Goal: Information Seeking & Learning: Check status

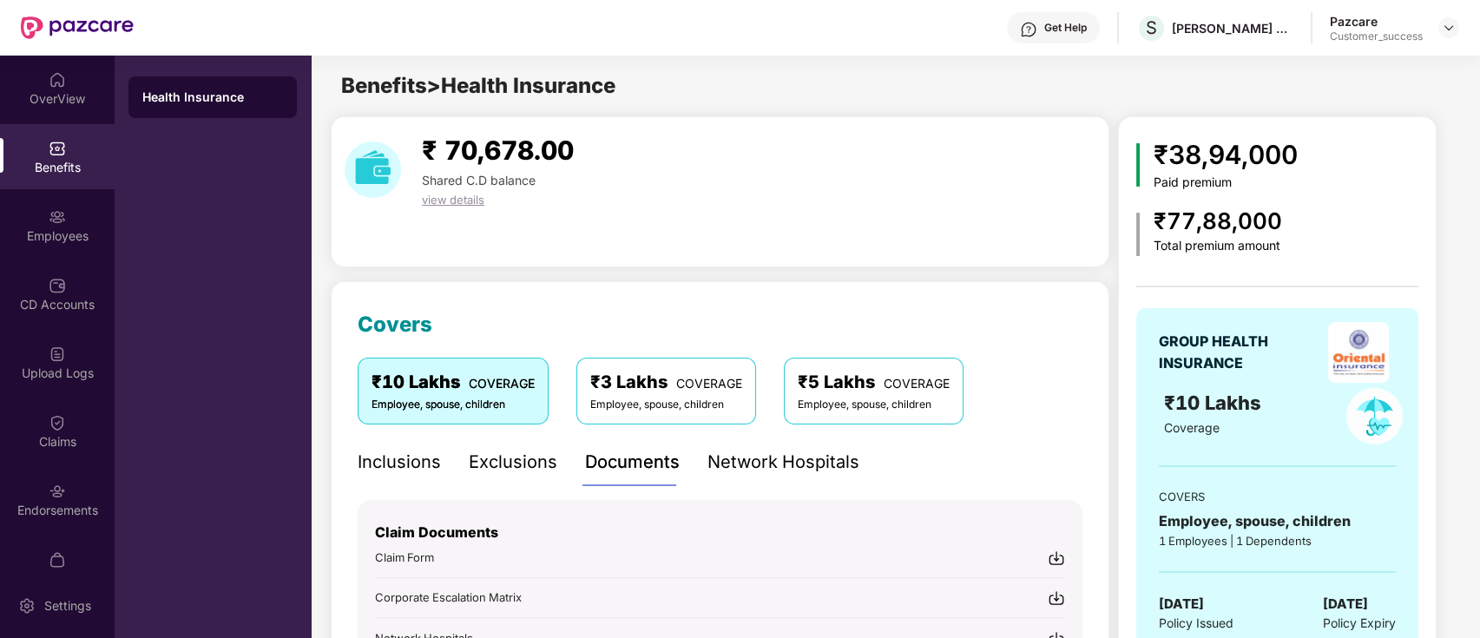
scroll to position [227, 0]
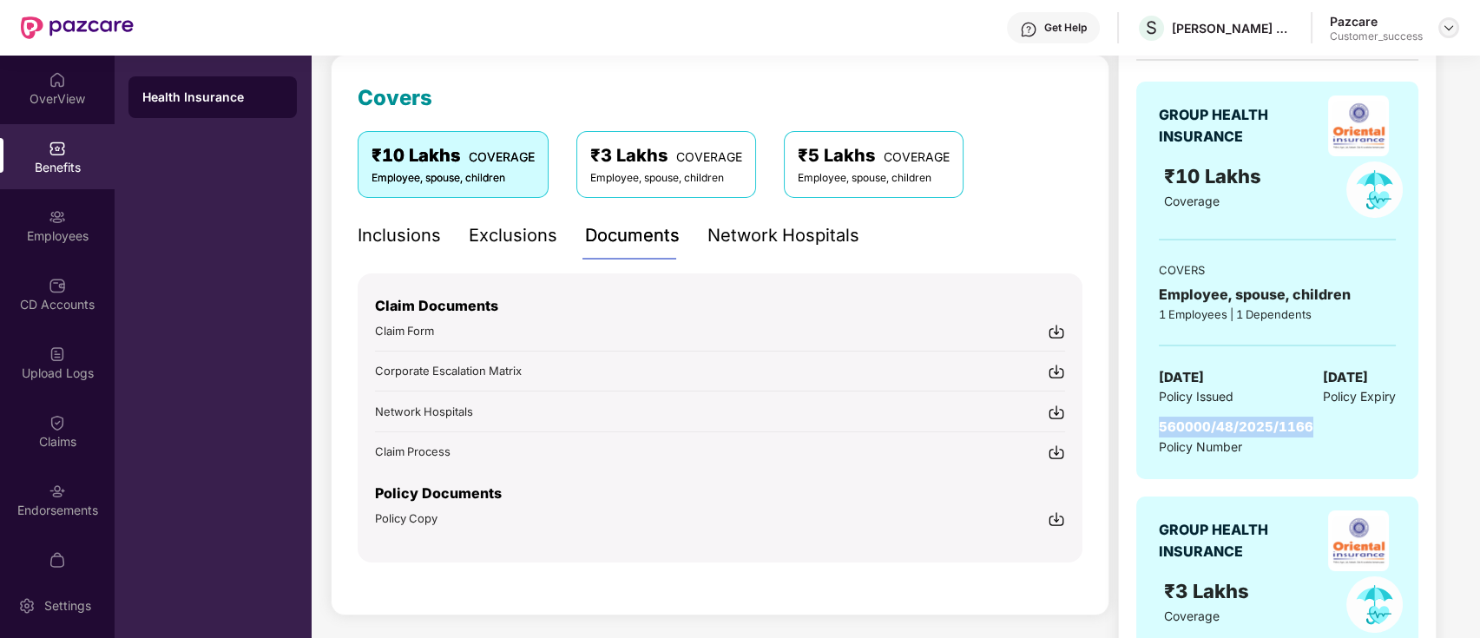
click at [1445, 26] on img at bounding box center [1449, 28] width 14 height 14
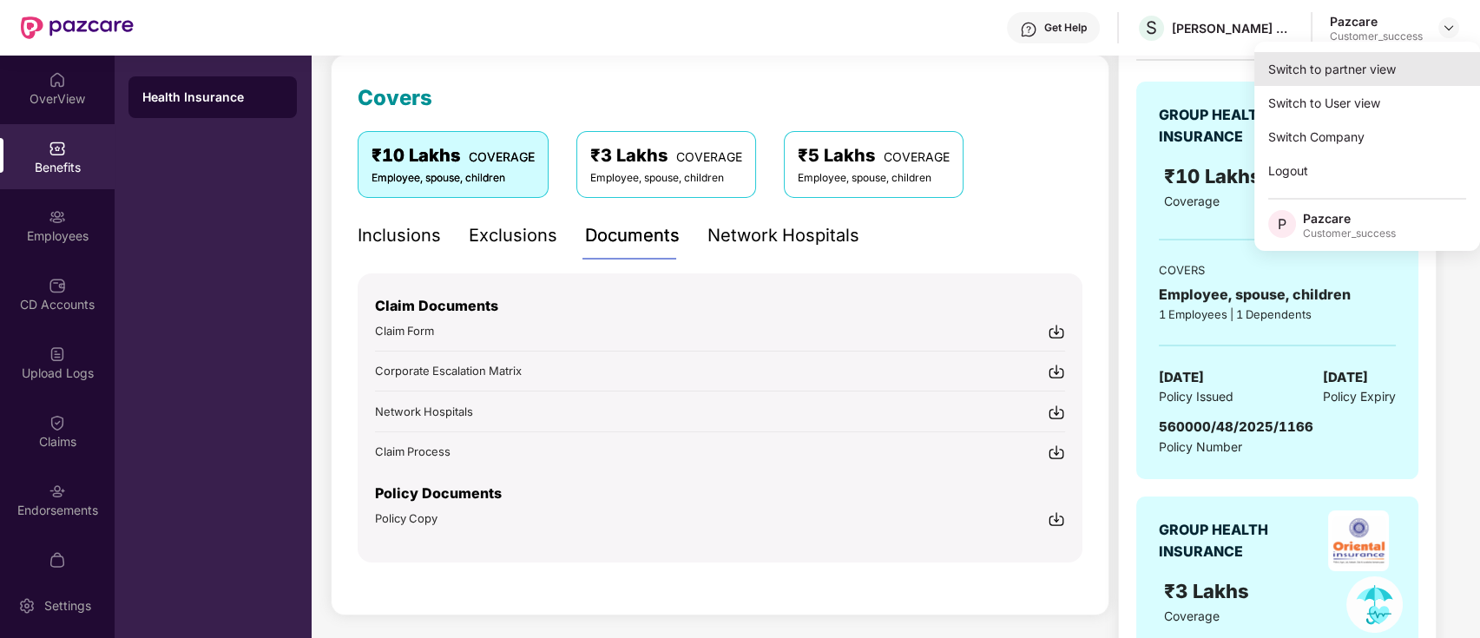
click at [1354, 83] on div "Switch to partner view" at bounding box center [1367, 69] width 226 height 34
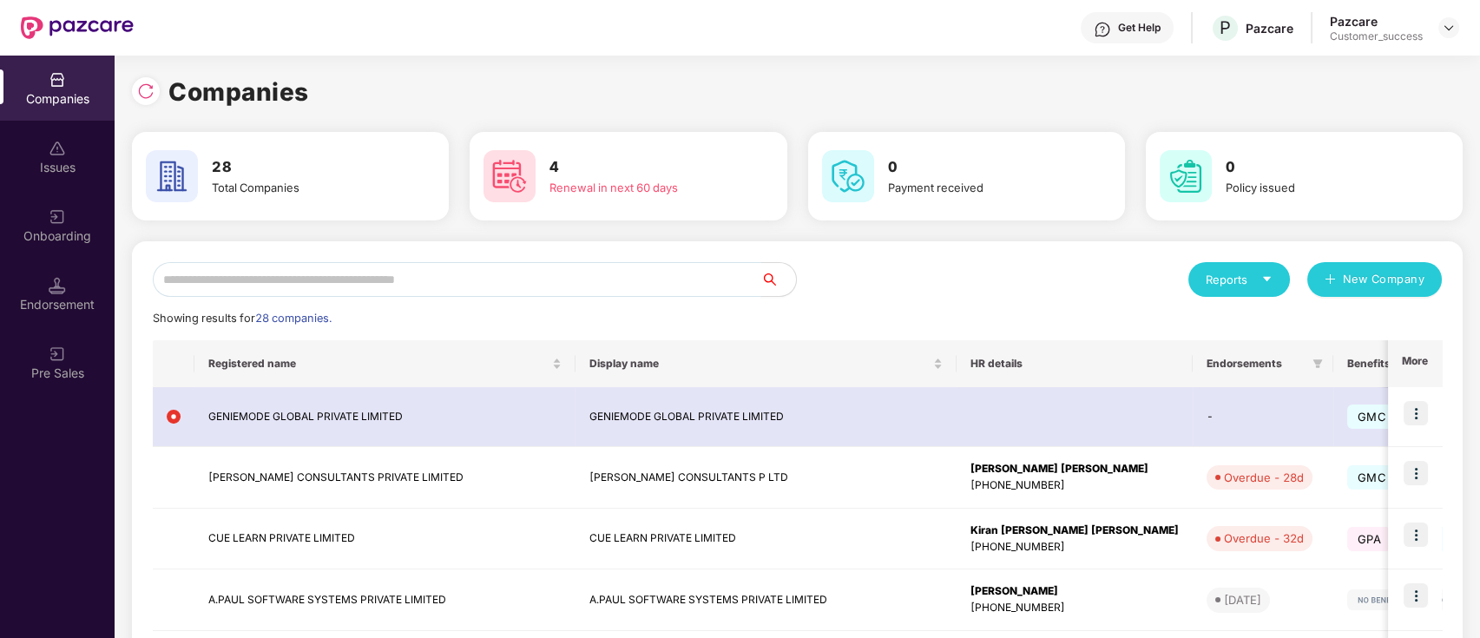
click at [468, 279] on input "text" at bounding box center [457, 279] width 608 height 35
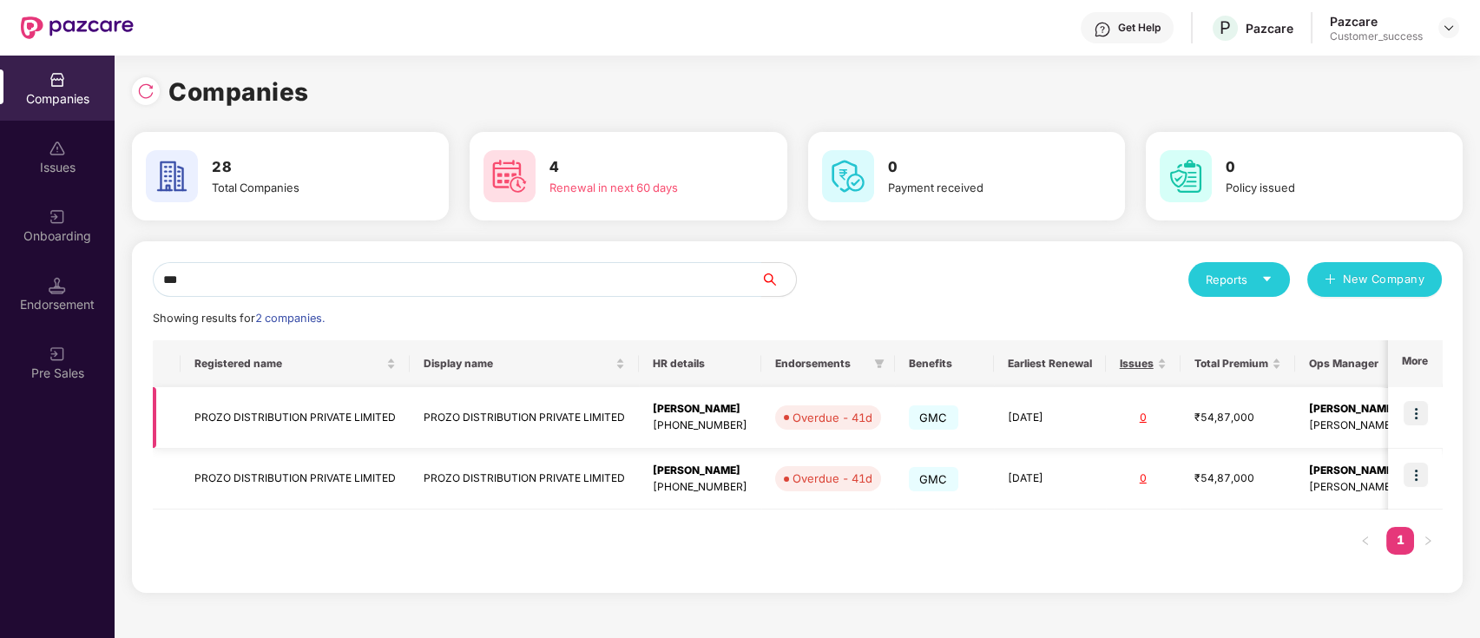
type input "***"
click at [1406, 418] on img at bounding box center [1415, 413] width 24 height 24
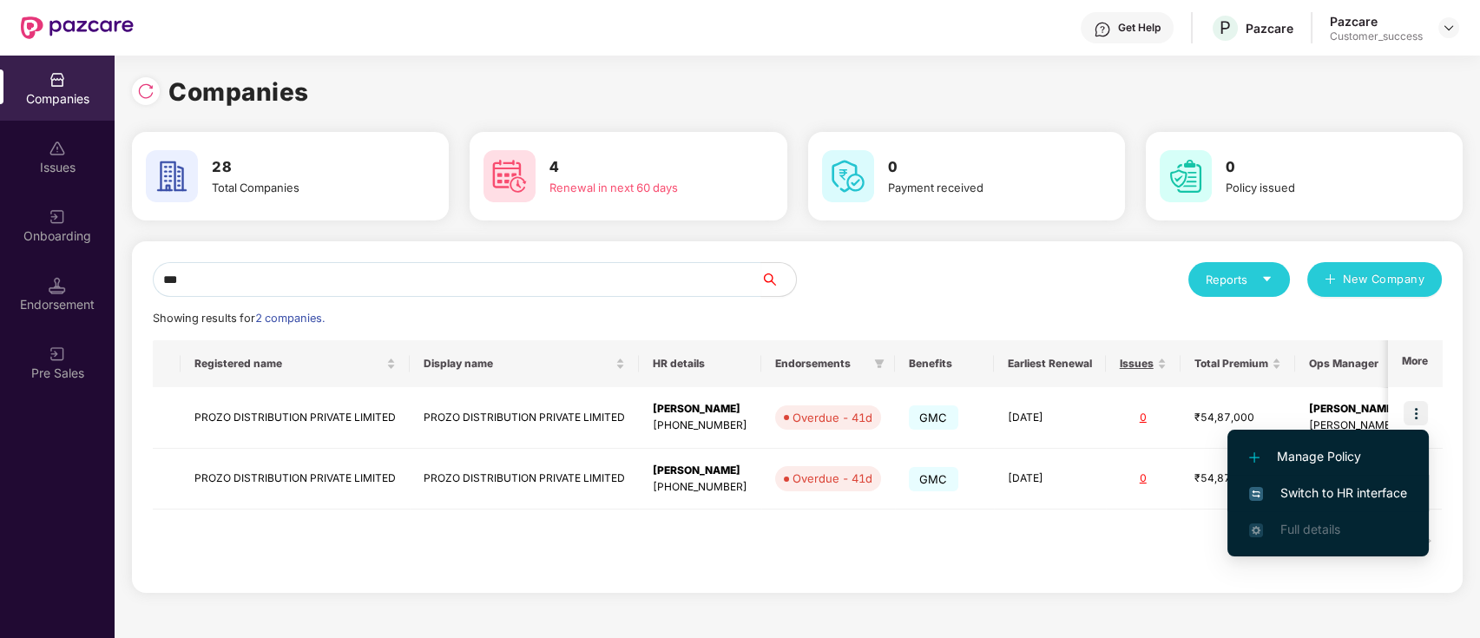
click at [1389, 493] on span "Switch to HR interface" at bounding box center [1328, 492] width 158 height 19
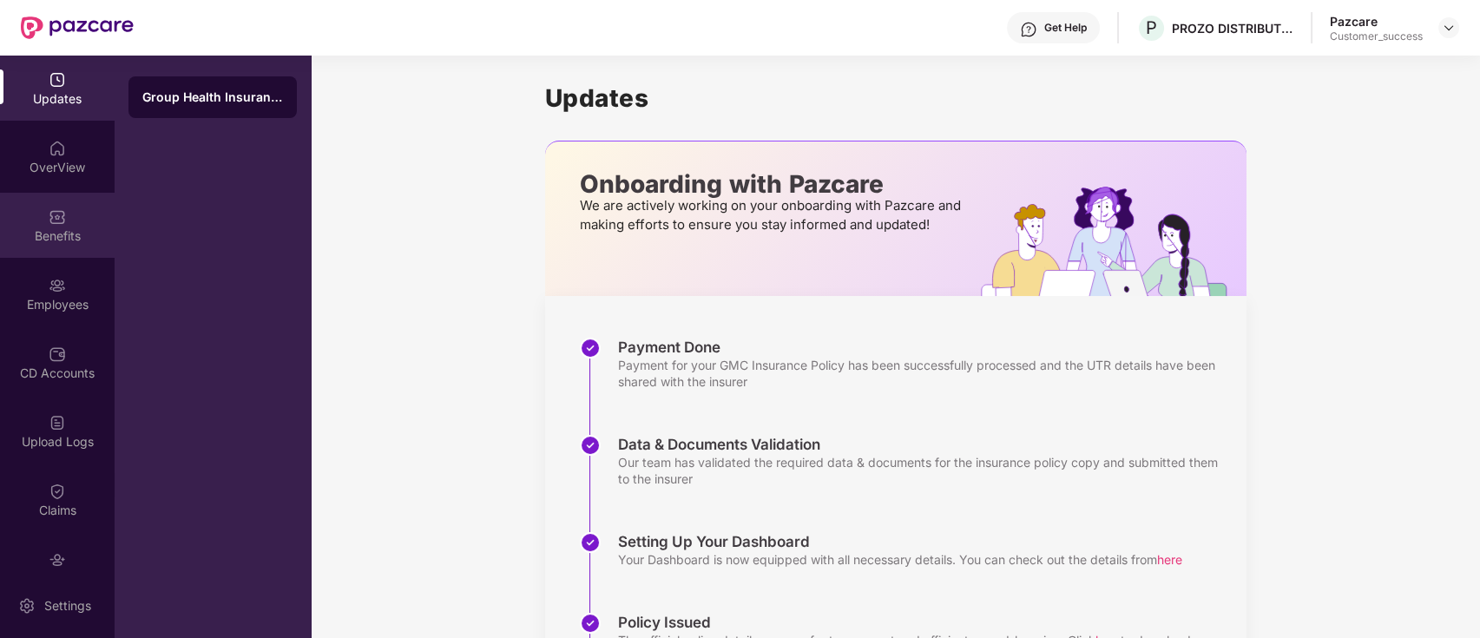
click at [56, 242] on div "Benefits" at bounding box center [57, 235] width 115 height 17
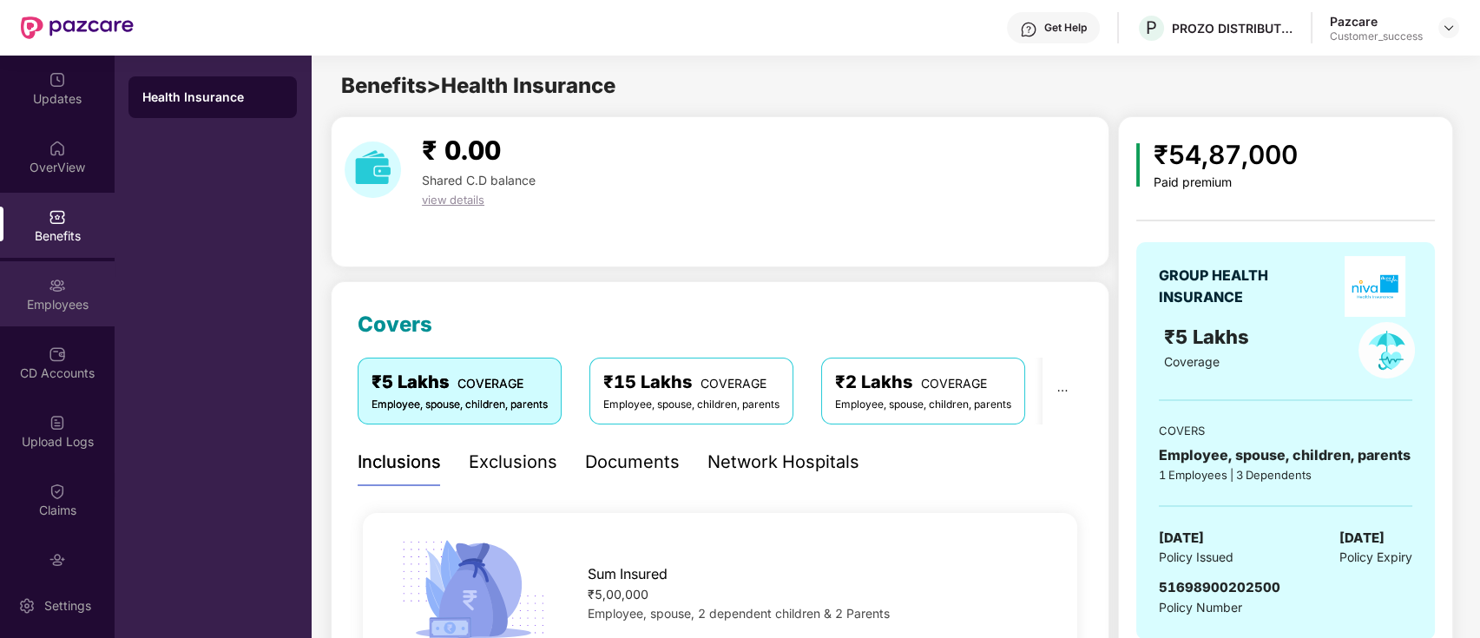
click at [62, 312] on div "Employees" at bounding box center [57, 304] width 115 height 17
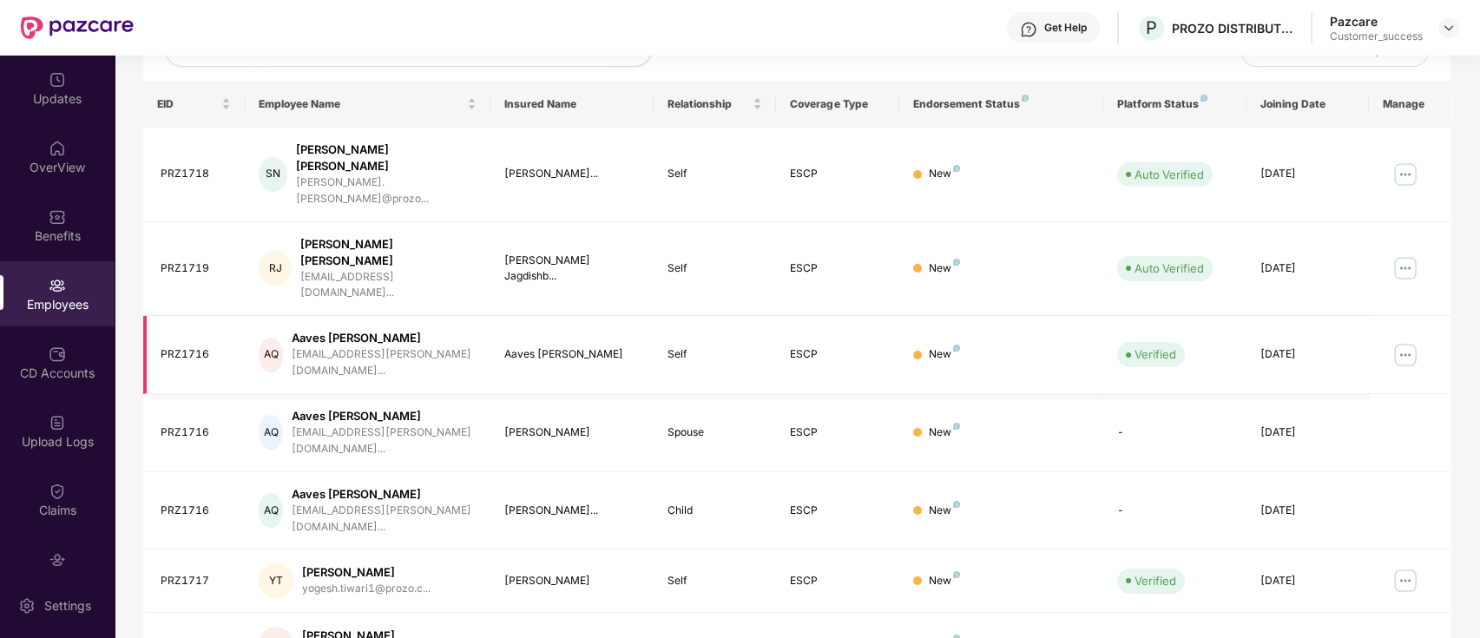
scroll to position [427, 0]
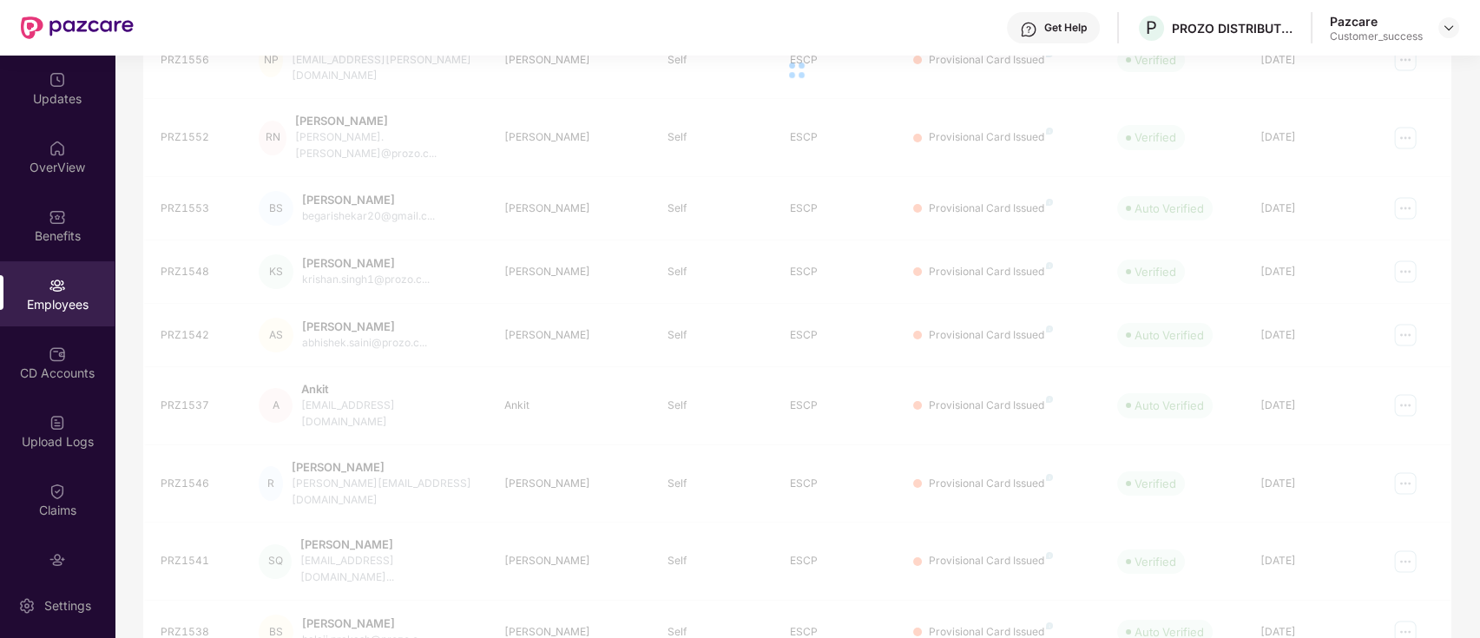
scroll to position [300, 0]
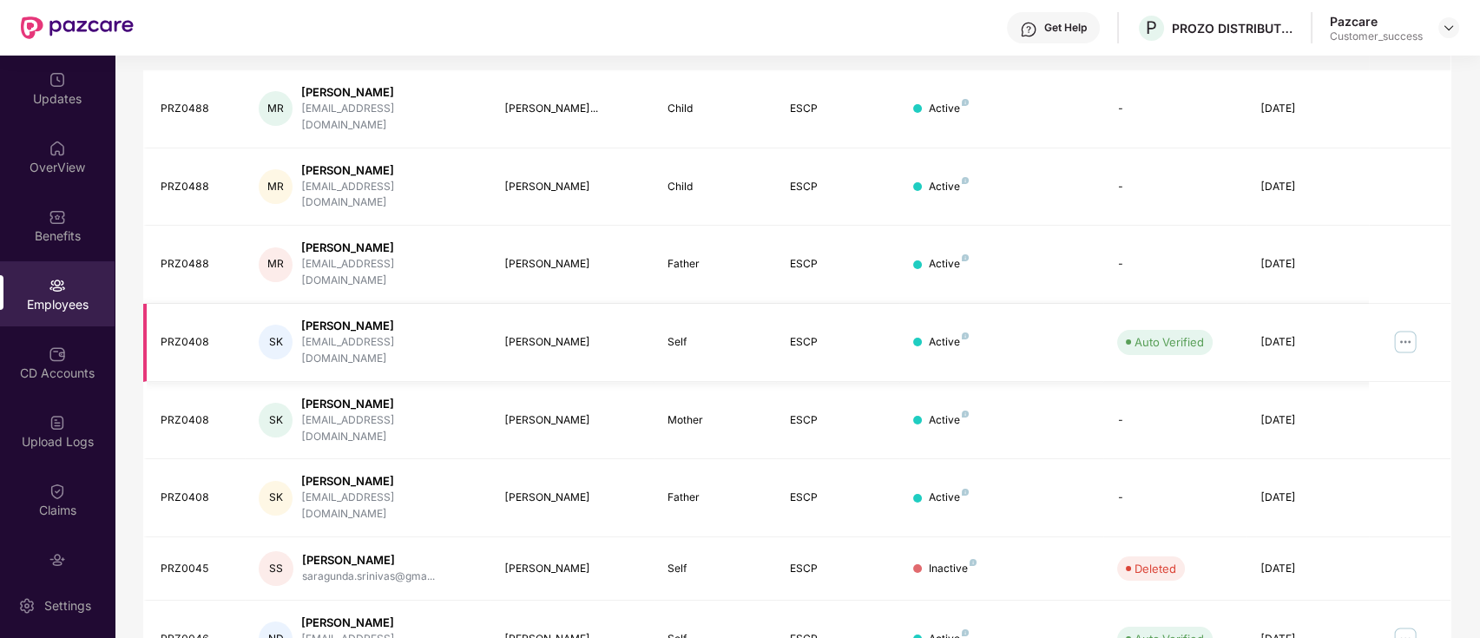
click at [1405, 328] on img at bounding box center [1405, 342] width 28 height 28
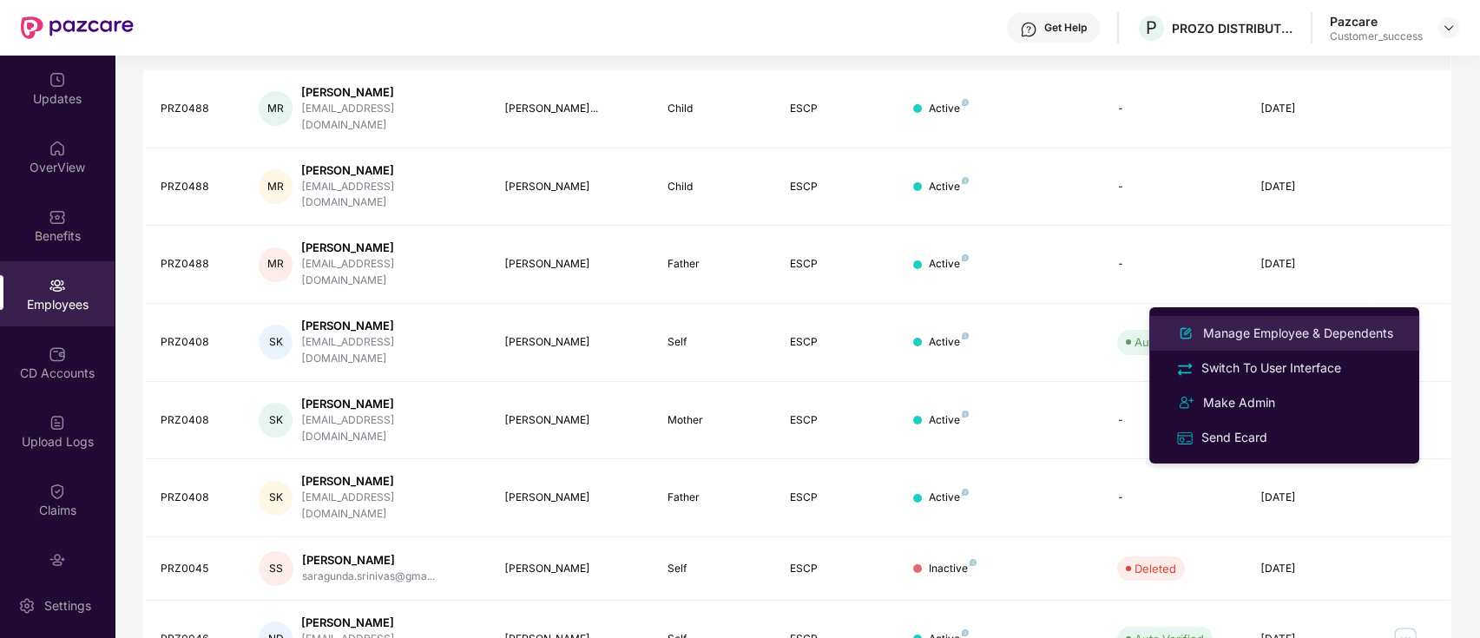
click at [1250, 325] on div "Manage Employee & Dependents" at bounding box center [1298, 333] width 197 height 19
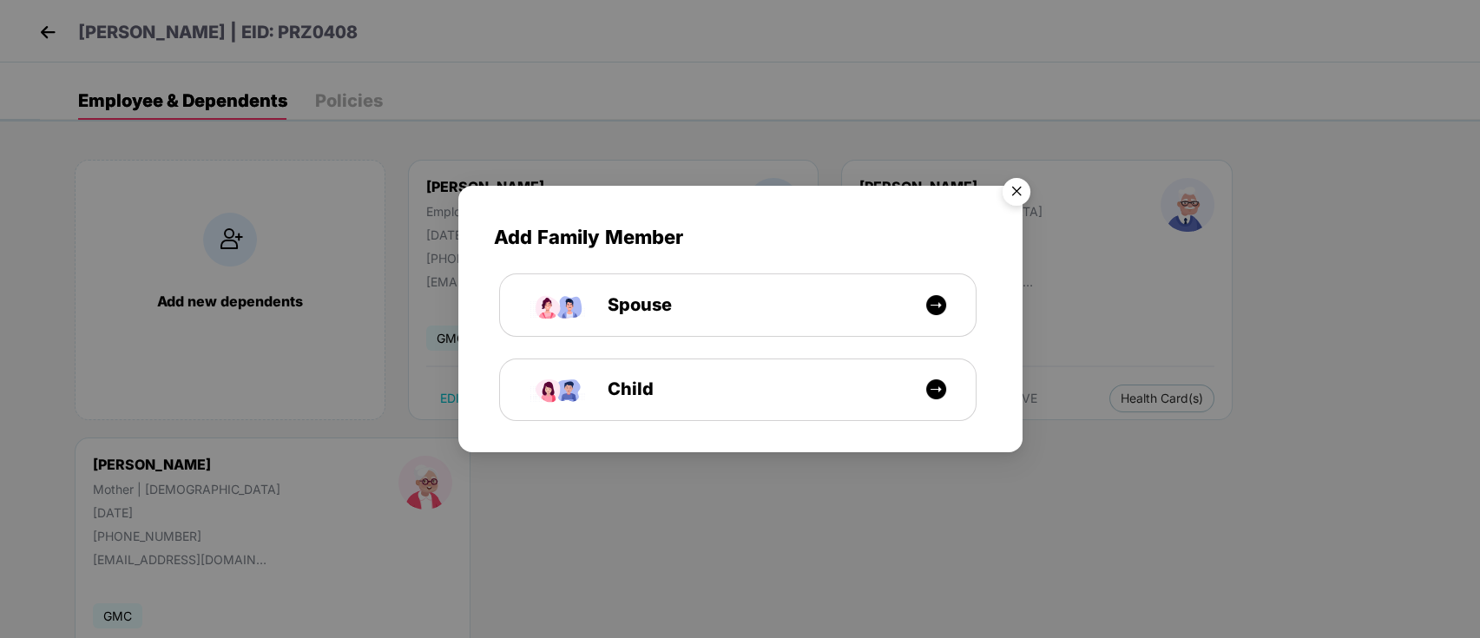
click at [1023, 186] on img "Close" at bounding box center [1016, 194] width 49 height 49
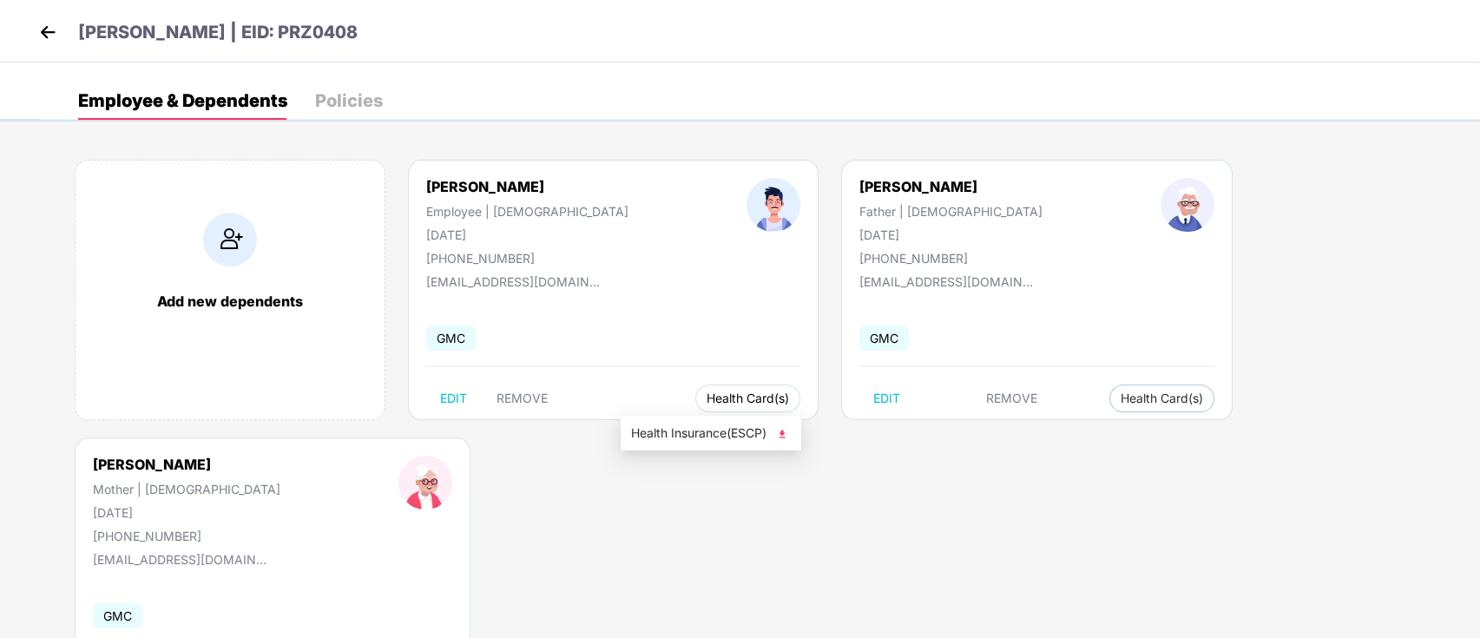
click at [707, 399] on span "Health Card(s)" at bounding box center [748, 398] width 82 height 9
click at [687, 420] on li "Health Insurance(ESCP)" at bounding box center [711, 433] width 181 height 28
click at [53, 32] on img at bounding box center [48, 32] width 26 height 26
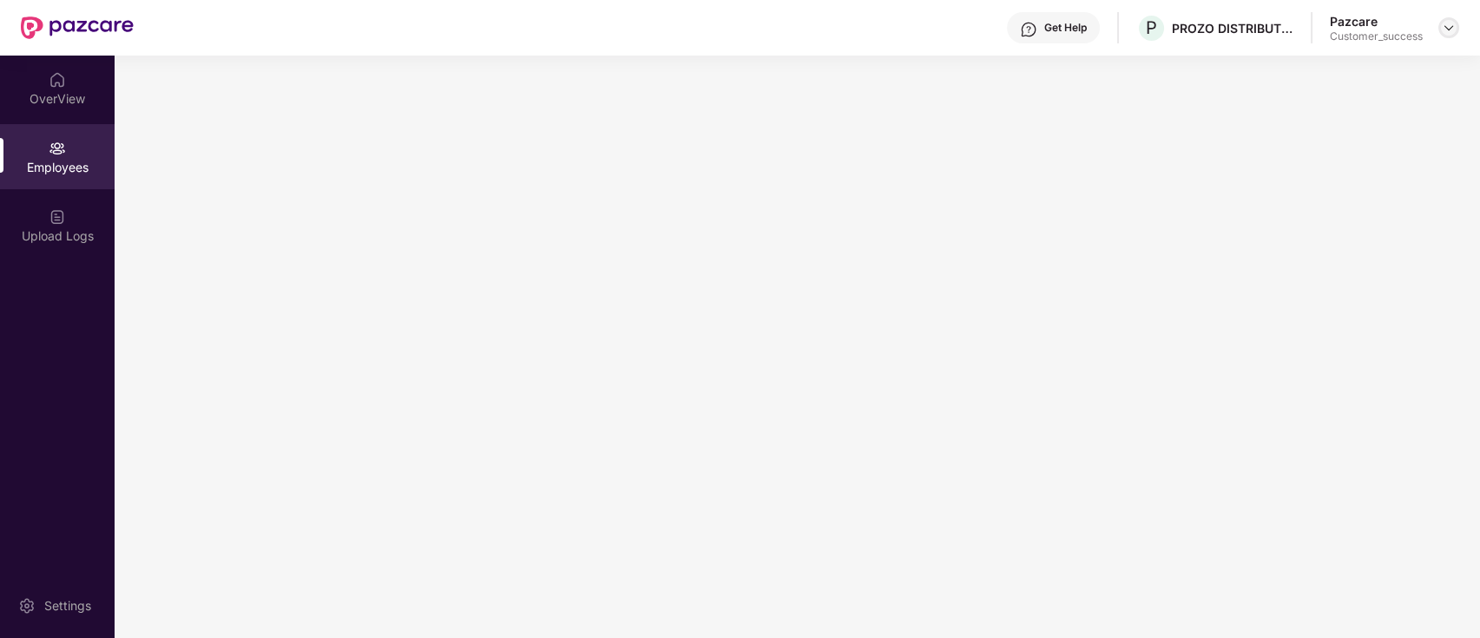
click at [1448, 26] on img at bounding box center [1449, 28] width 14 height 14
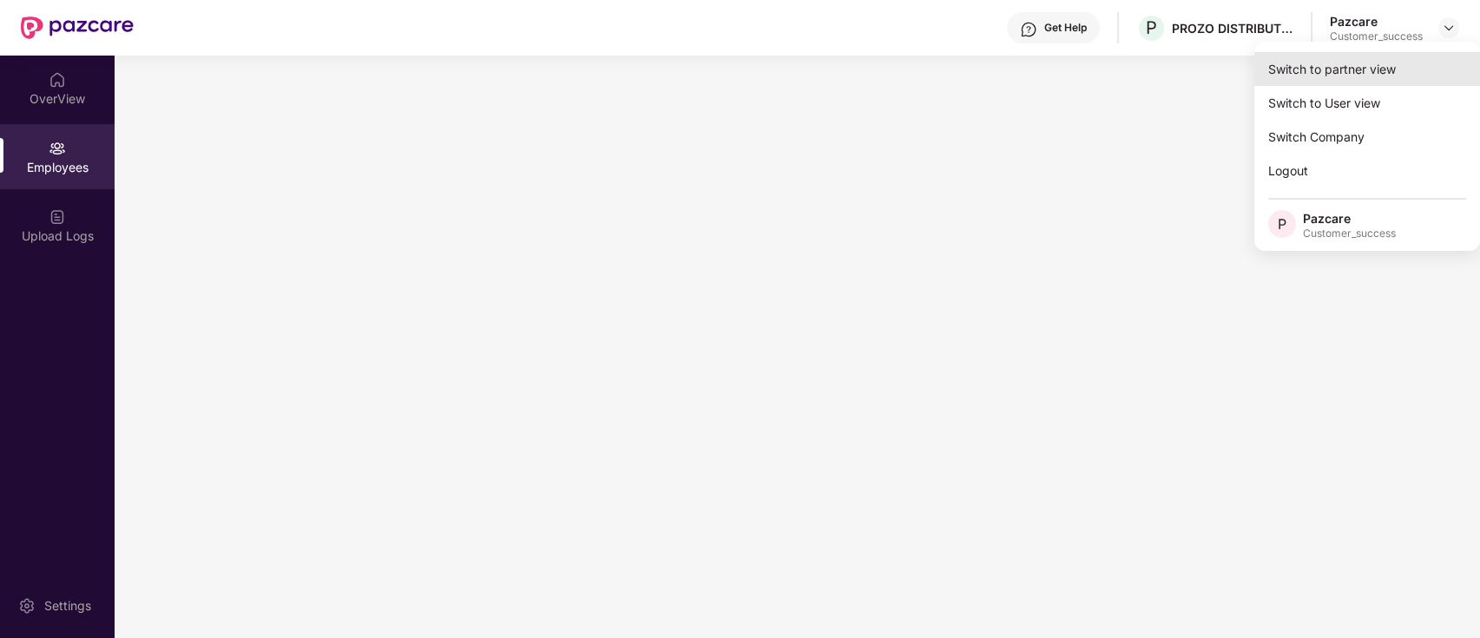
click at [1403, 68] on div "Switch to partner view" at bounding box center [1367, 69] width 226 height 34
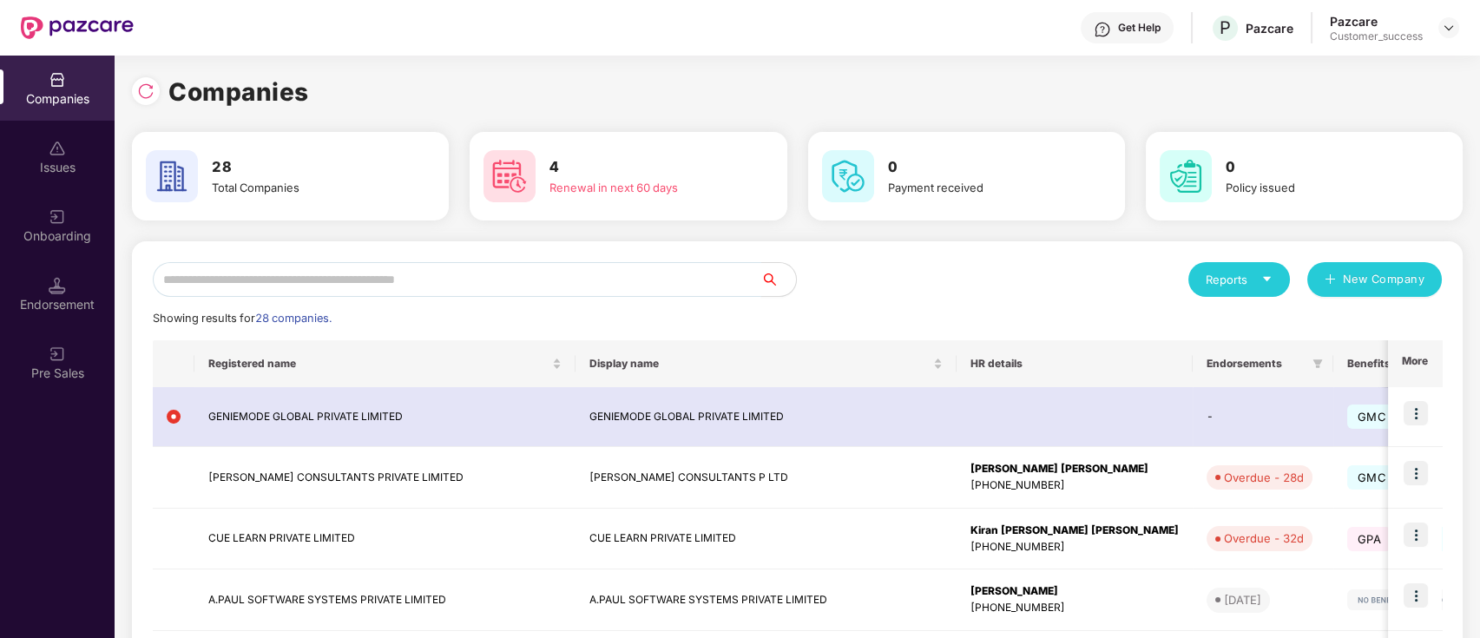
click at [326, 281] on input "text" at bounding box center [457, 279] width 608 height 35
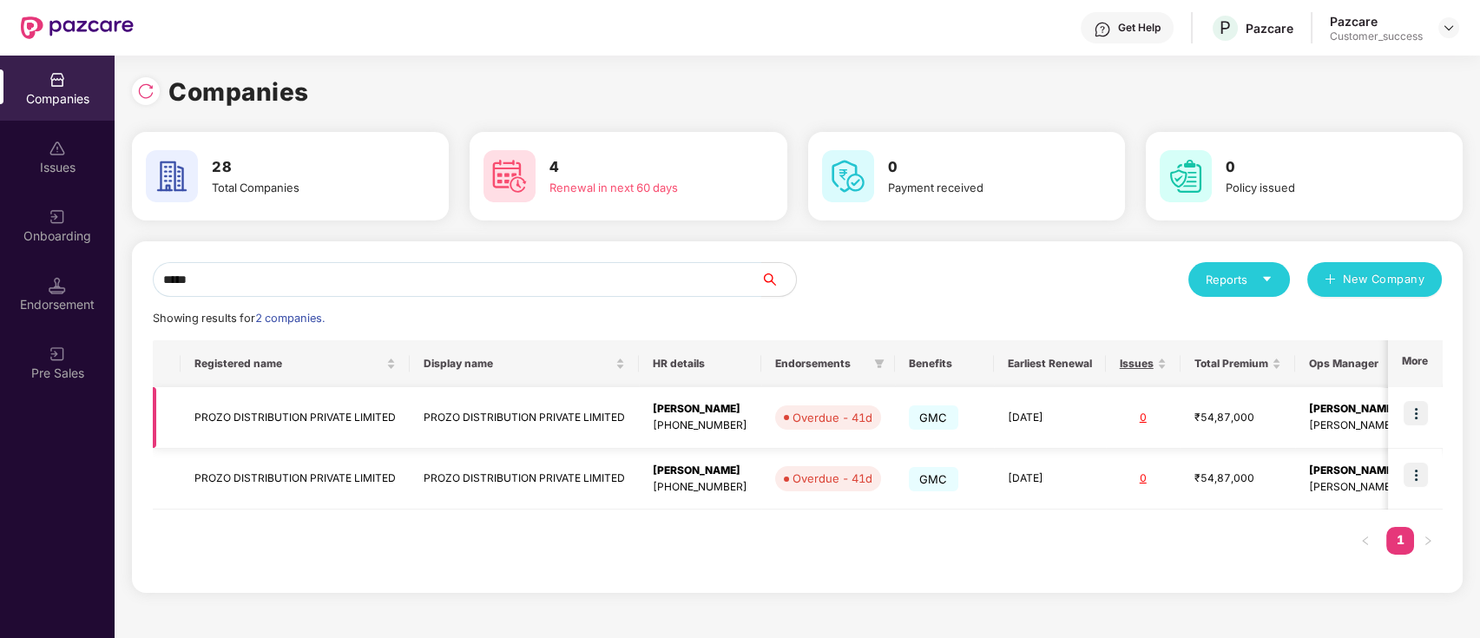
type input "*****"
click at [1421, 418] on img at bounding box center [1415, 413] width 24 height 24
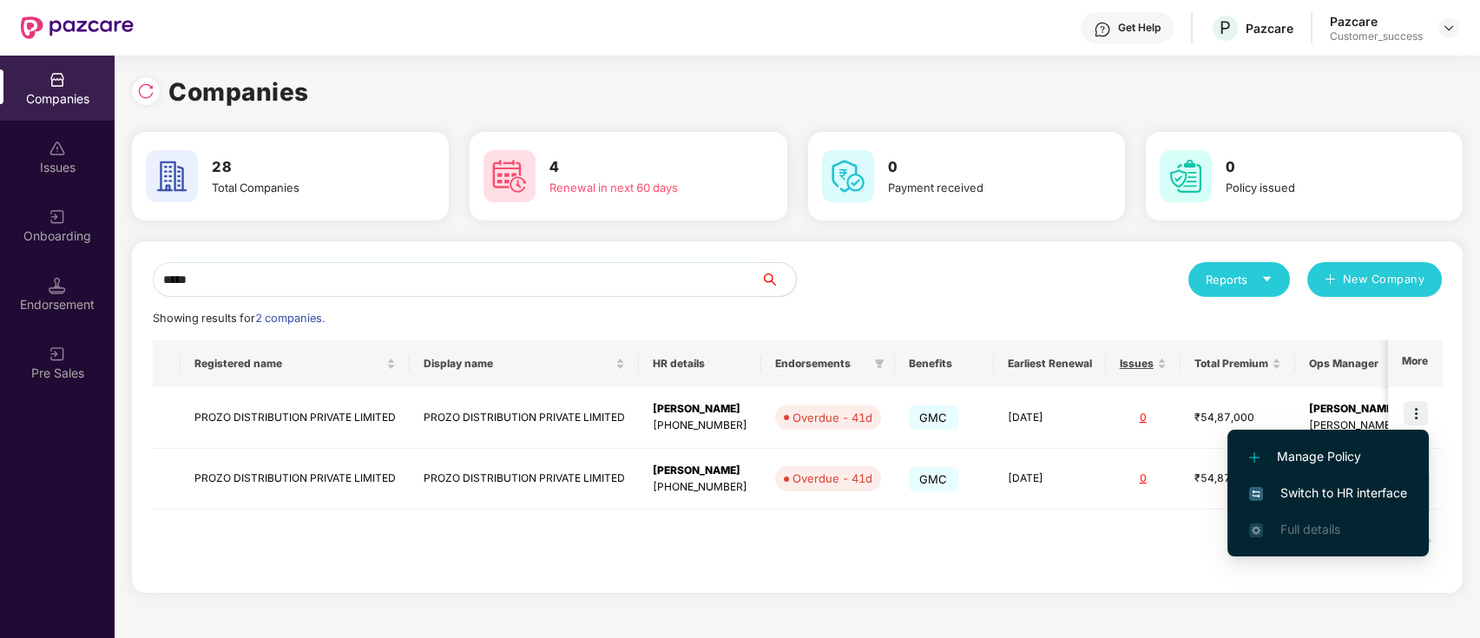
click at [1331, 501] on span "Switch to HR interface" at bounding box center [1328, 492] width 158 height 19
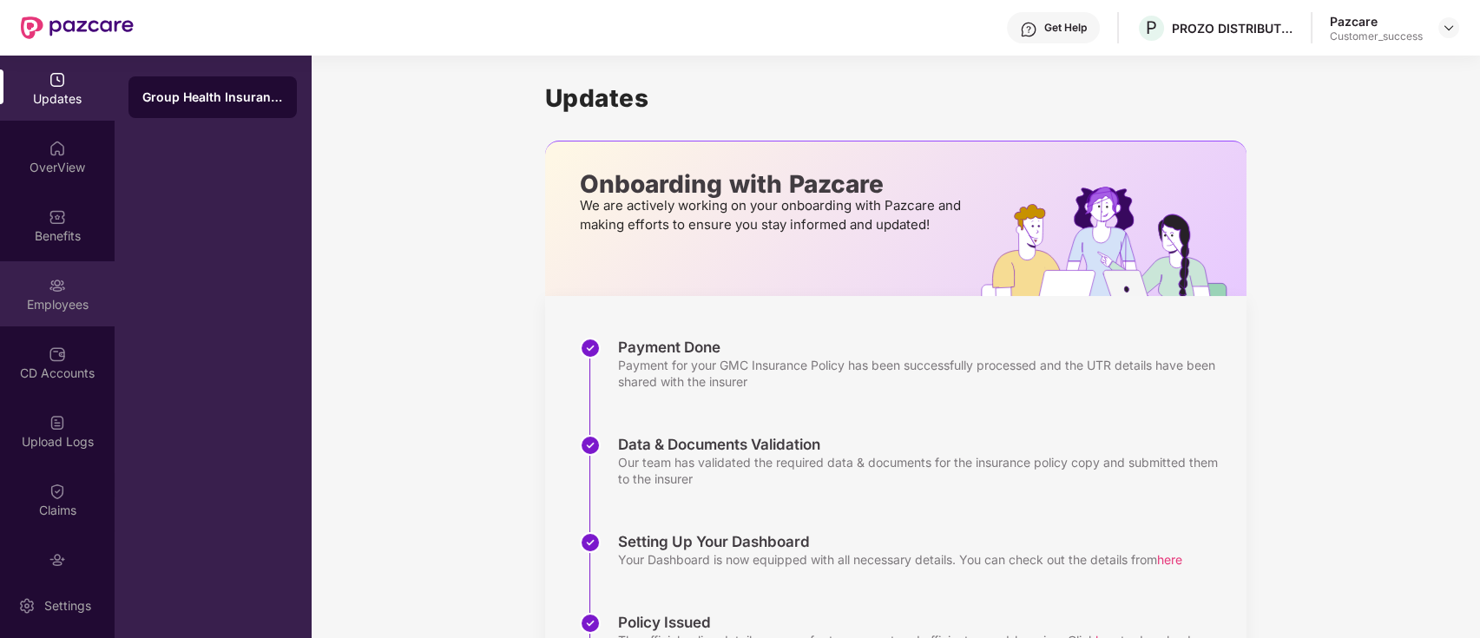
click at [37, 309] on div "Employees" at bounding box center [57, 304] width 115 height 17
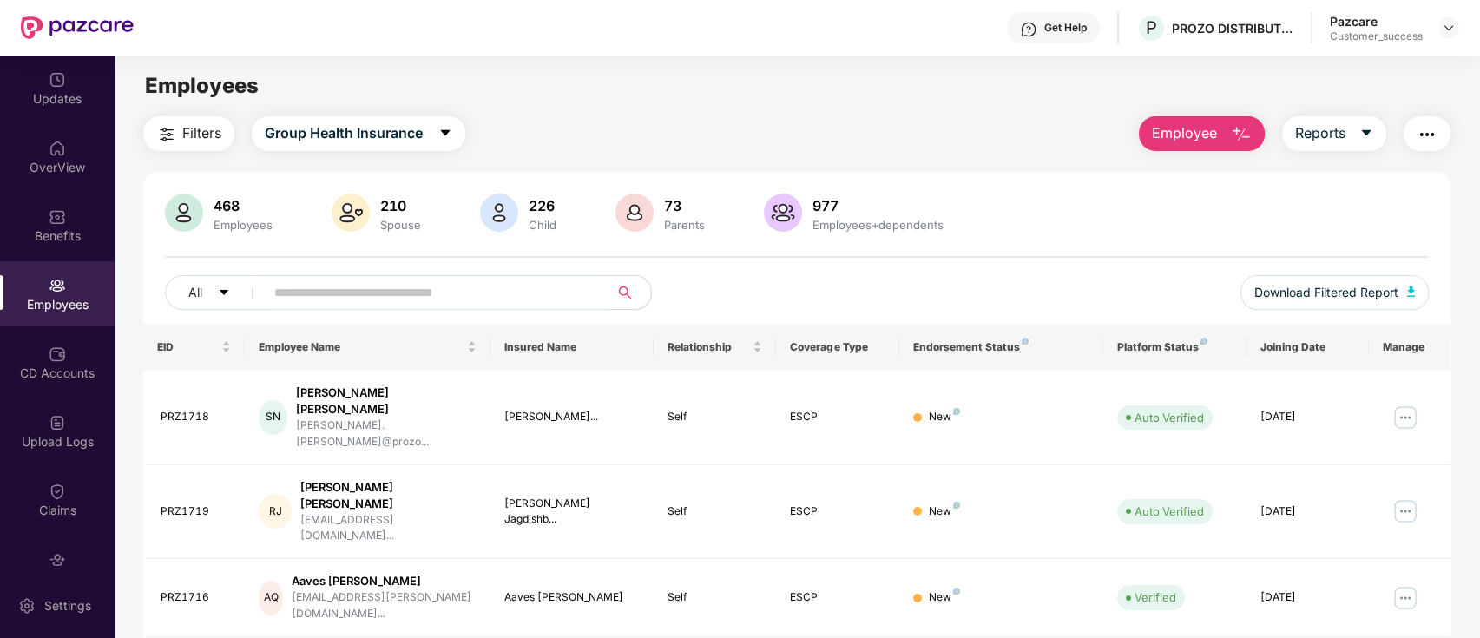
click at [396, 304] on input "text" at bounding box center [430, 292] width 312 height 26
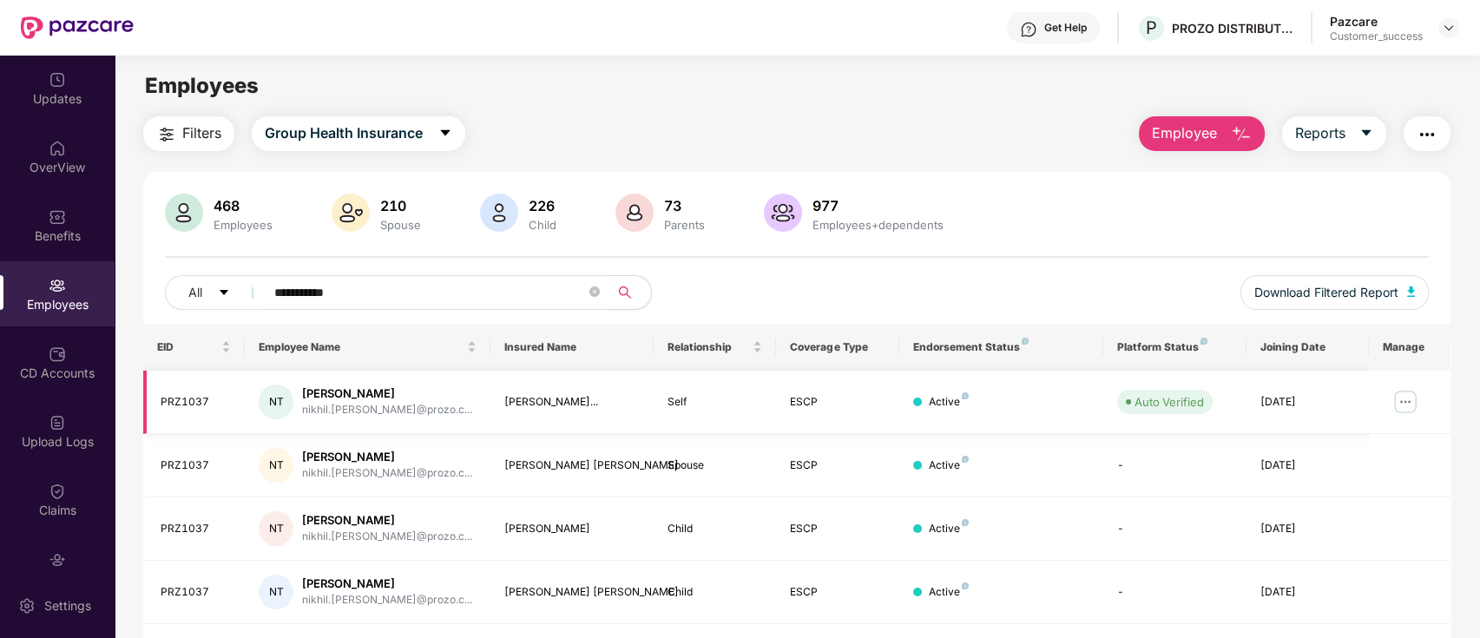
type input "**********"
click at [1414, 404] on img at bounding box center [1405, 402] width 28 height 28
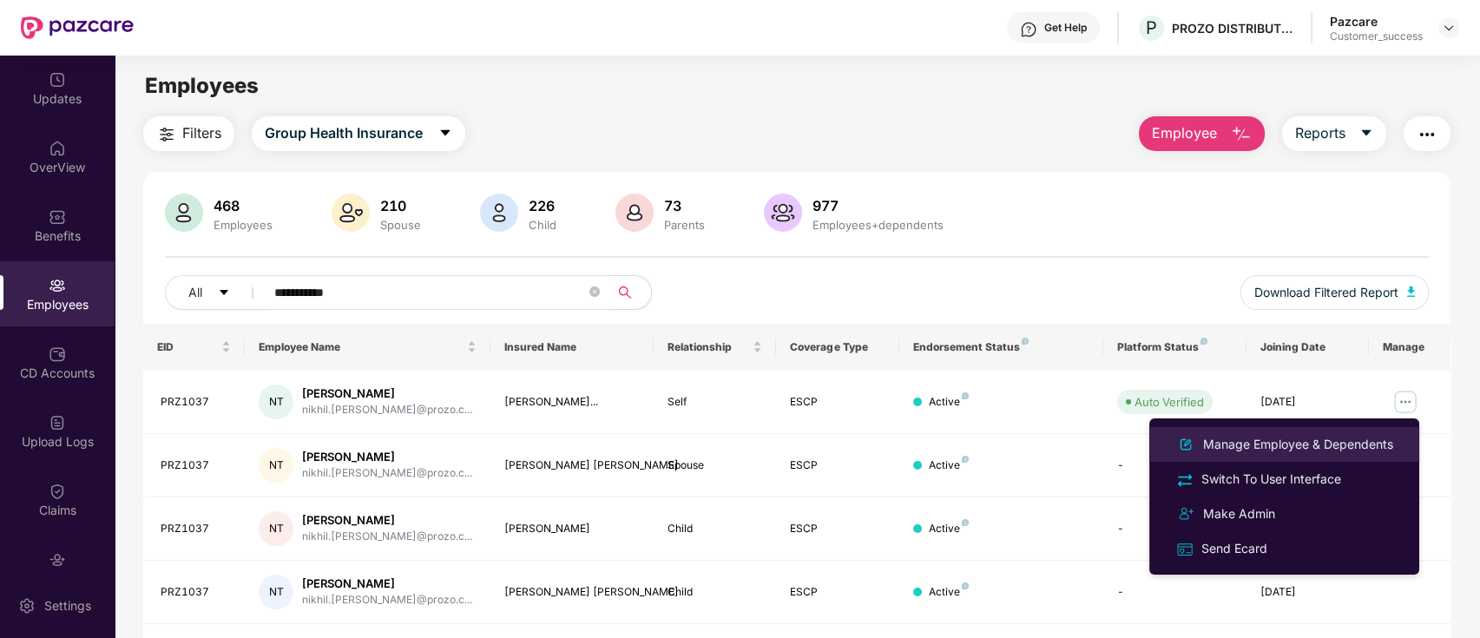
click at [1314, 451] on div "Manage Employee & Dependents" at bounding box center [1298, 444] width 197 height 19
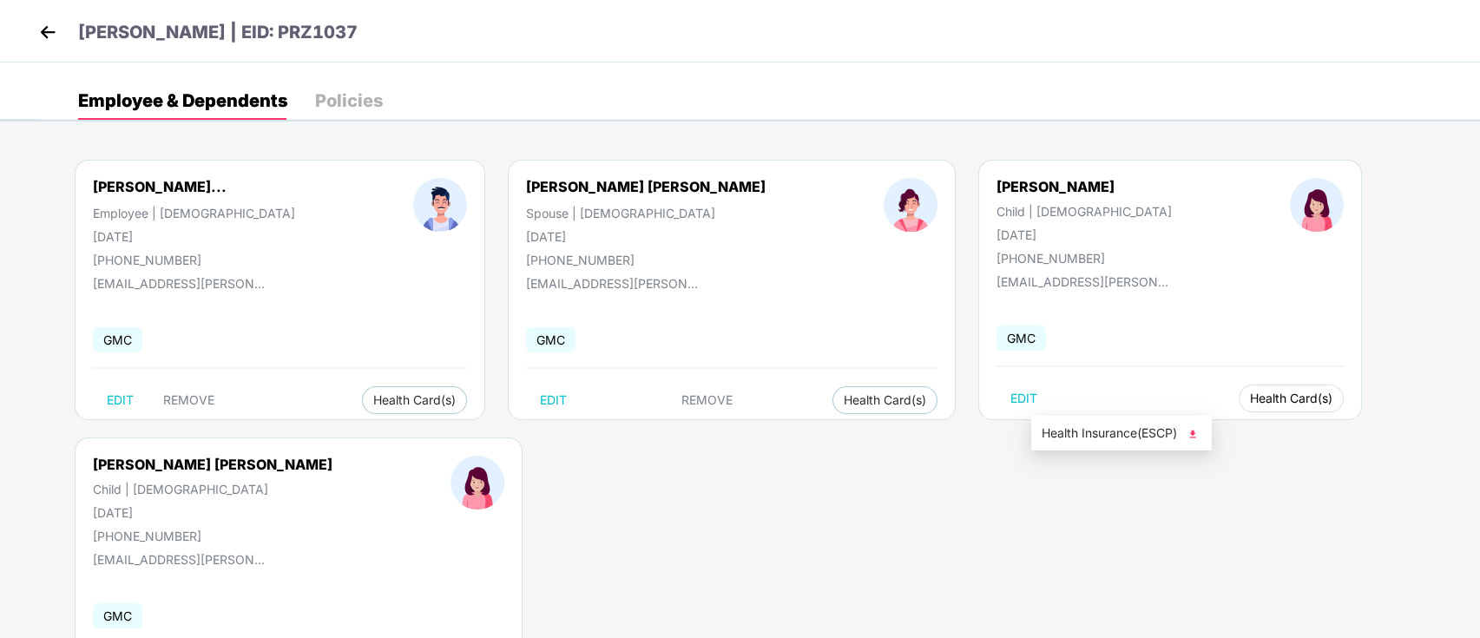
click at [1250, 400] on span "Health Card(s)" at bounding box center [1291, 398] width 82 height 9
click at [1103, 424] on span "Health Insurance(ESCP)" at bounding box center [1122, 433] width 160 height 19
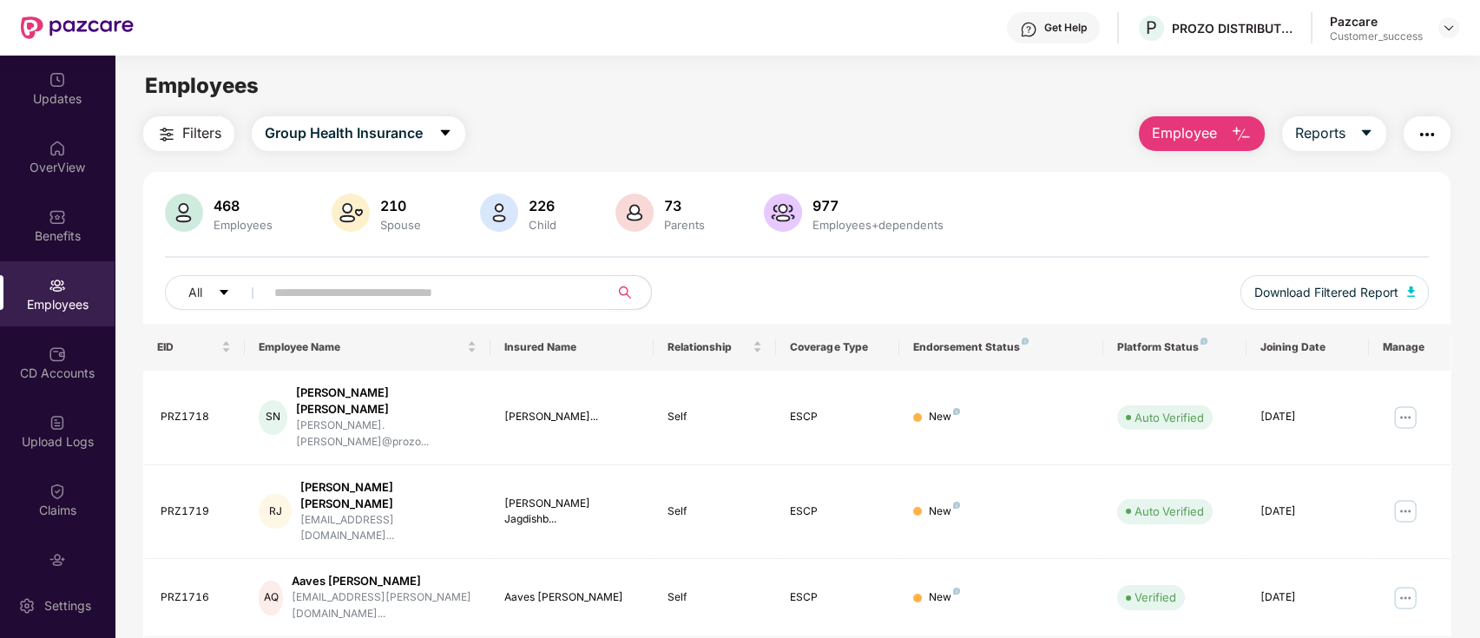
click at [522, 281] on input "text" at bounding box center [430, 292] width 312 height 26
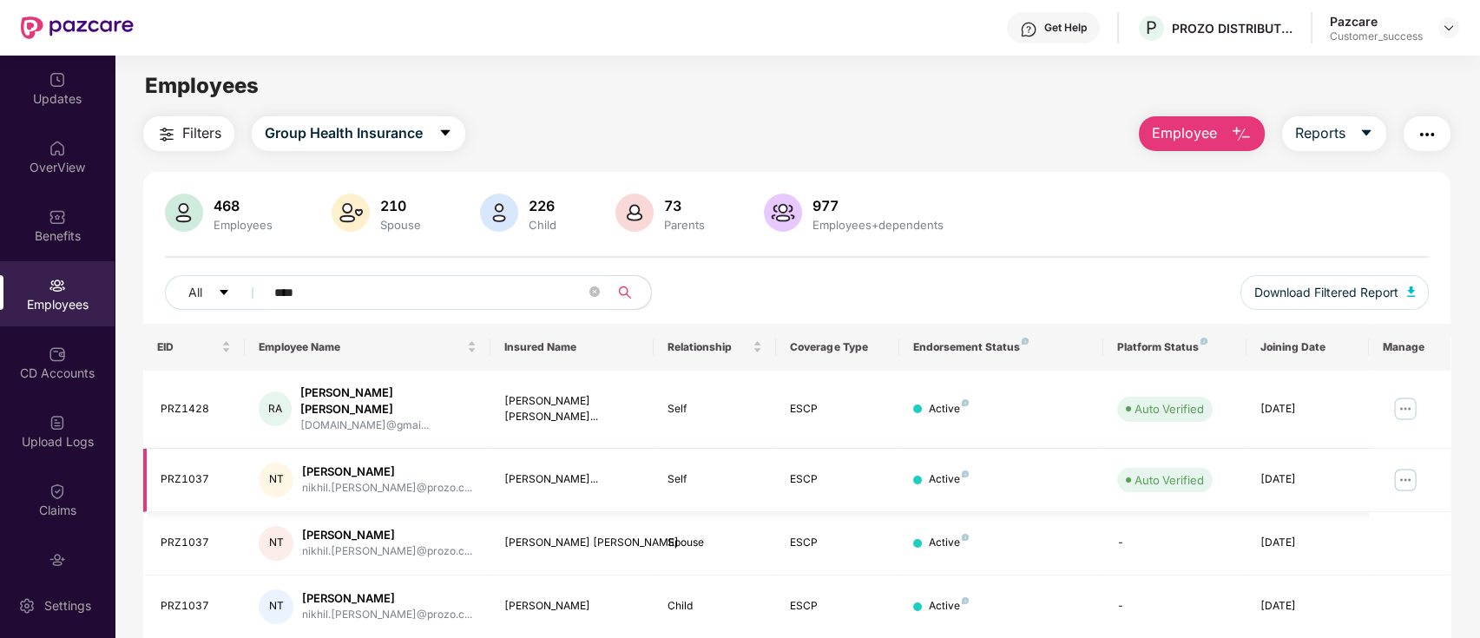
type input "****"
click at [1412, 471] on img at bounding box center [1405, 480] width 28 height 28
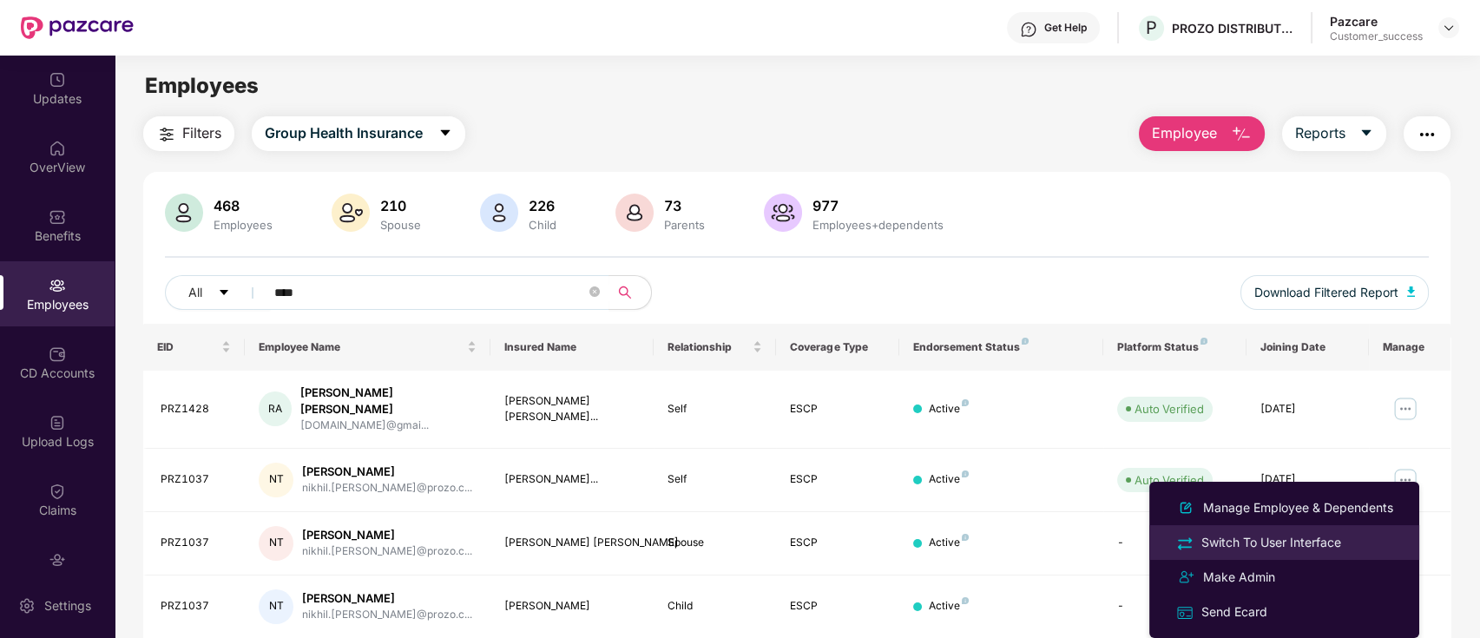
click at [1270, 549] on div "Switch To User Interface" at bounding box center [1271, 542] width 147 height 19
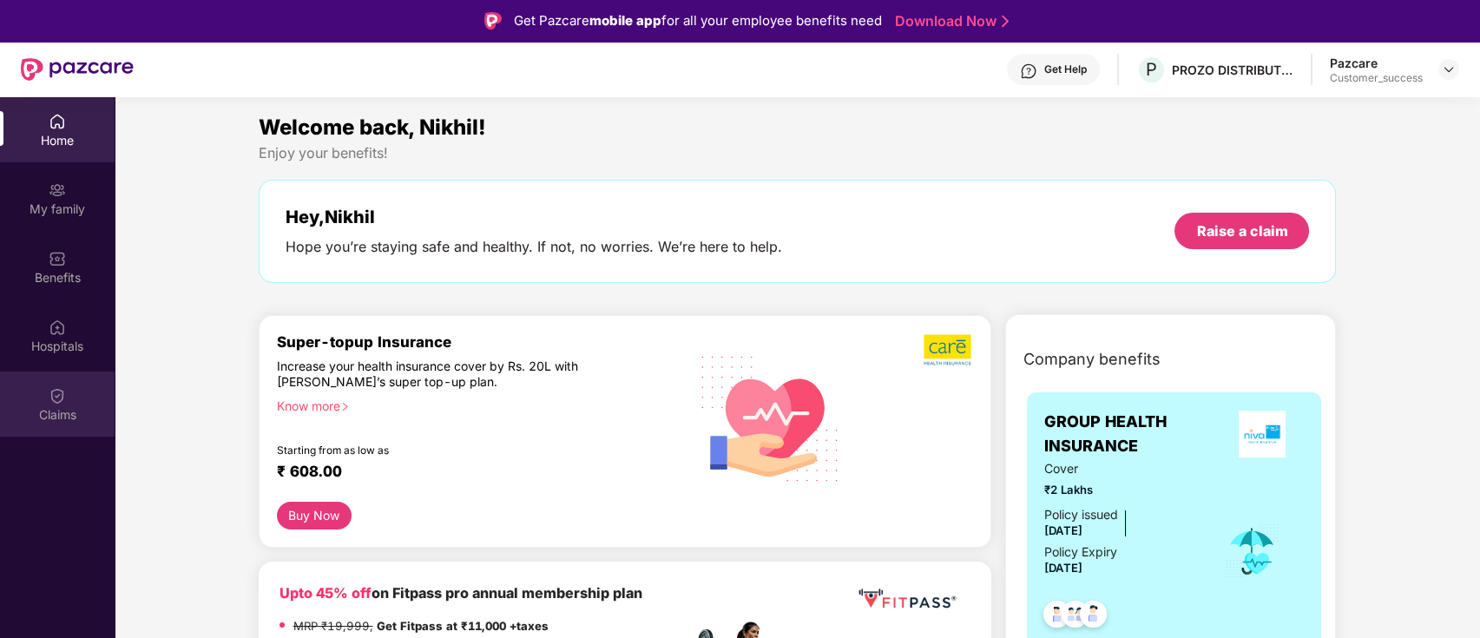
click at [49, 392] on img at bounding box center [57, 395] width 17 height 17
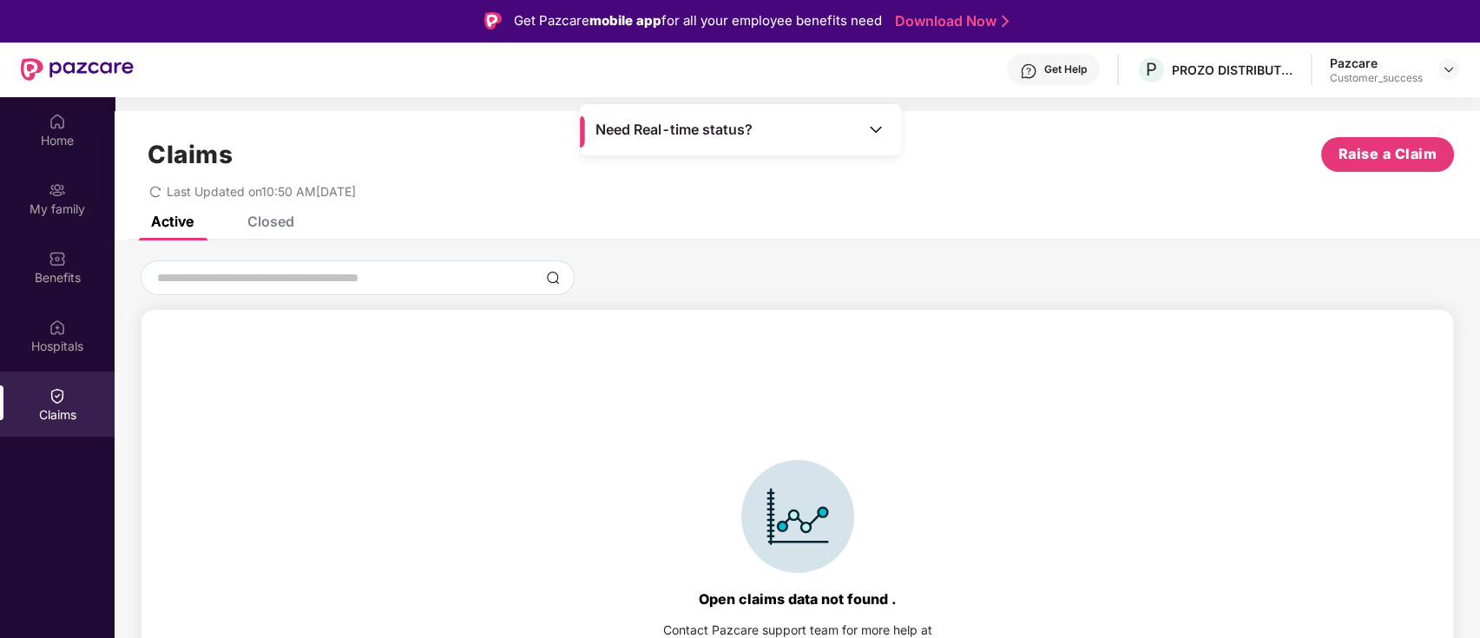
click at [271, 236] on div "Closed" at bounding box center [257, 221] width 73 height 38
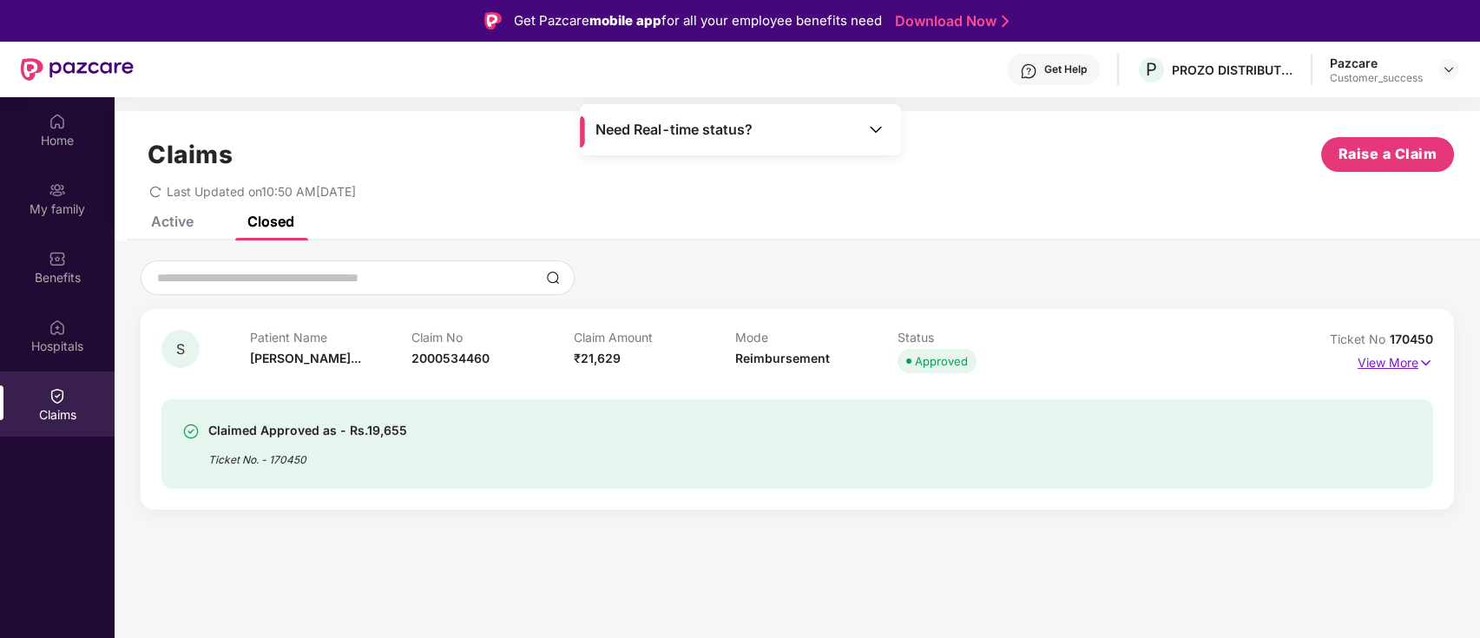
click at [1403, 370] on p "View More" at bounding box center [1395, 360] width 76 height 23
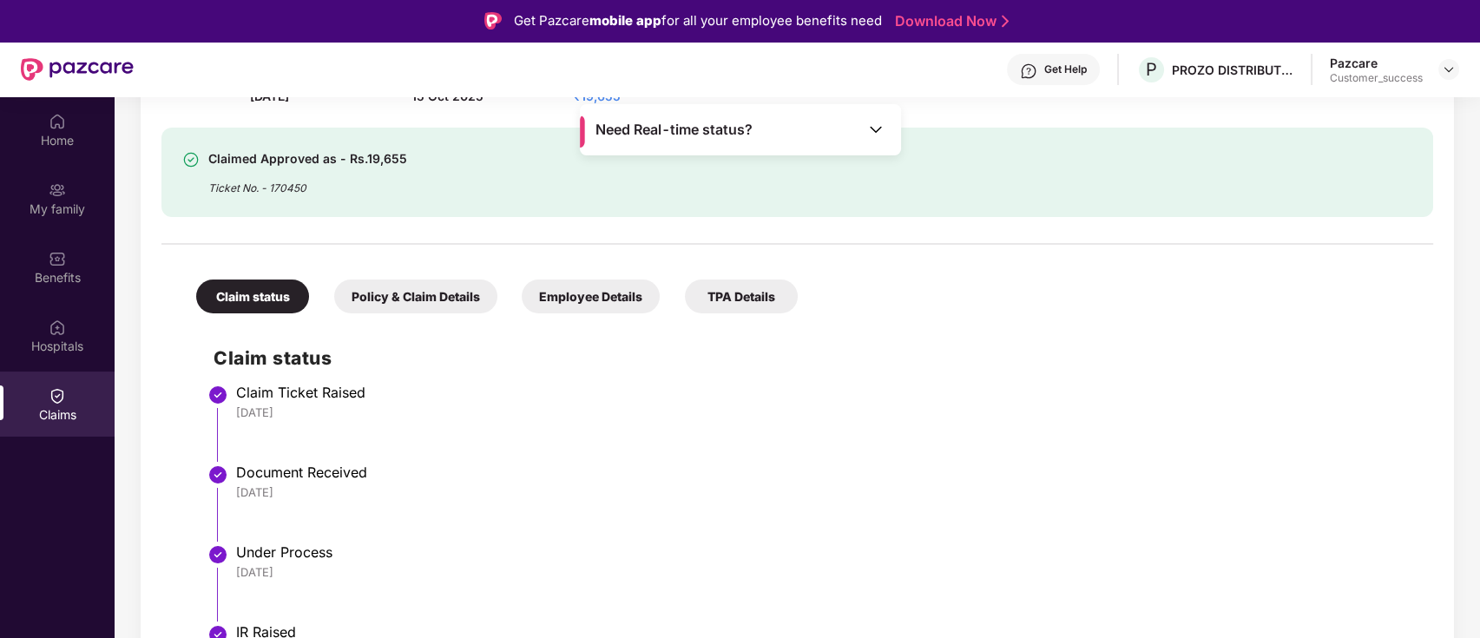
scroll to position [102, 0]
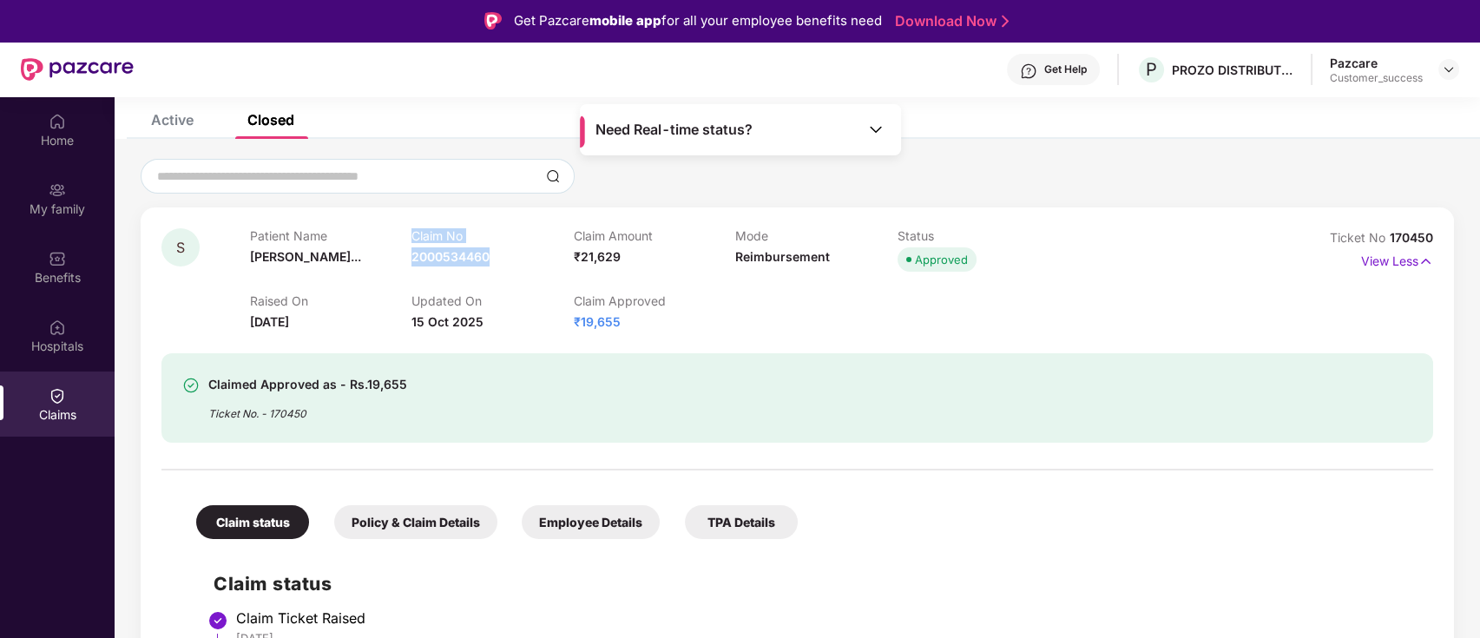
drag, startPoint x: 410, startPoint y: 254, endPoint x: 496, endPoint y: 253, distance: 85.9
click at [496, 253] on div "Patient Name [PERSON_NAME]... Claim No 2000534460 Claim Amount ₹21,629 Mode Rei…" at bounding box center [735, 252] width 971 height 48
click at [404, 258] on div "Patient Name [PERSON_NAME]..." at bounding box center [331, 252] width 162 height 48
drag, startPoint x: 412, startPoint y: 240, endPoint x: 500, endPoint y: 257, distance: 89.4
click at [500, 257] on div "Claim No 2000534460" at bounding box center [492, 252] width 162 height 48
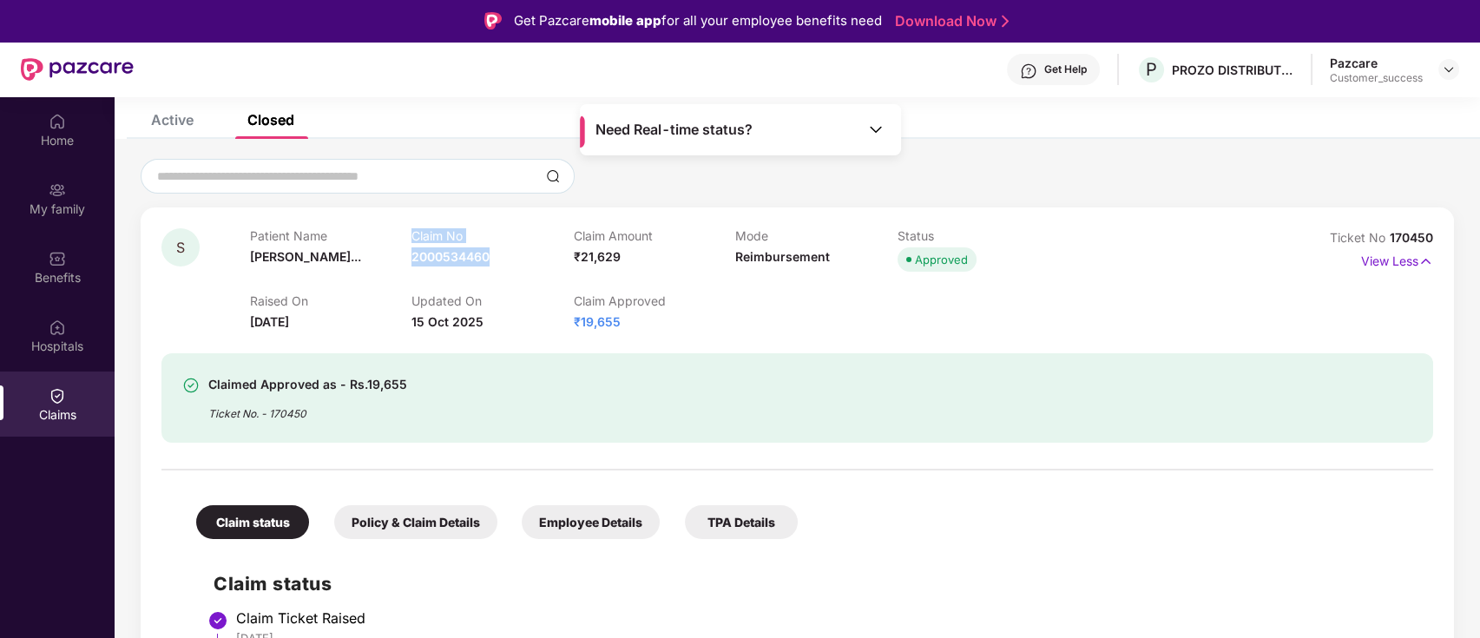
copy div "Claim No 2000534460"
click at [398, 509] on div "Policy & Claim Details" at bounding box center [415, 522] width 163 height 34
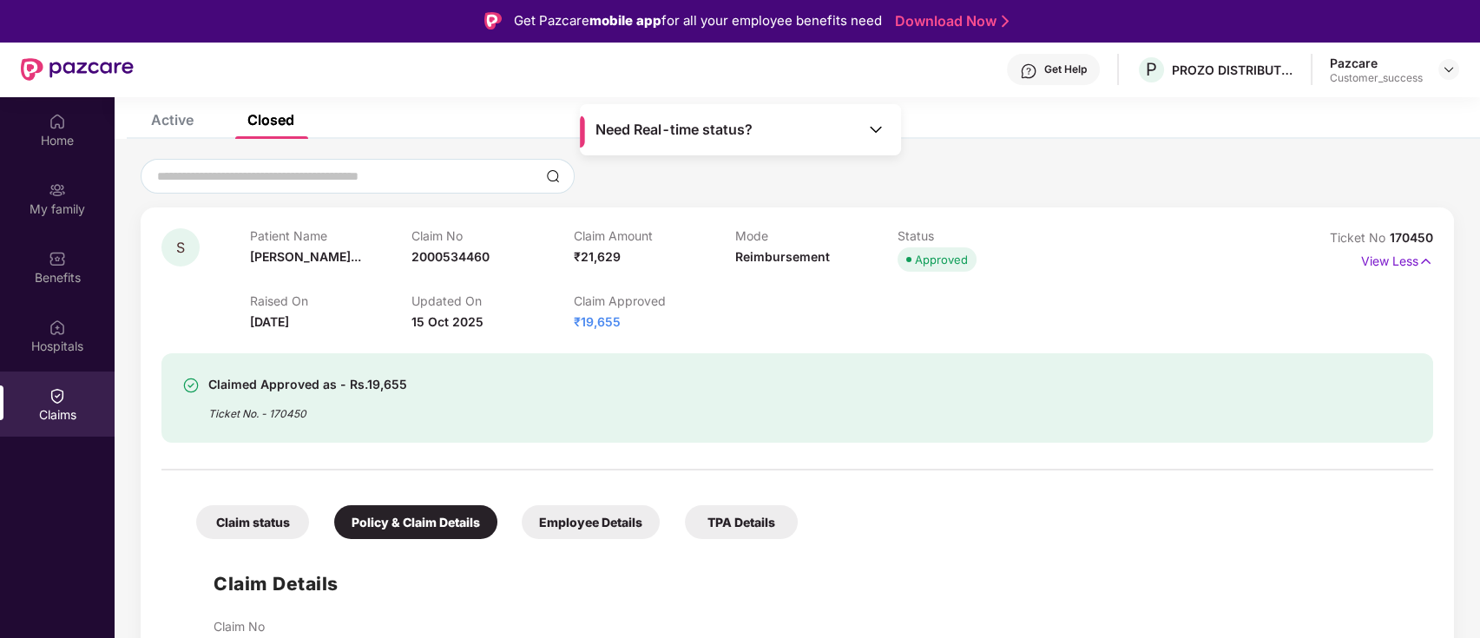
scroll to position [418, 0]
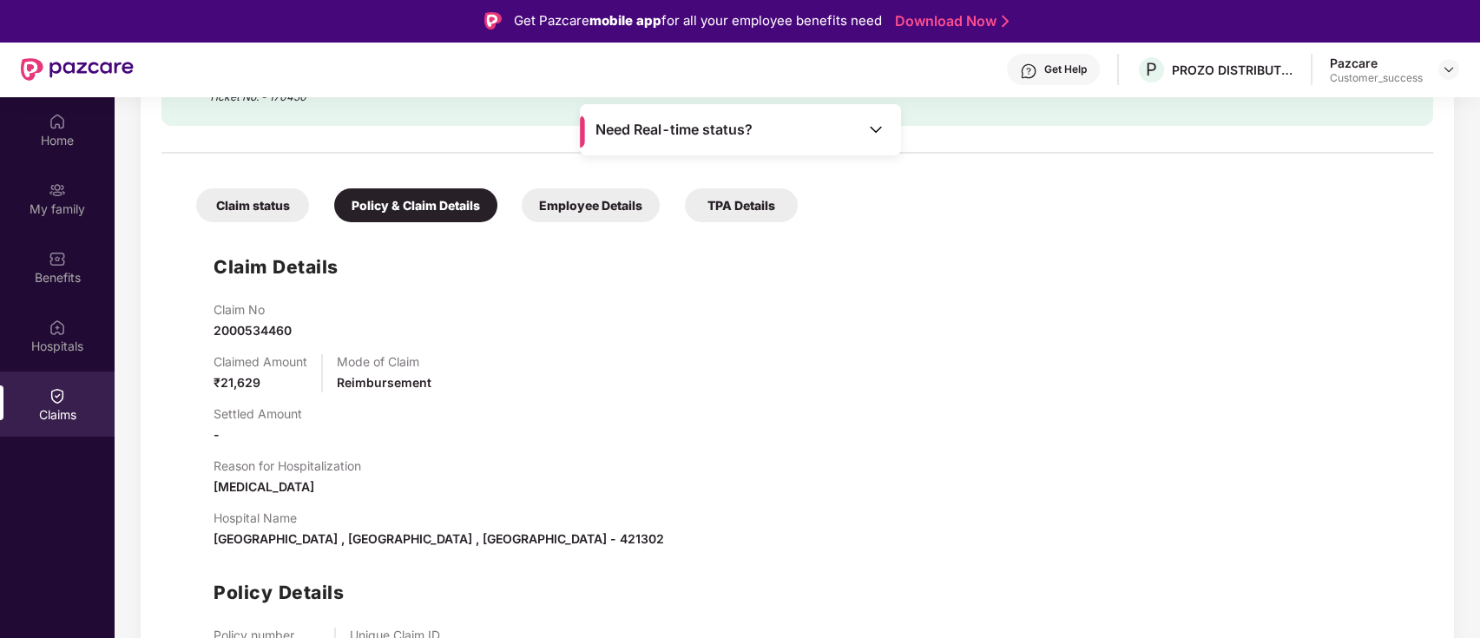
click at [612, 193] on div "Employee Details" at bounding box center [591, 205] width 138 height 34
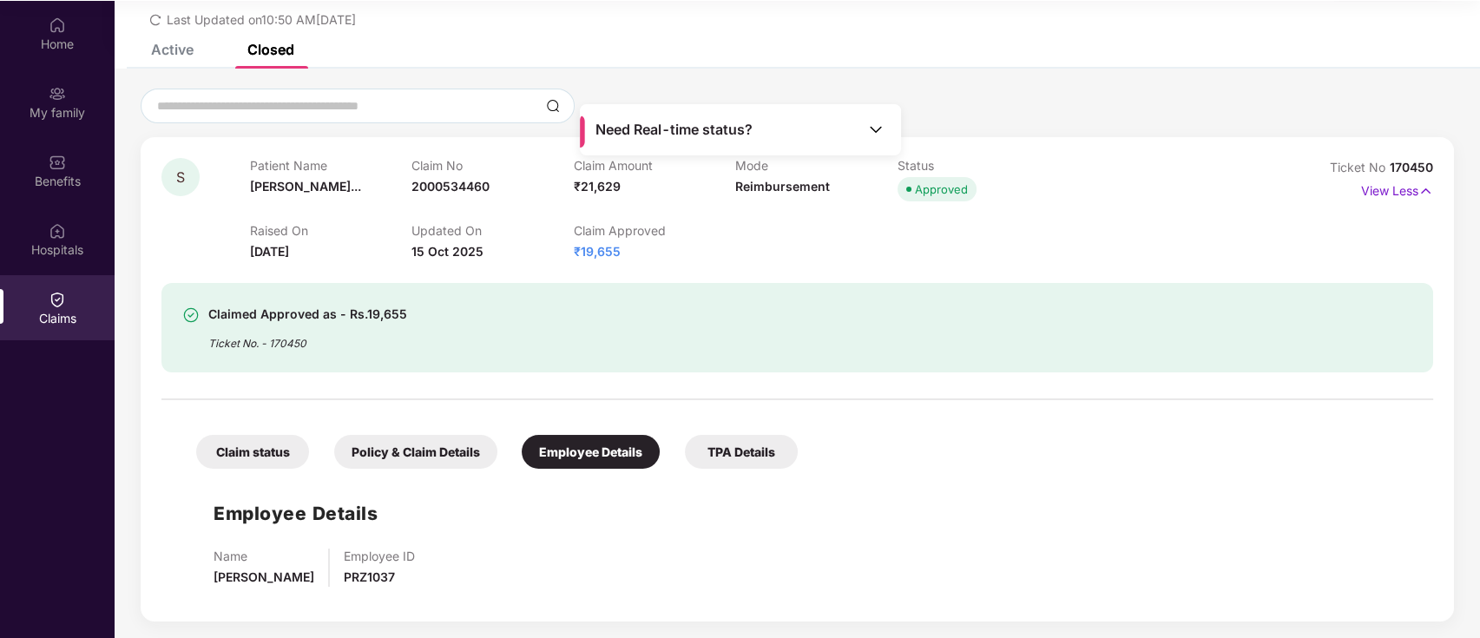
scroll to position [0, 0]
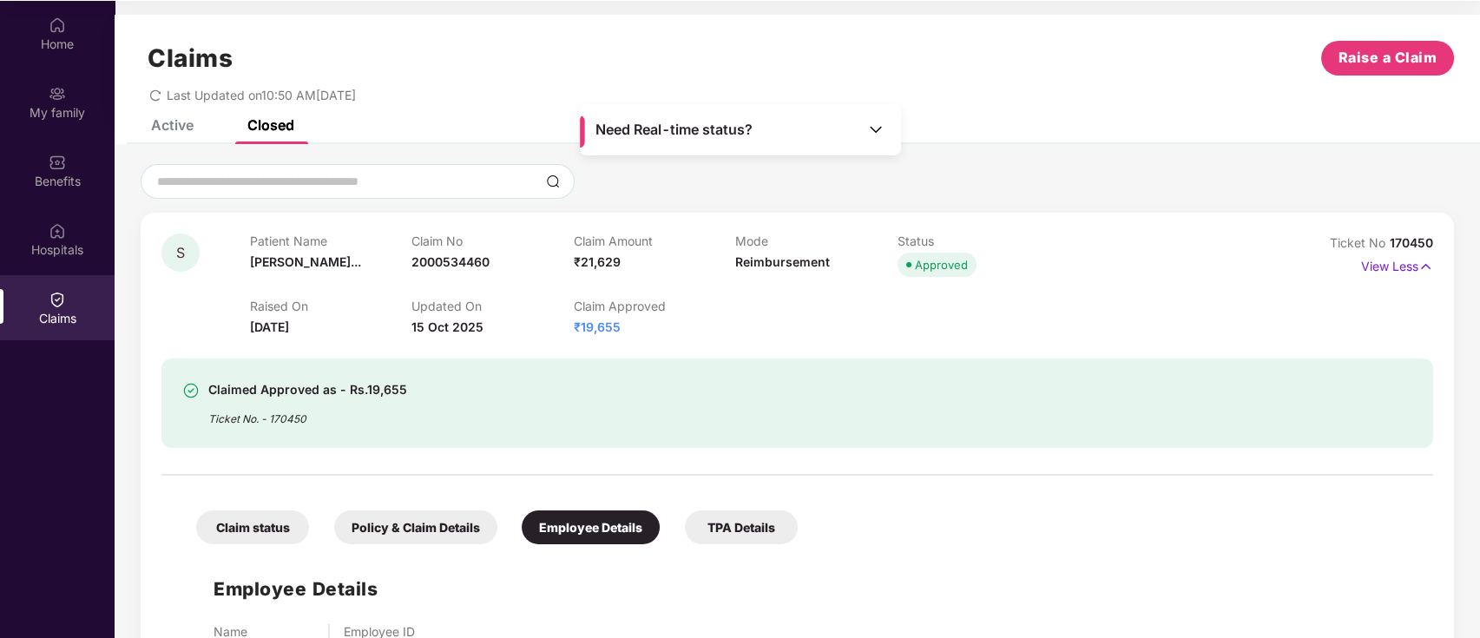
click at [453, 516] on div "Policy & Claim Details" at bounding box center [415, 527] width 163 height 34
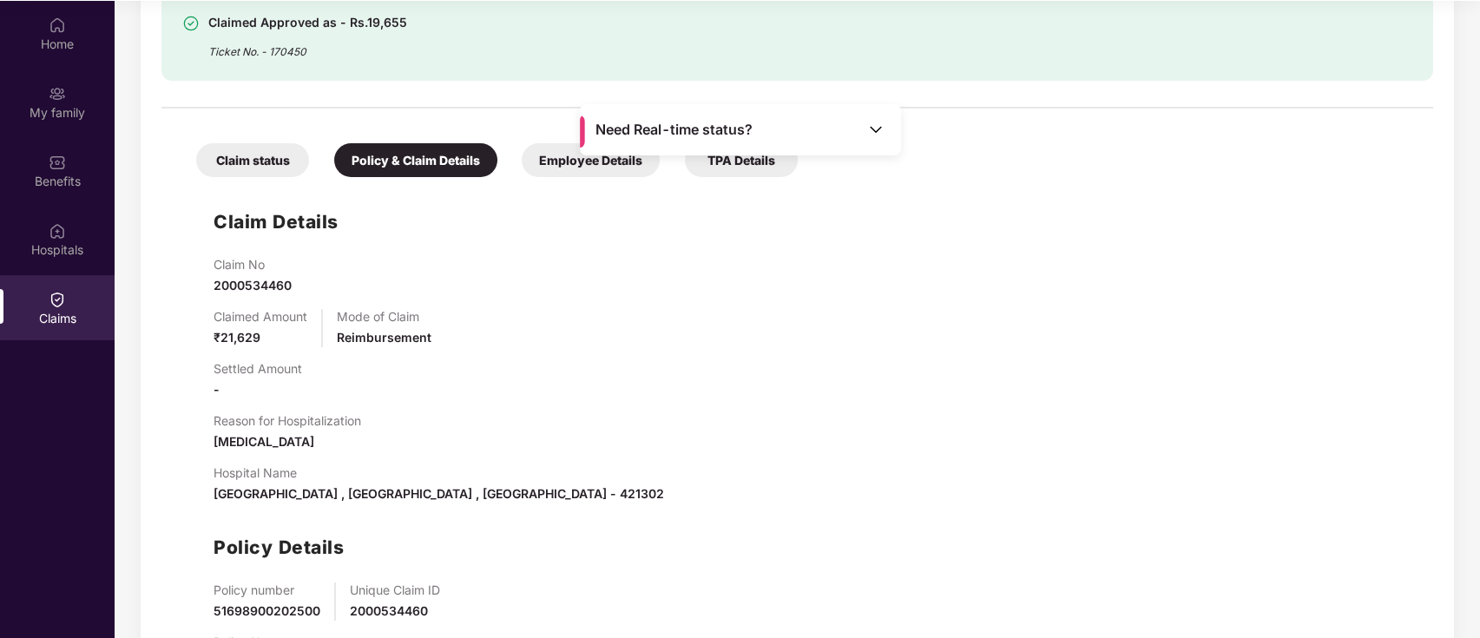
scroll to position [360, 0]
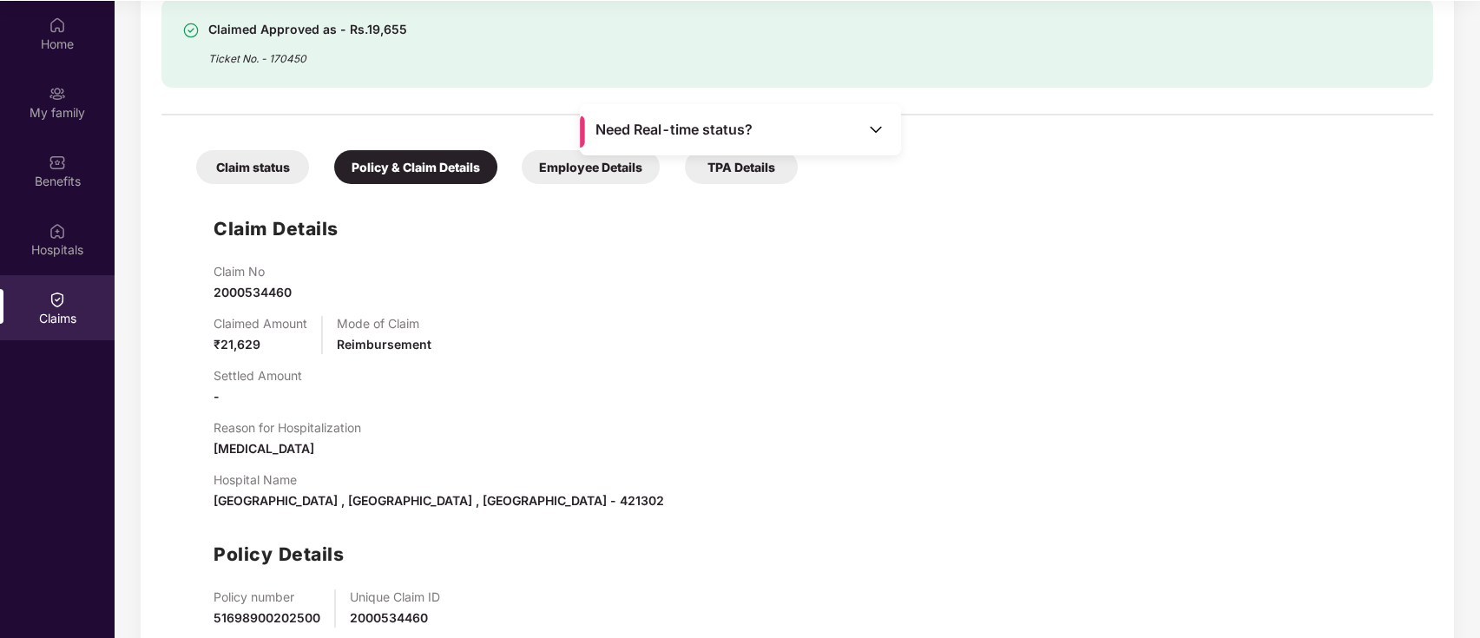
click at [585, 175] on div "Employee Details" at bounding box center [591, 167] width 138 height 34
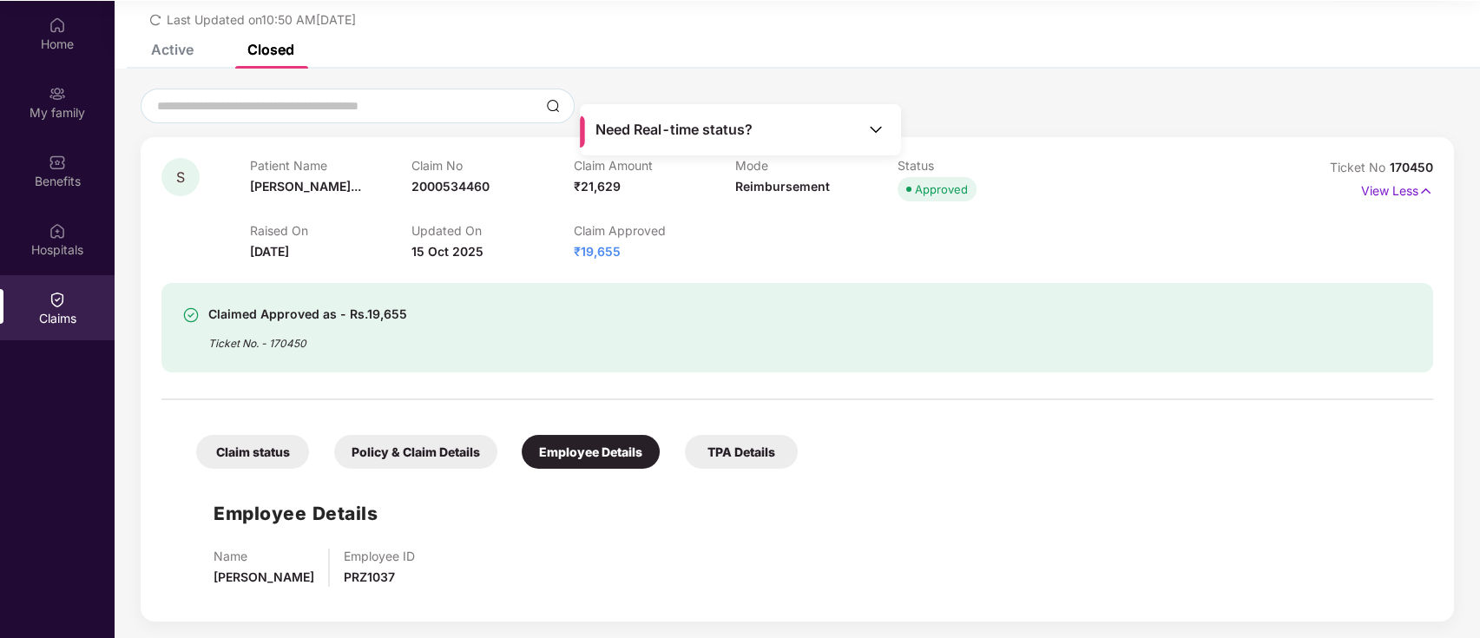
scroll to position [0, 0]
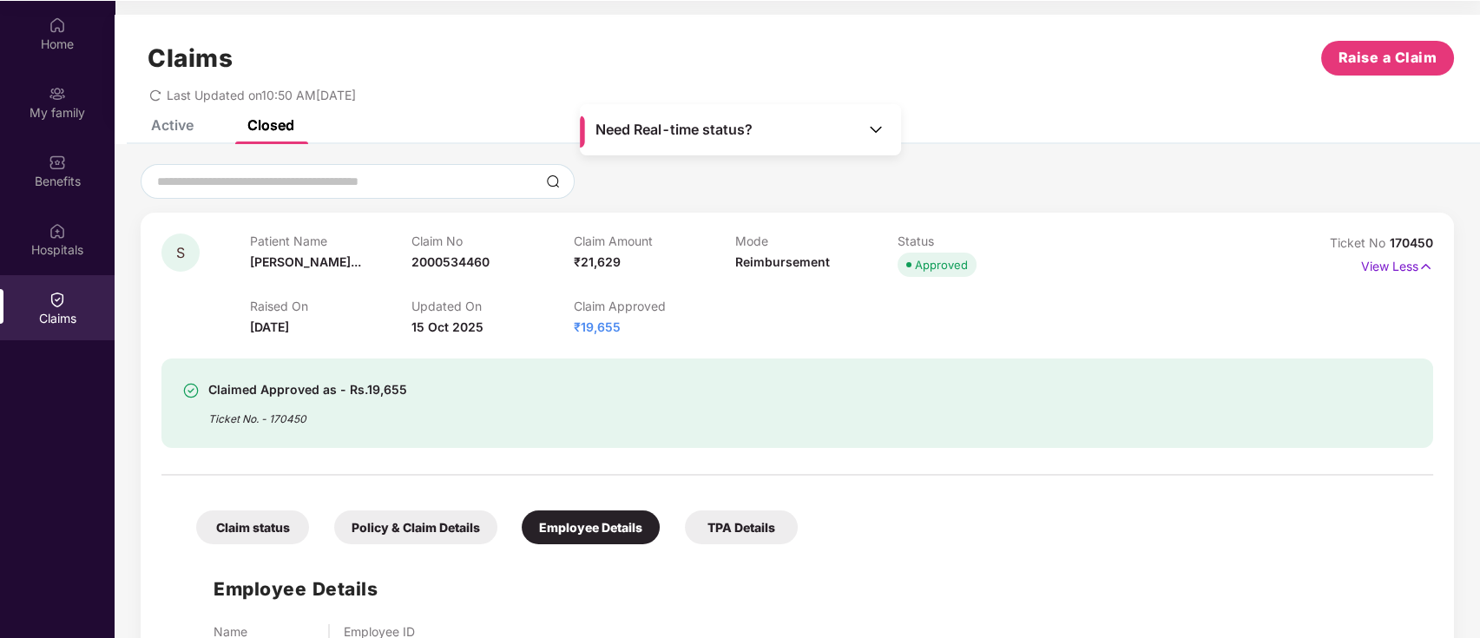
click at [625, 164] on div at bounding box center [797, 181] width 1313 height 35
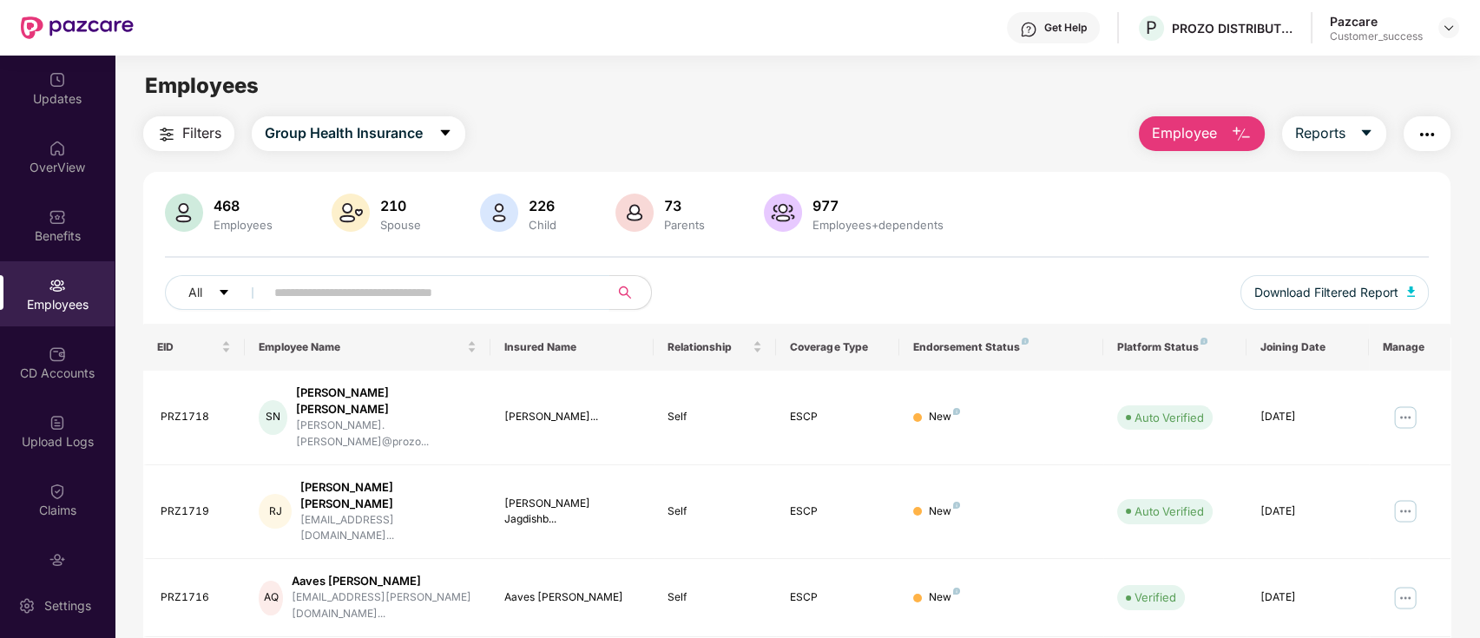
click at [428, 283] on input "text" at bounding box center [430, 292] width 312 height 26
click at [1334, 141] on span "Reports" at bounding box center [1320, 133] width 50 height 22
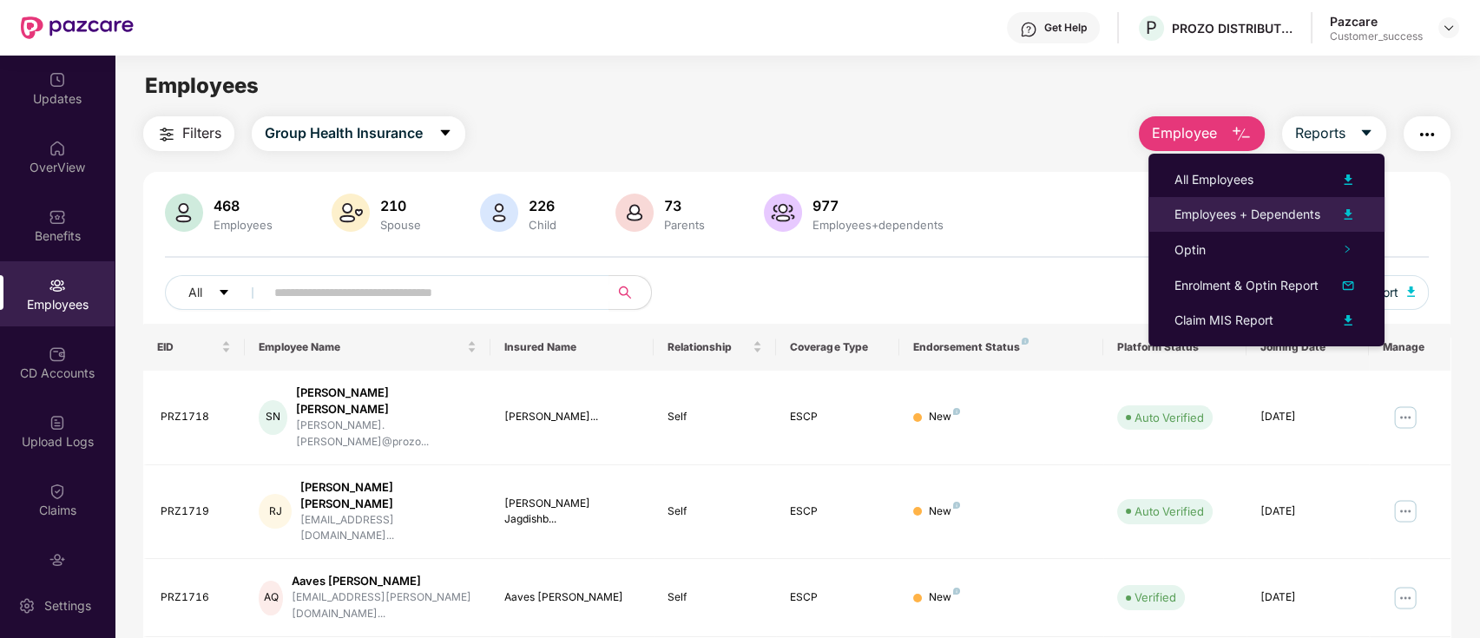
click at [1314, 207] on div "Employees + Dependents" at bounding box center [1247, 214] width 146 height 19
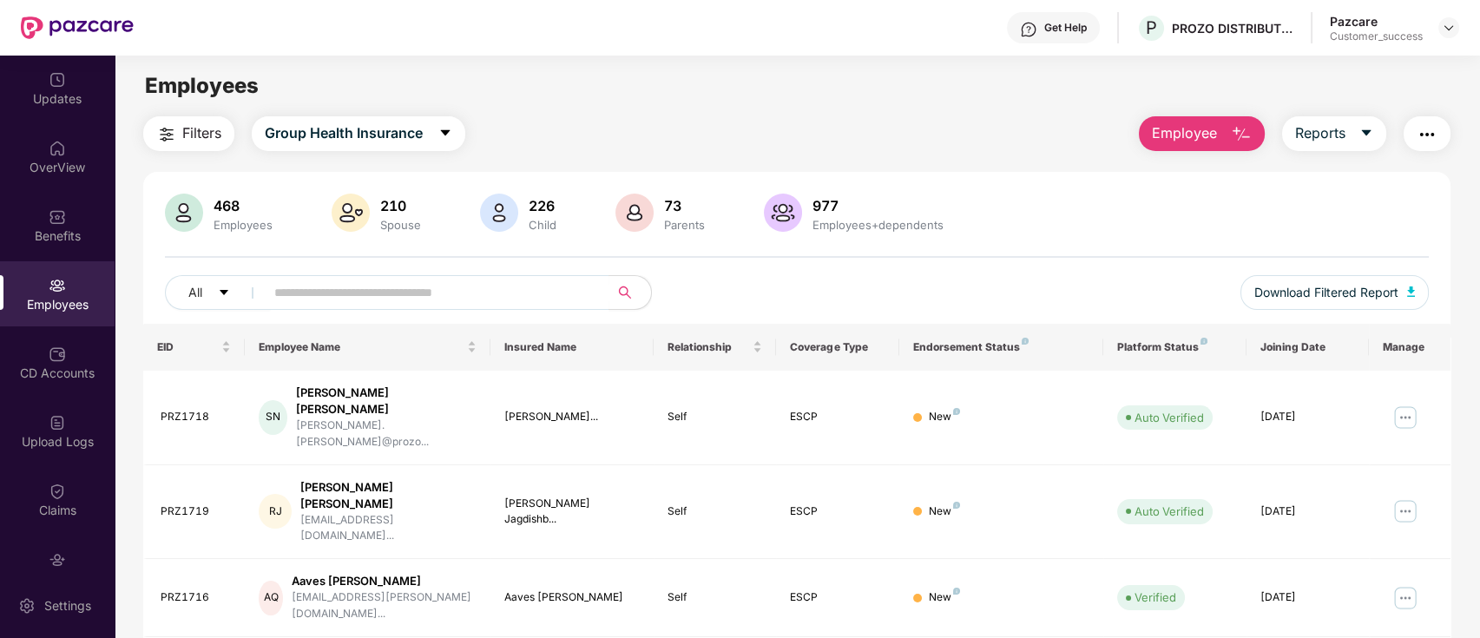
click at [846, 312] on div "All Download Filtered Report" at bounding box center [797, 299] width 1265 height 49
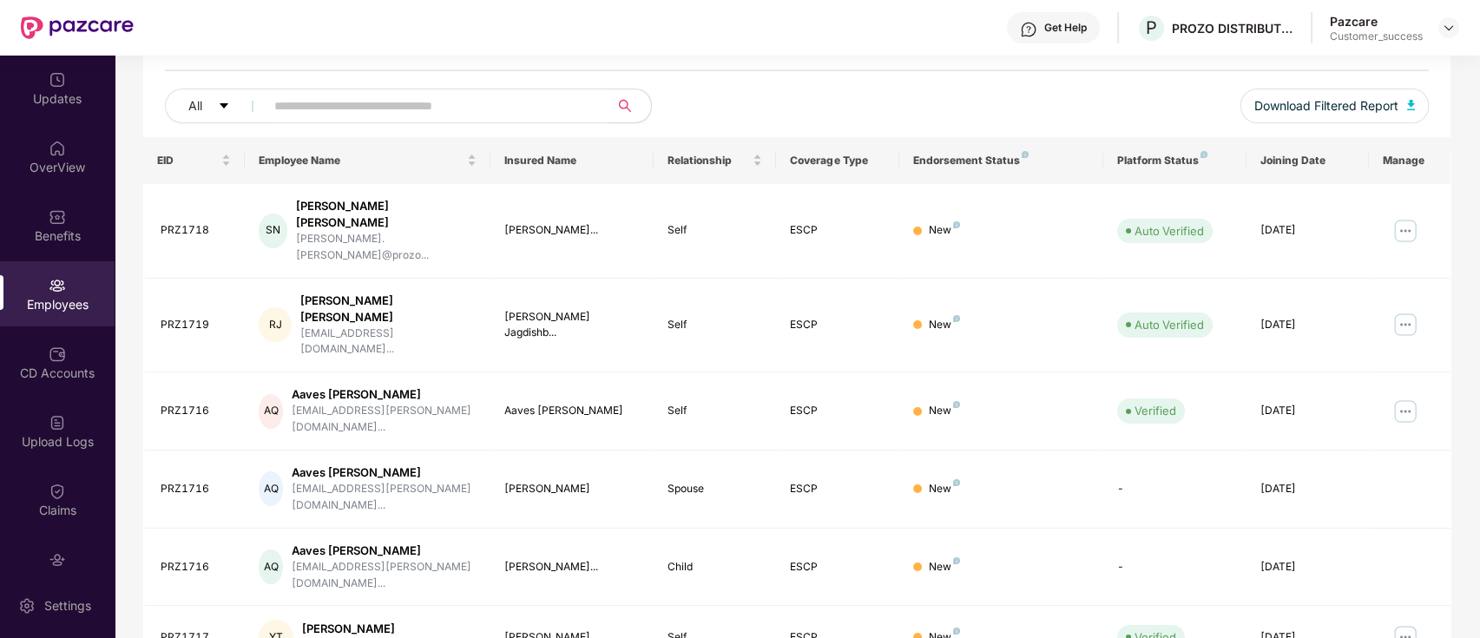
scroll to position [184, 0]
click at [43, 302] on div "Employees" at bounding box center [57, 304] width 115 height 17
click at [387, 107] on input "text" at bounding box center [430, 108] width 312 height 26
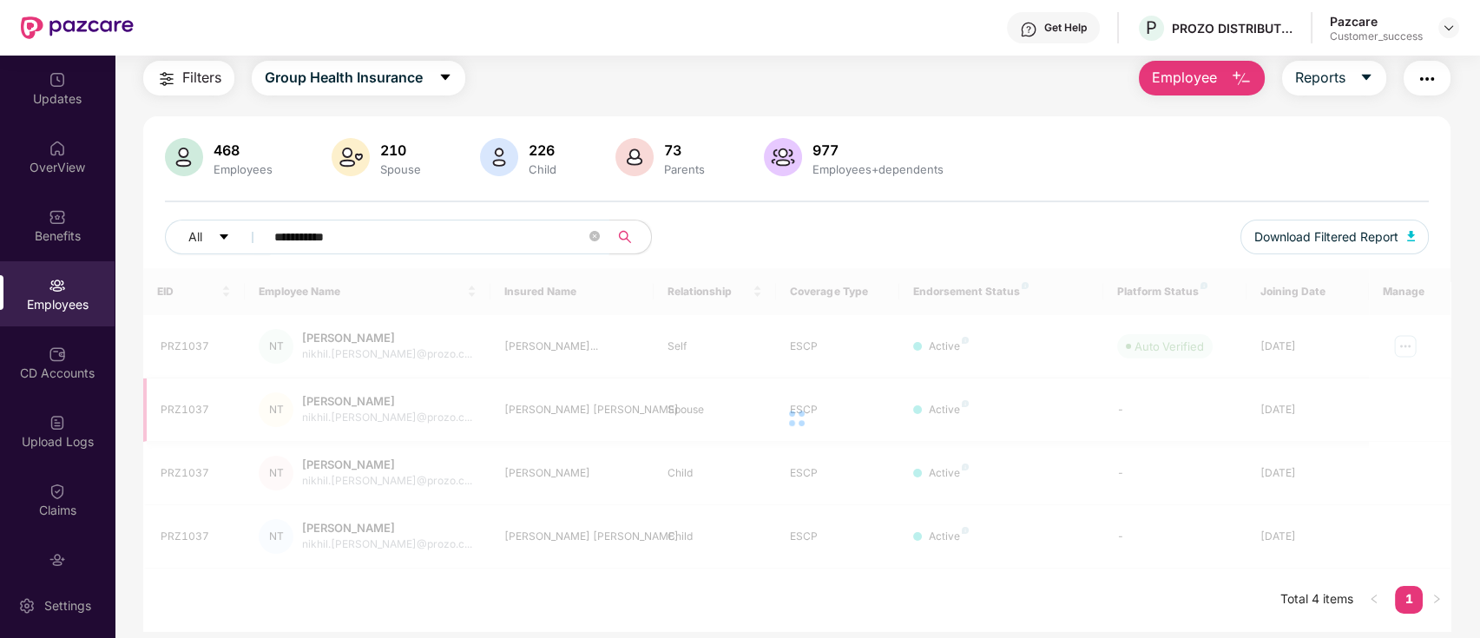
scroll to position [56, 0]
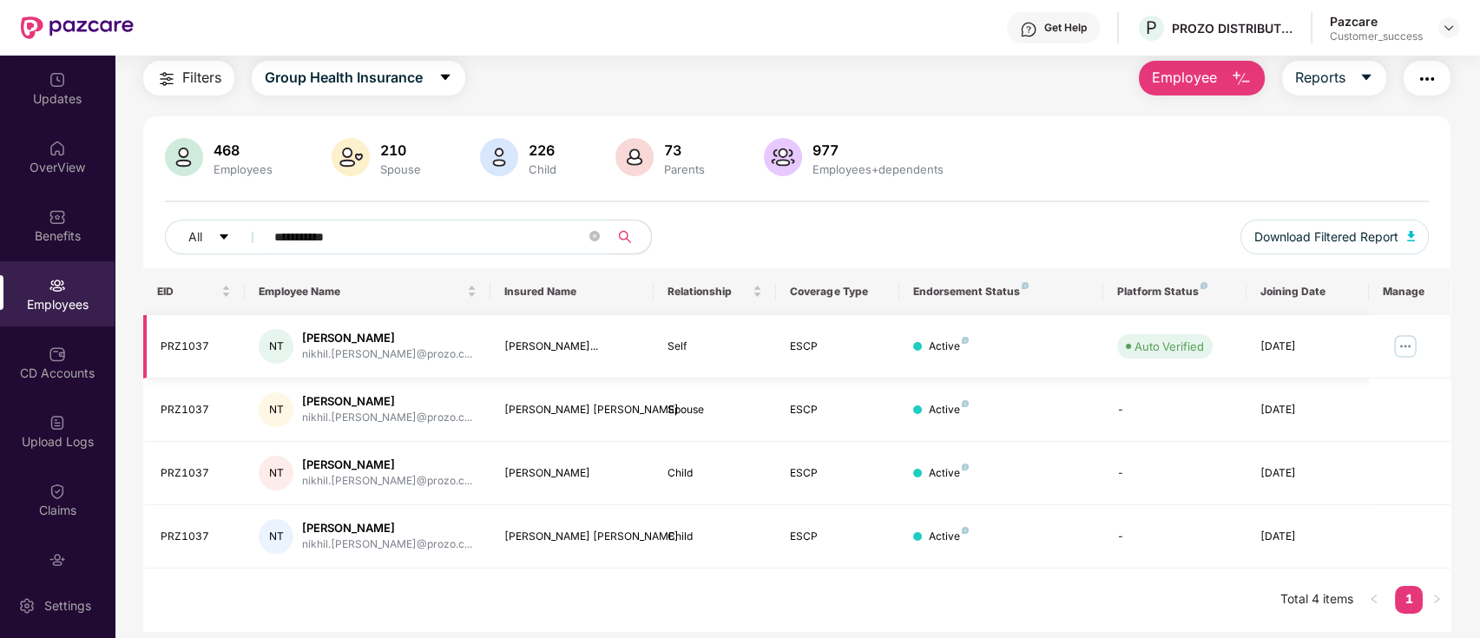
type input "**********"
click at [1410, 342] on img at bounding box center [1405, 346] width 28 height 28
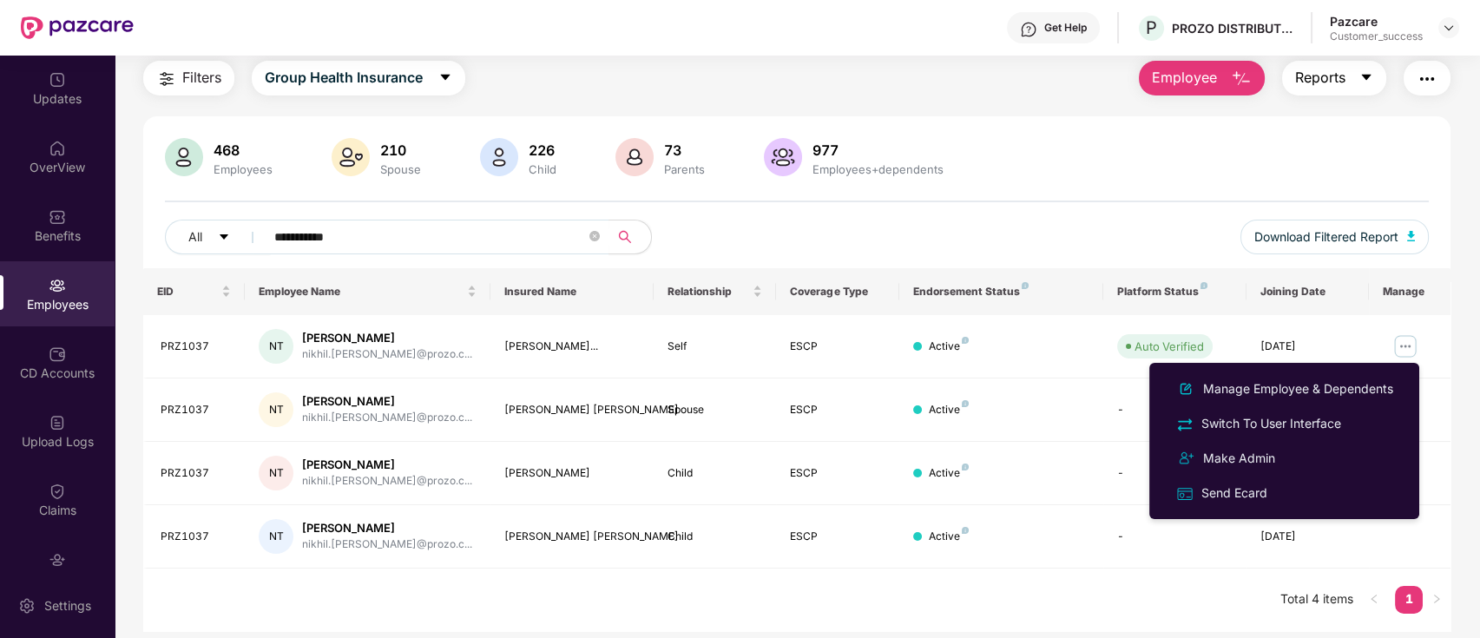
click at [1331, 85] on span "Reports" at bounding box center [1320, 78] width 50 height 22
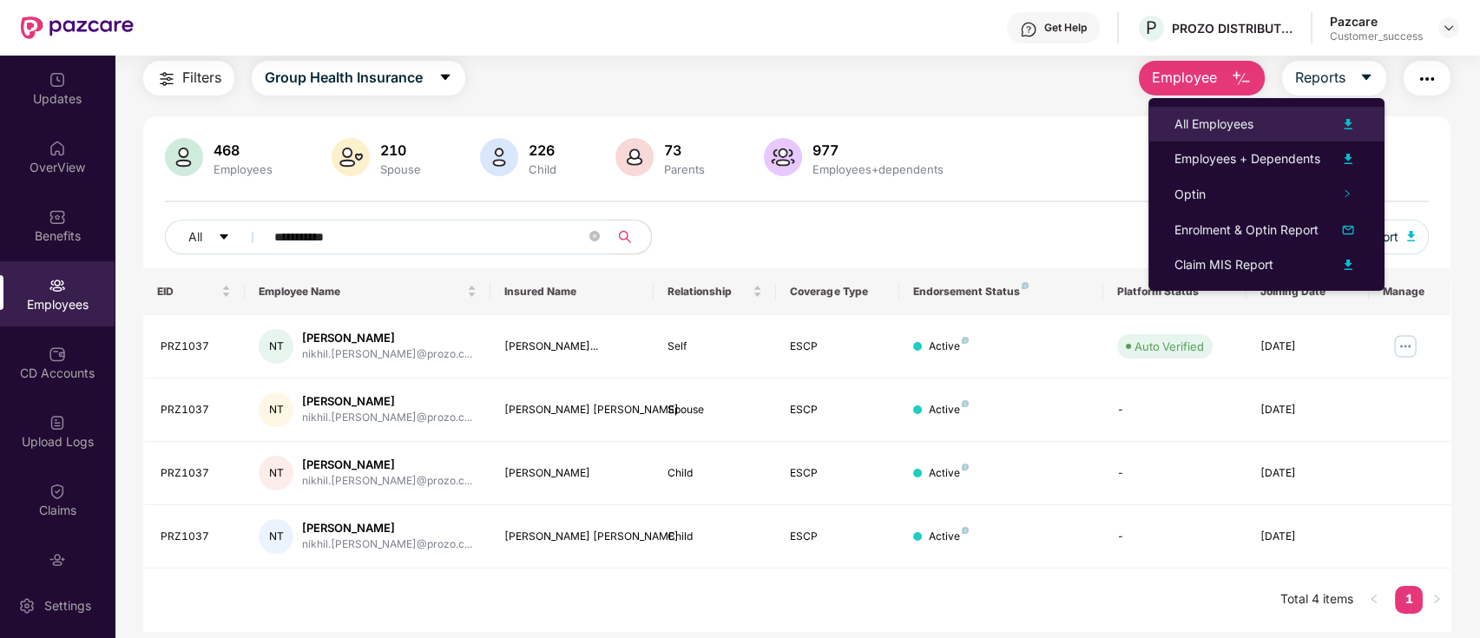
click at [1184, 115] on div "All Employees" at bounding box center [1213, 124] width 79 height 19
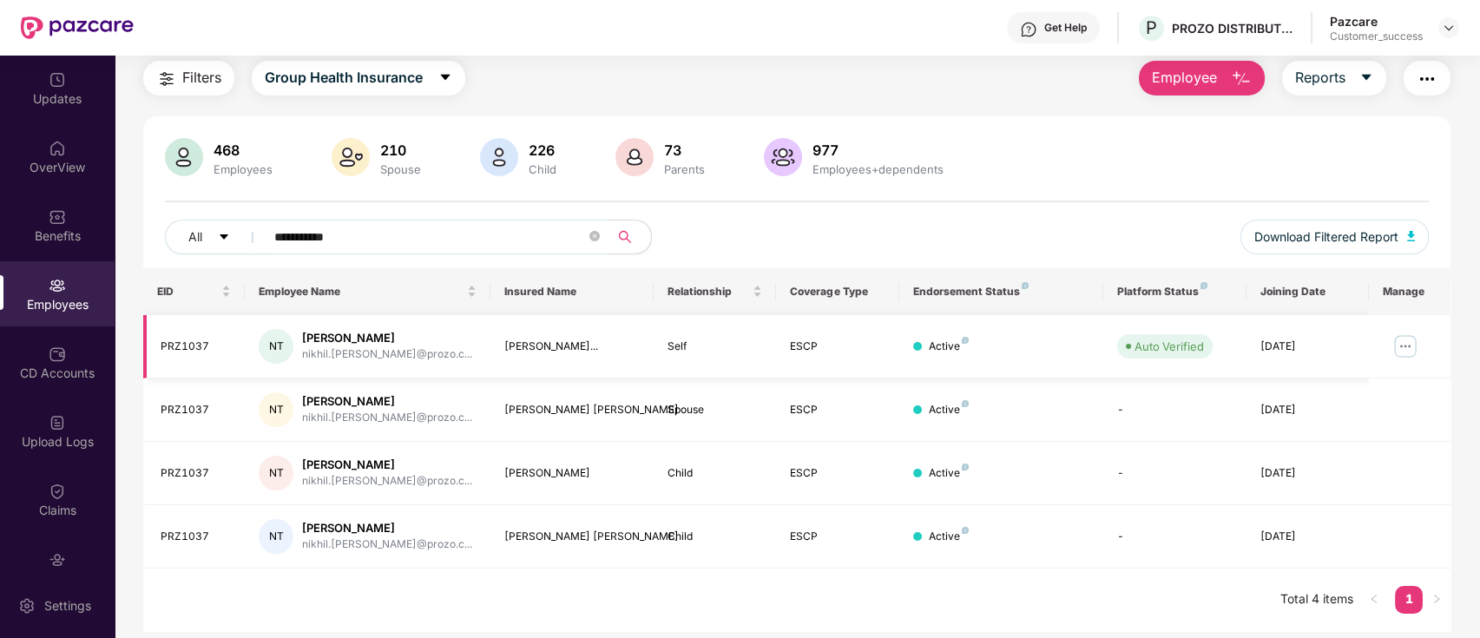
click at [1396, 346] on img at bounding box center [1405, 346] width 28 height 28
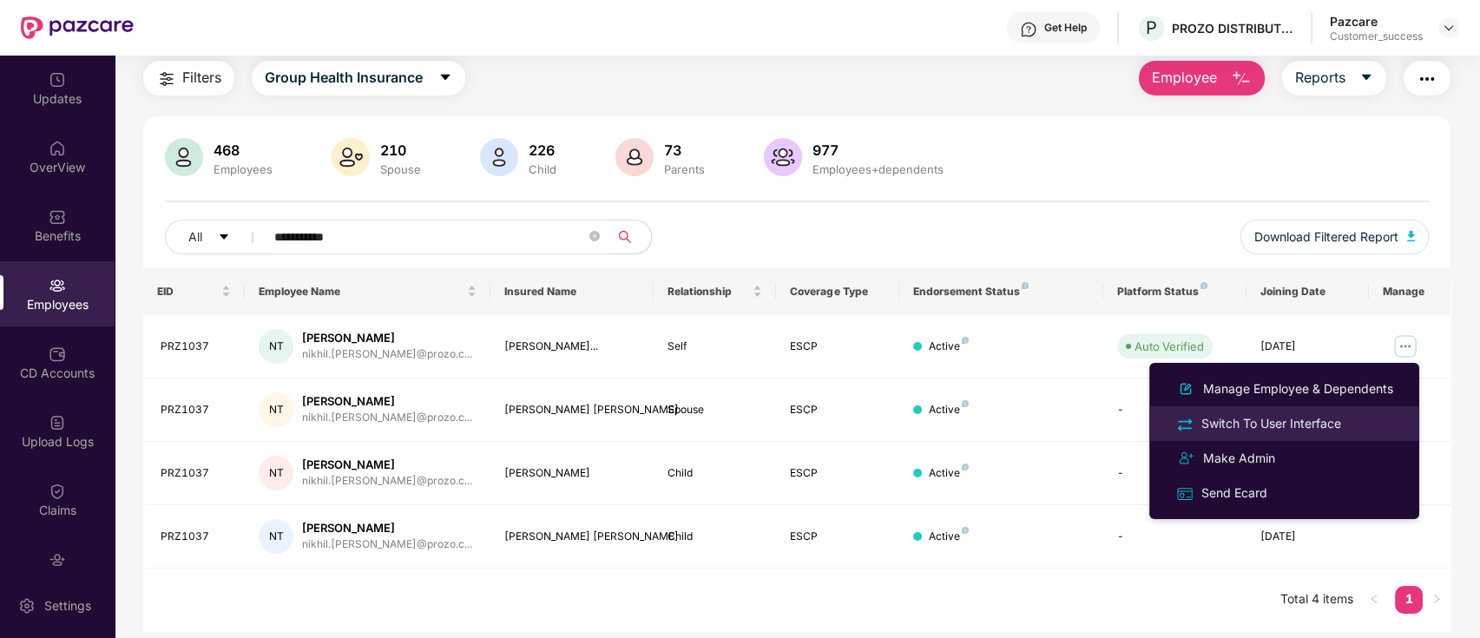
click at [1272, 423] on div "Switch To User Interface" at bounding box center [1271, 423] width 147 height 19
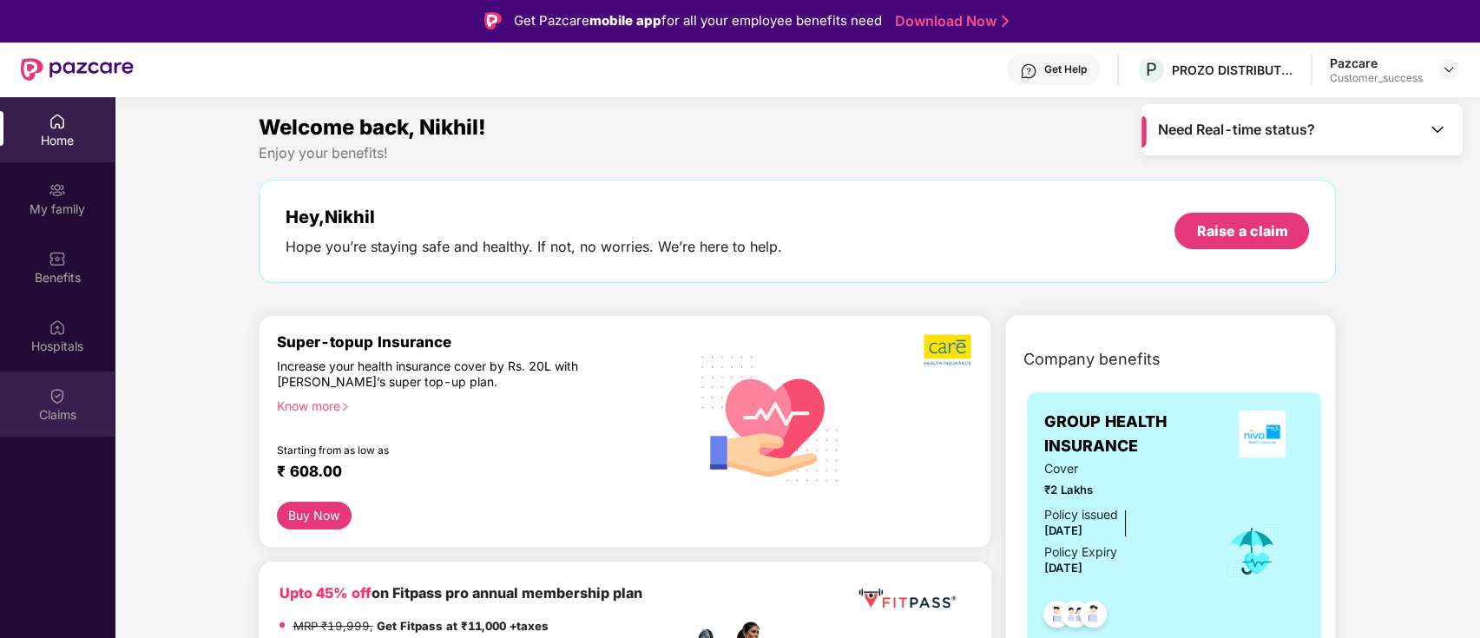
click at [54, 390] on img at bounding box center [57, 395] width 17 height 17
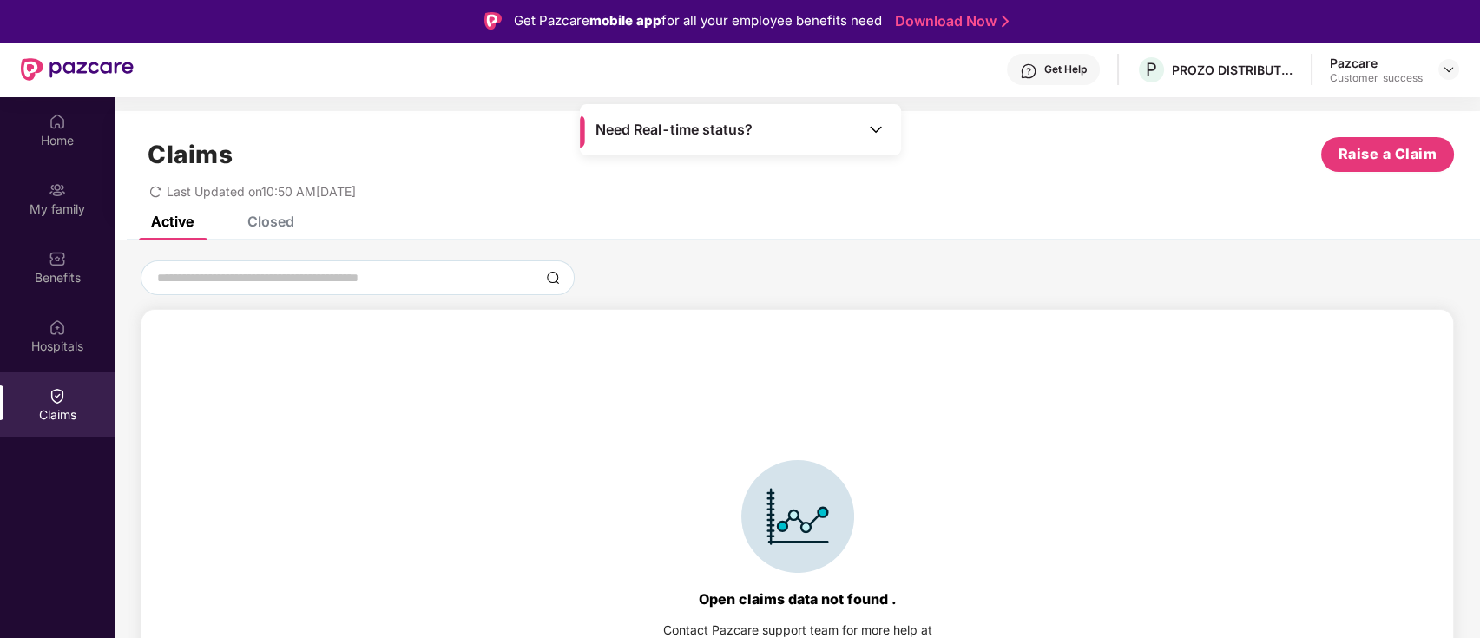
click at [273, 218] on div "Closed" at bounding box center [270, 221] width 47 height 17
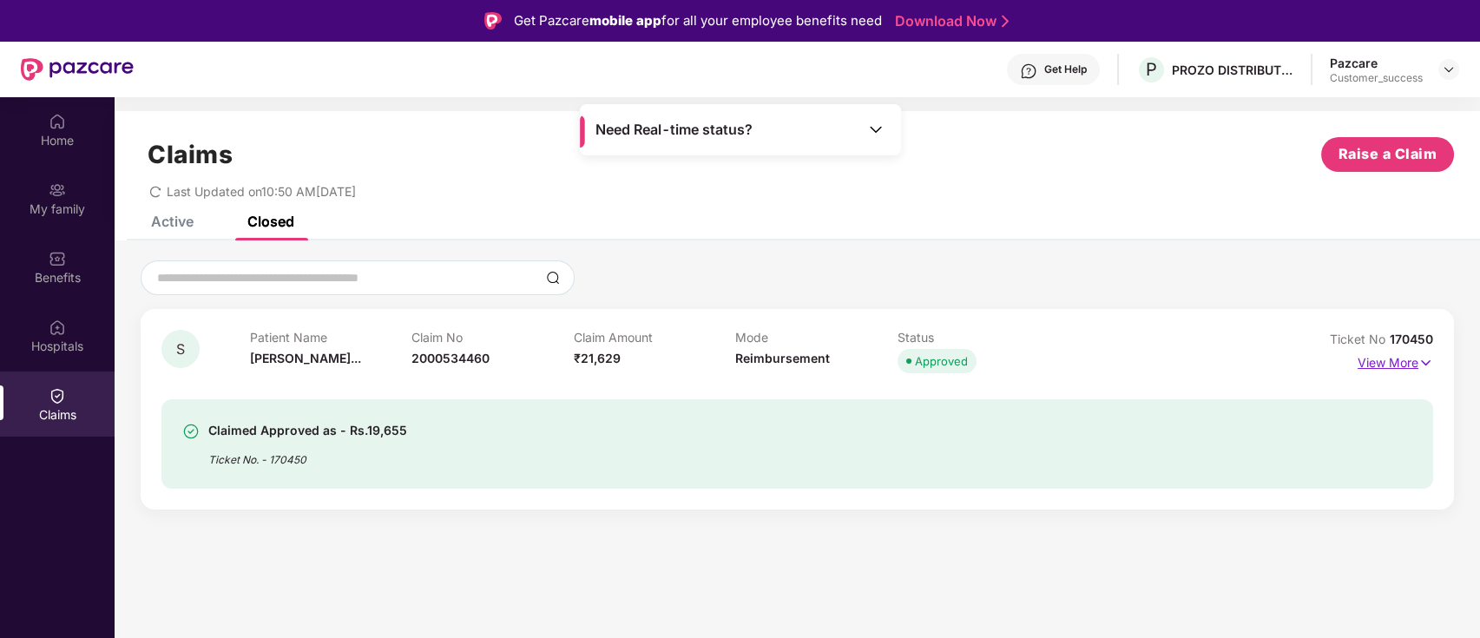
click at [1407, 363] on p "View More" at bounding box center [1395, 360] width 76 height 23
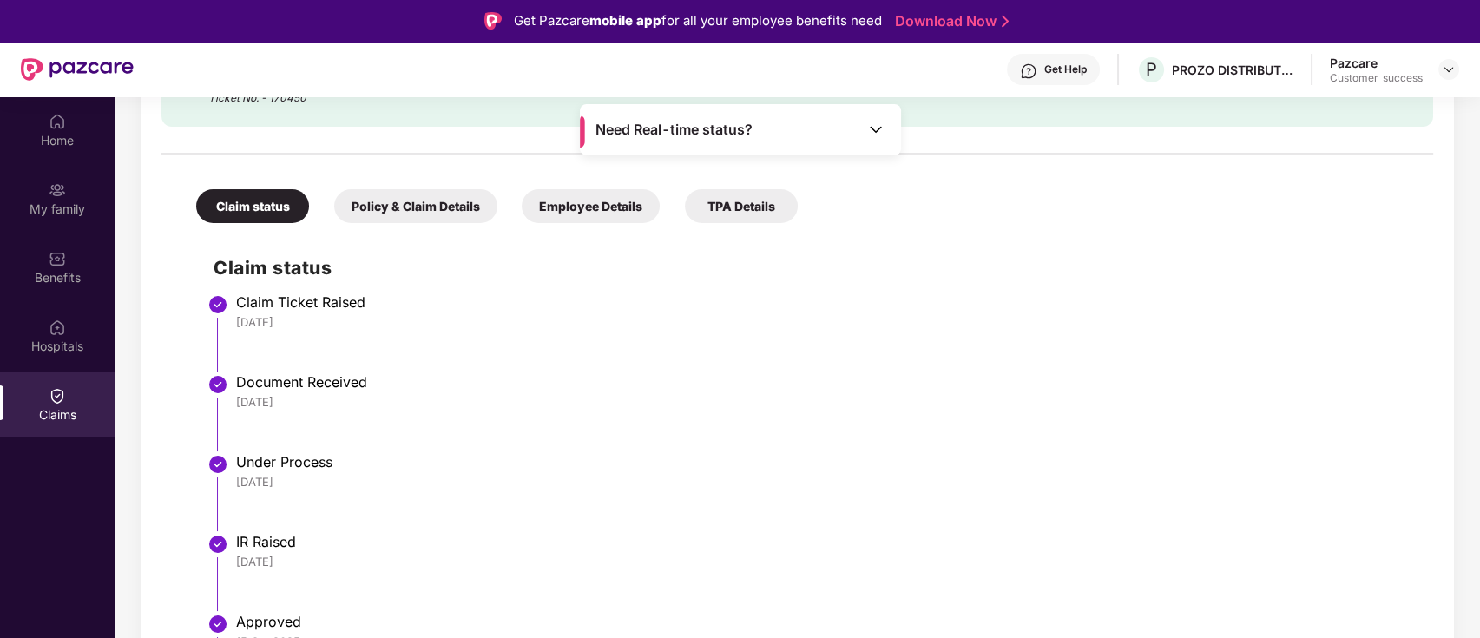
scroll to position [423, 0]
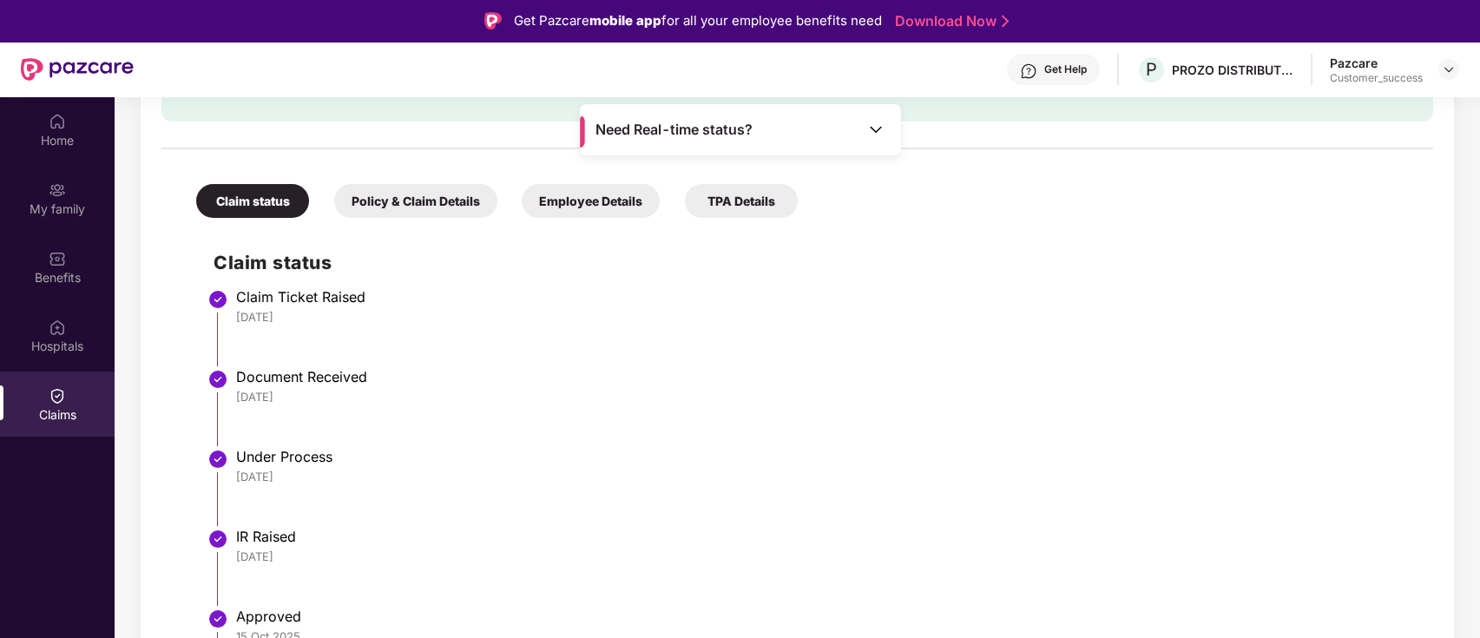
click at [875, 119] on div "Need Real-time status?" at bounding box center [740, 129] width 321 height 51
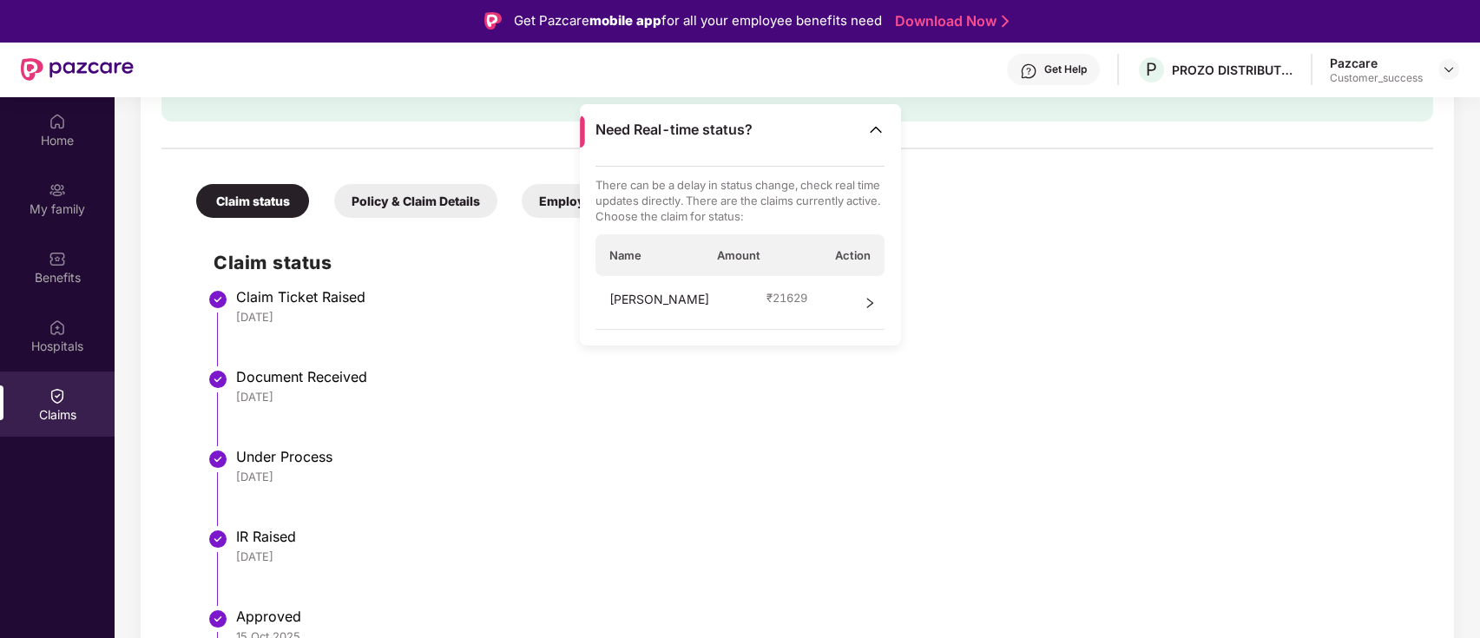
click at [1015, 301] on div "Claim Ticket Raised" at bounding box center [826, 296] width 1180 height 17
click at [882, 128] on img at bounding box center [875, 129] width 17 height 17
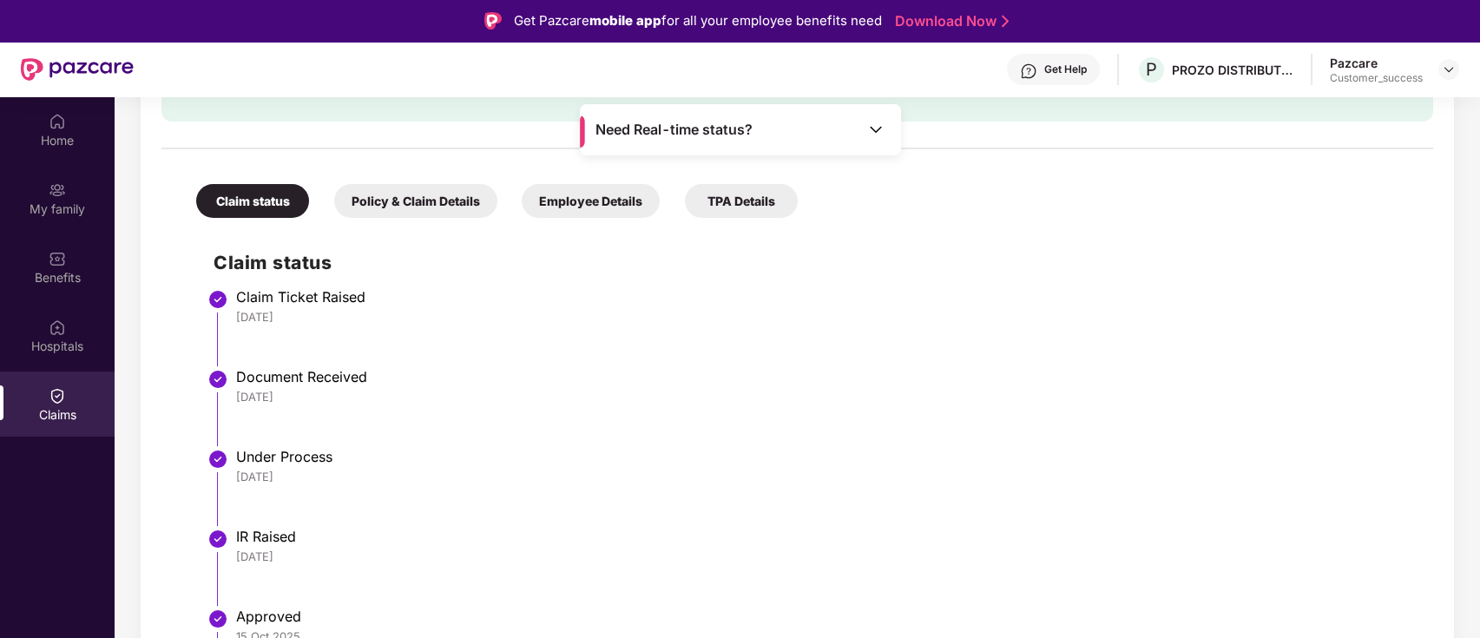
drag, startPoint x: 812, startPoint y: 358, endPoint x: 912, endPoint y: -58, distance: 427.6
click at [912, 0] on html "Get Pazcare mobile app for all your employee benefits need Download Now Get Hel…" at bounding box center [740, 319] width 1480 height 638
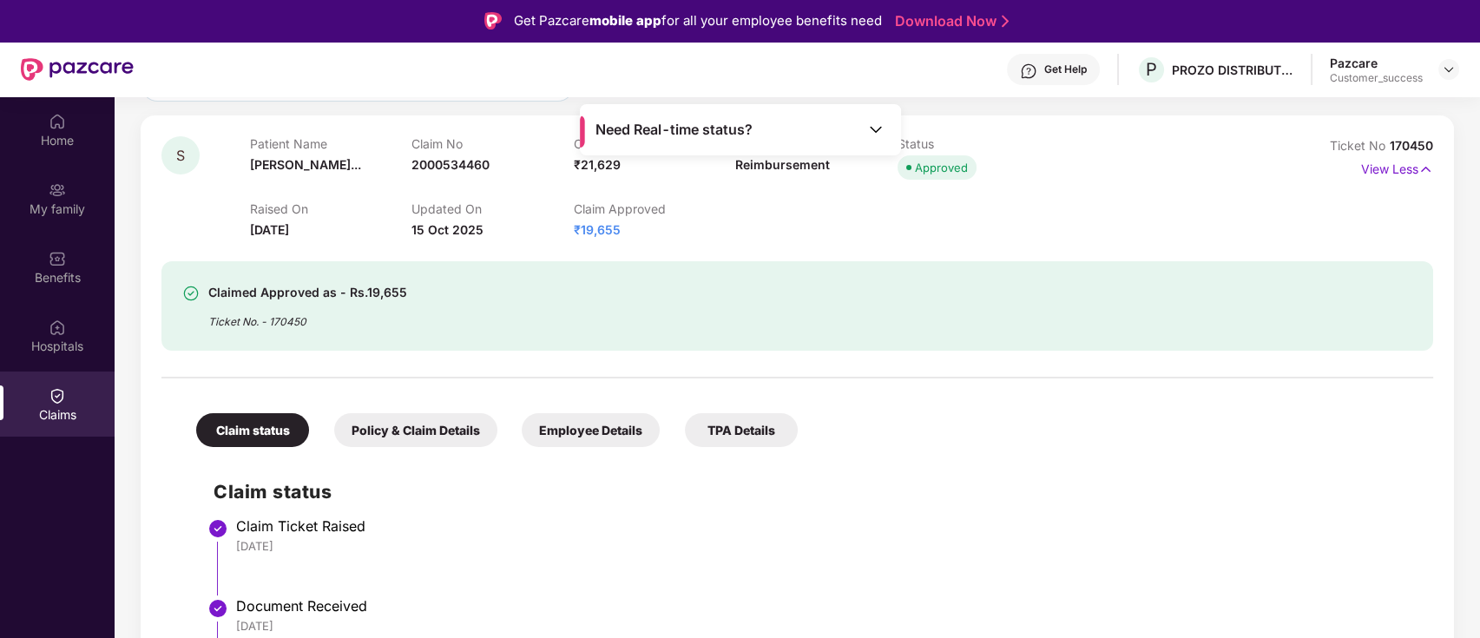
click at [908, 281] on div "Claimed Approved as - Rs.19,655 Ticket No. - 170450" at bounding box center [797, 305] width 1272 height 89
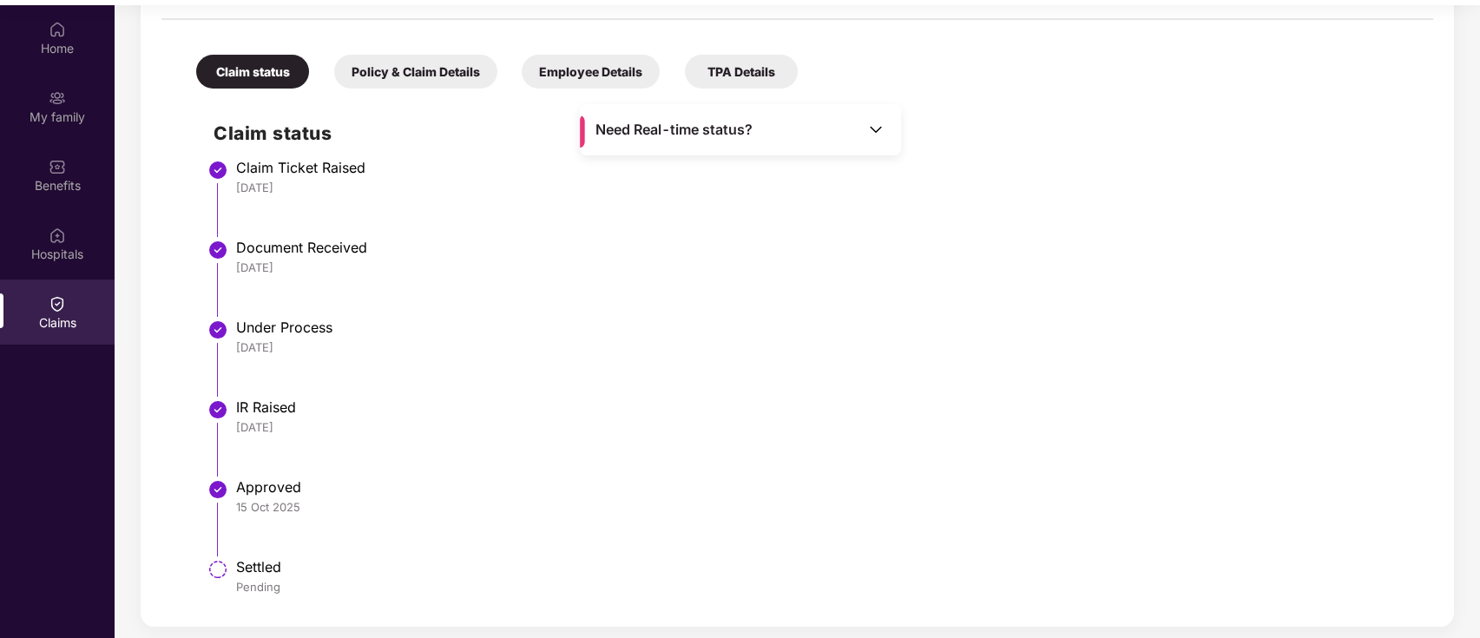
scroll to position [91, 0]
click at [43, 55] on div "Home" at bounding box center [57, 49] width 115 height 17
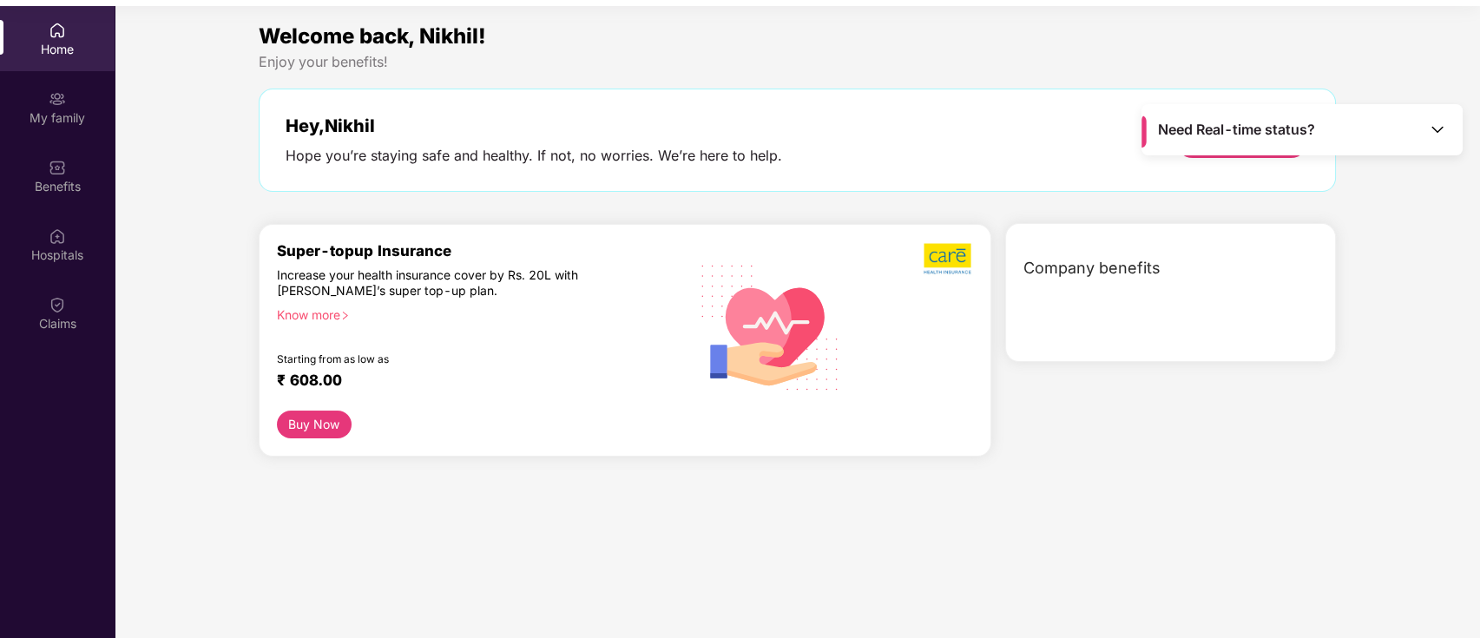
scroll to position [0, 0]
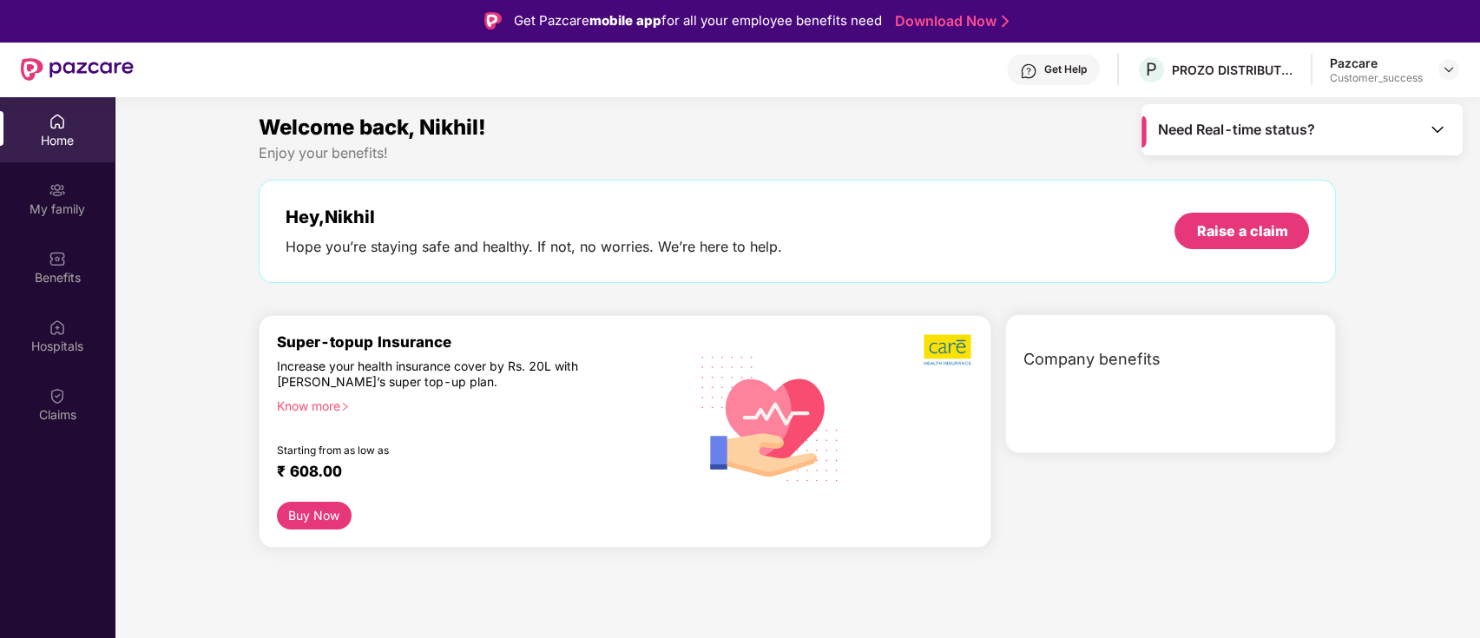
click at [1450, 56] on div "Pazcare Customer_success" at bounding box center [1394, 70] width 129 height 30
click at [1449, 59] on div at bounding box center [1448, 69] width 21 height 21
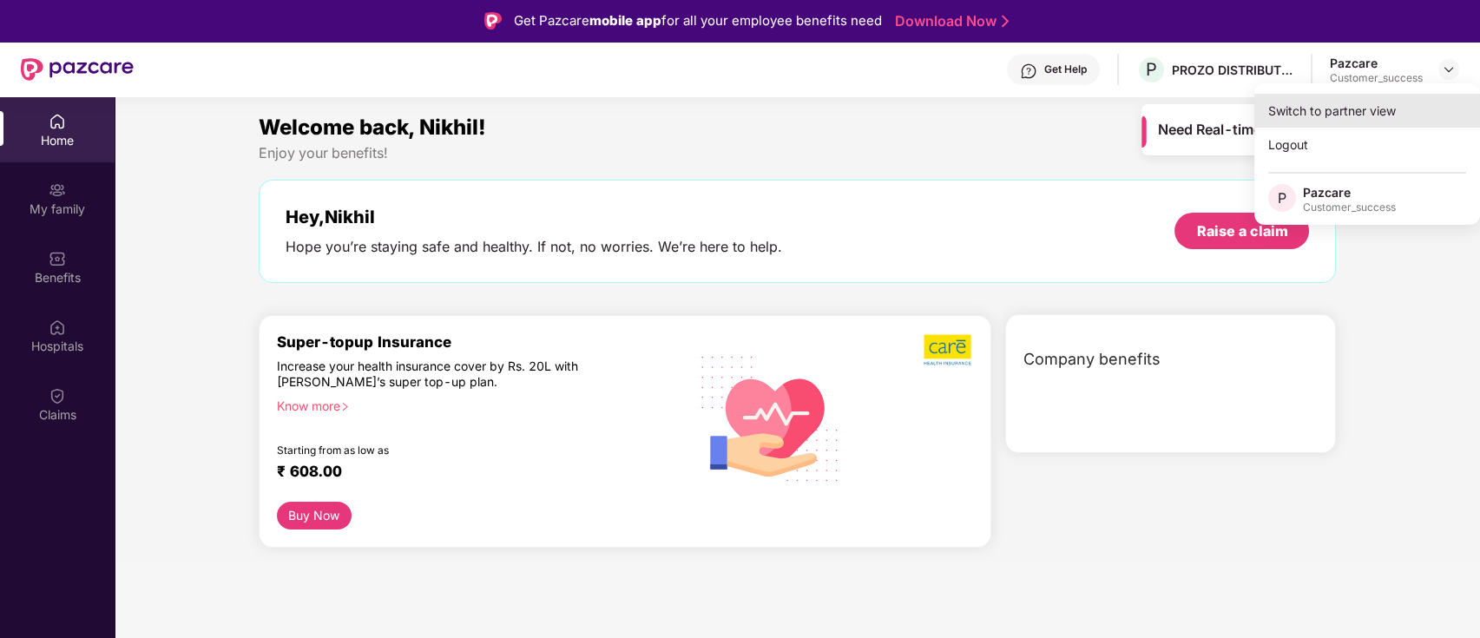
click at [1367, 115] on div "Switch to partner view" at bounding box center [1367, 111] width 226 height 34
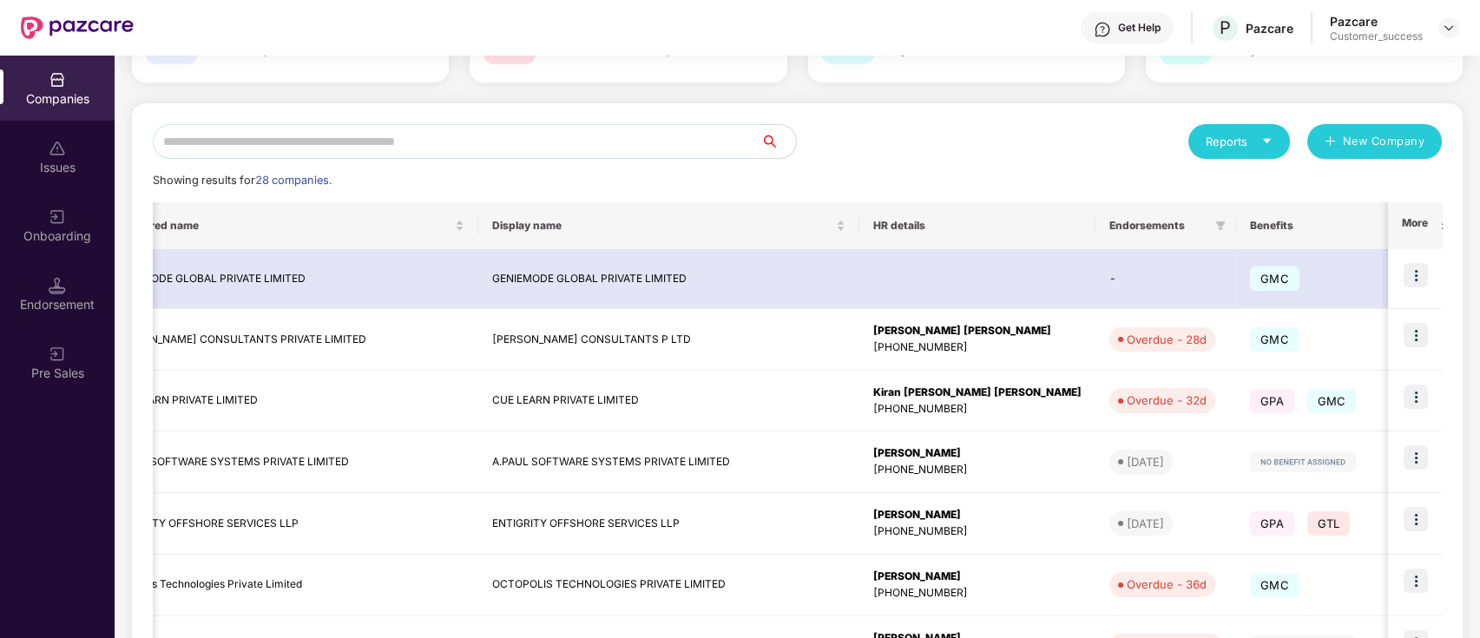
scroll to position [457, 0]
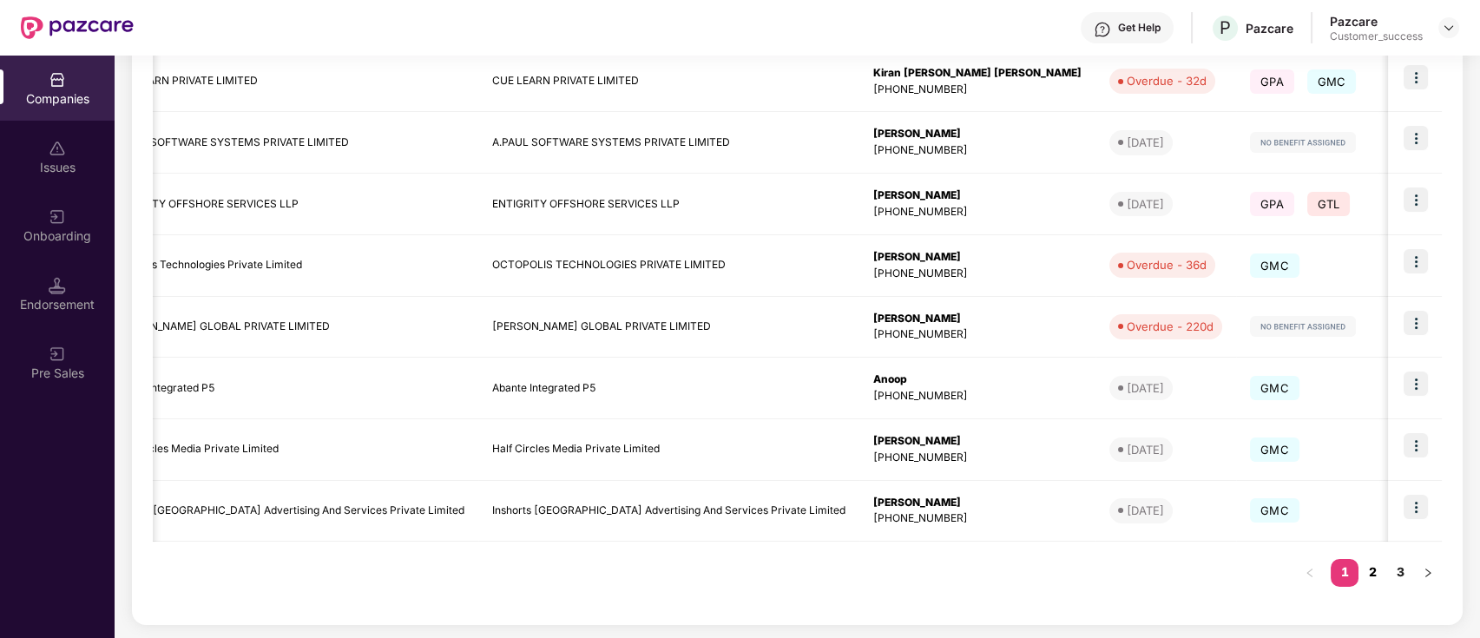
click at [1373, 575] on link "2" at bounding box center [1372, 572] width 28 height 26
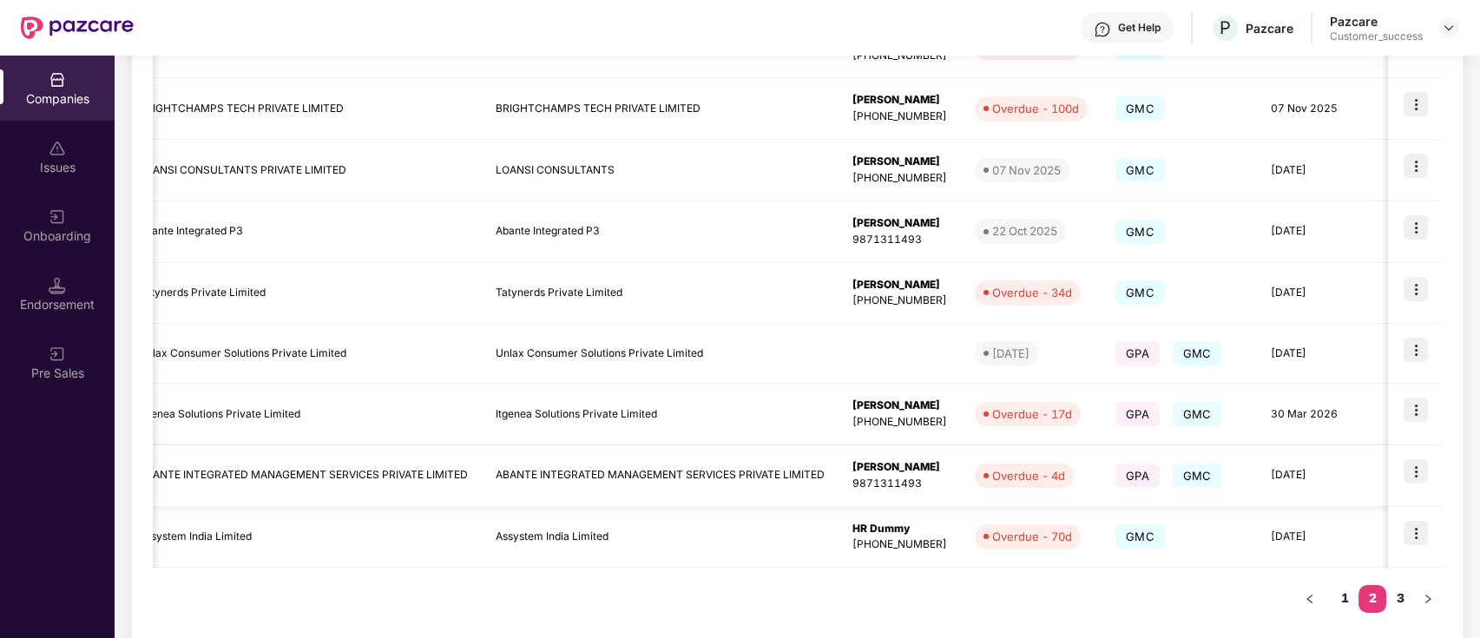
scroll to position [0, 0]
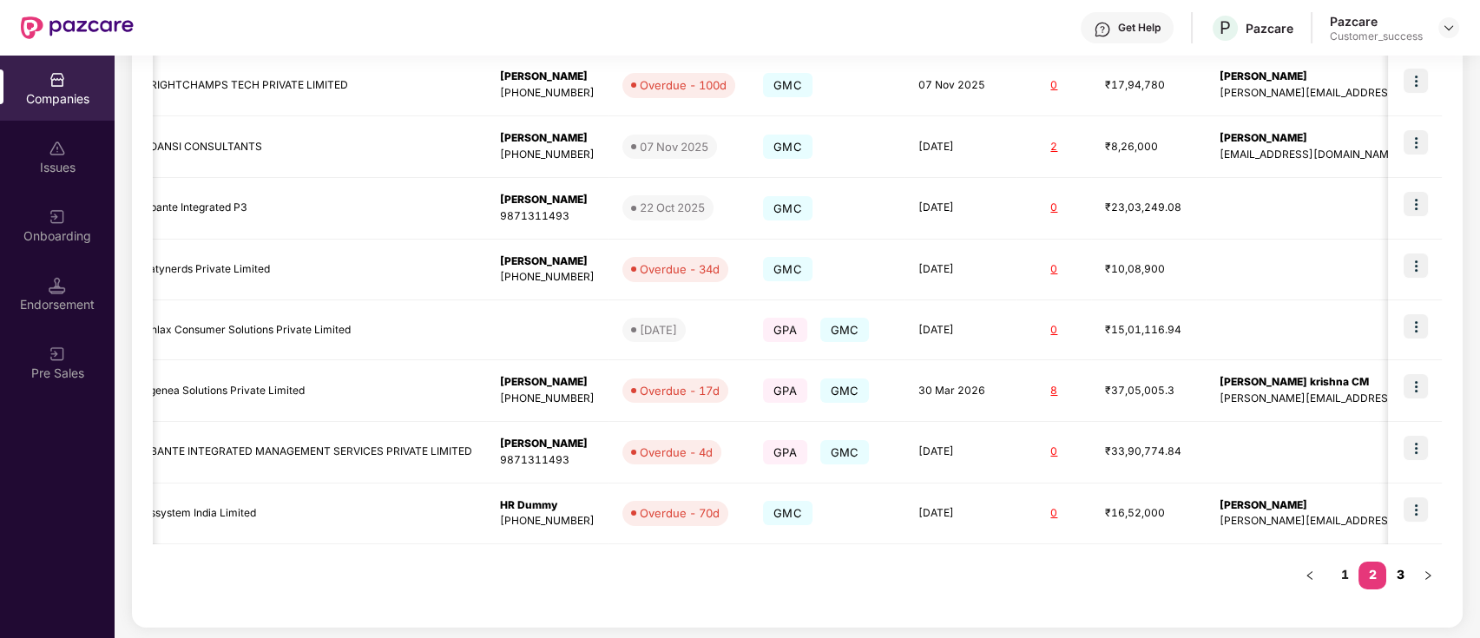
click at [1410, 574] on link "3" at bounding box center [1400, 575] width 28 height 26
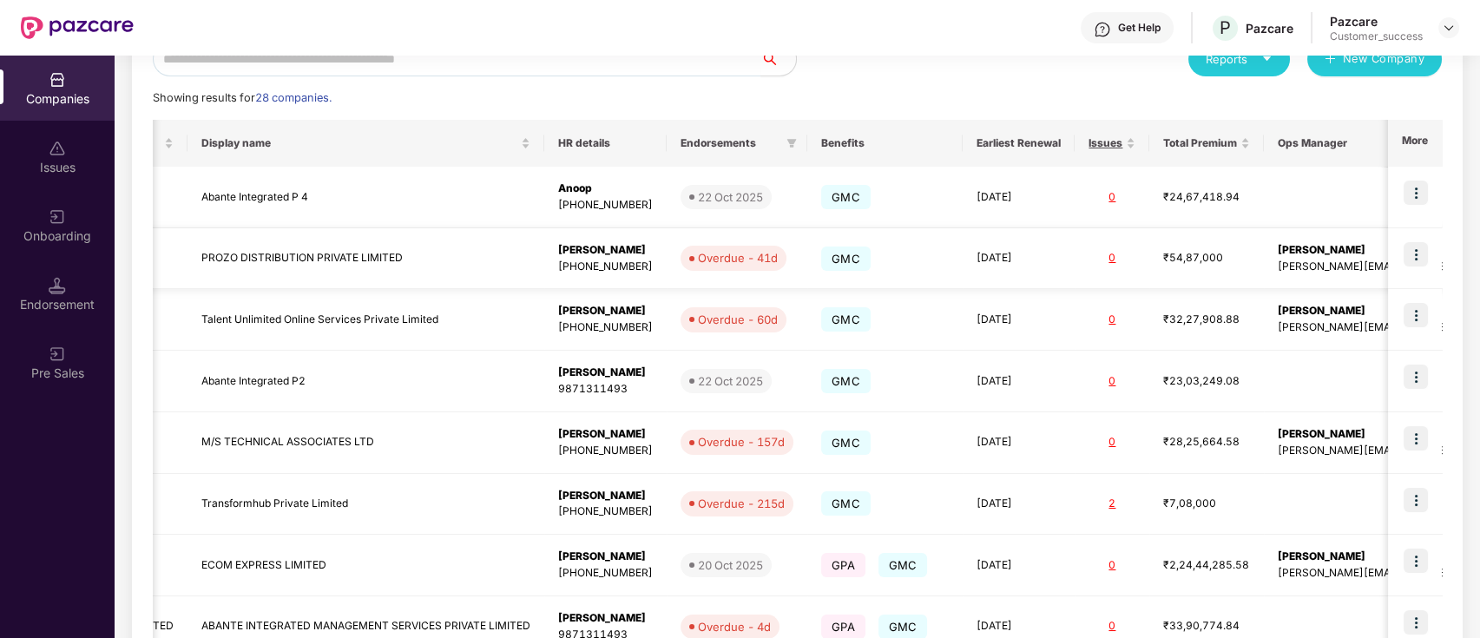
scroll to position [0, 408]
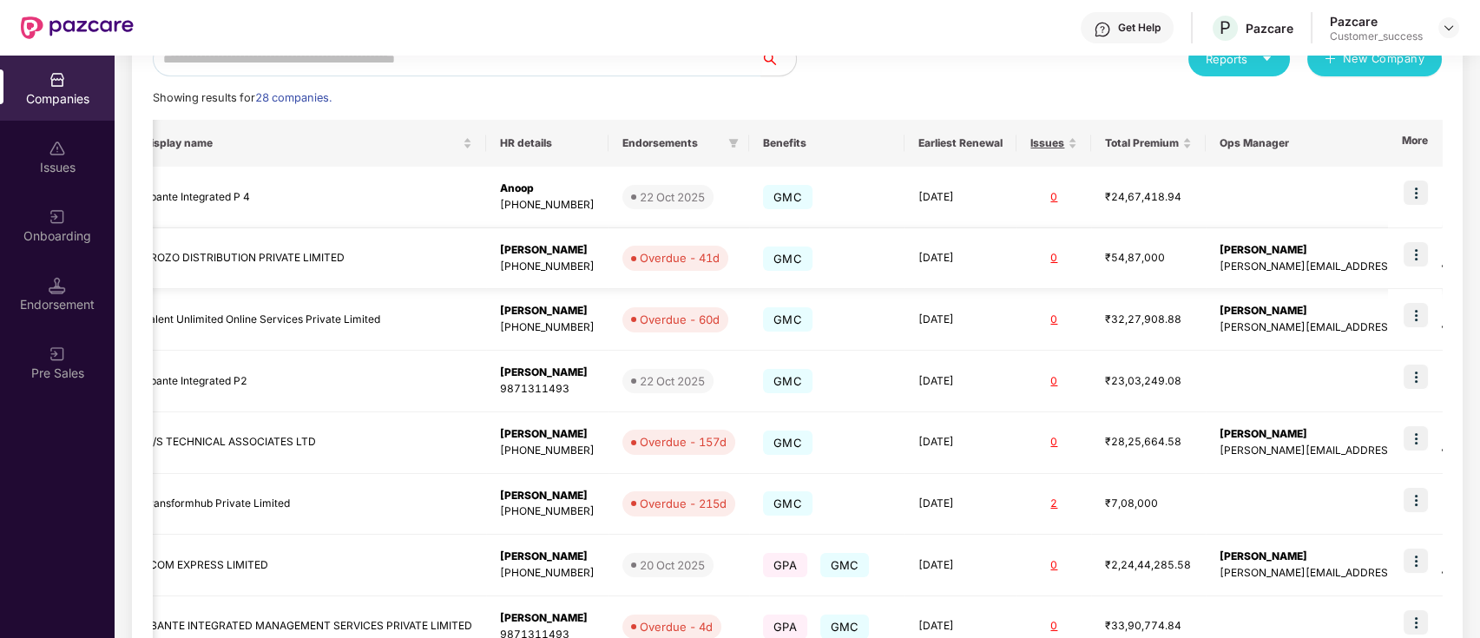
click at [1422, 259] on img at bounding box center [1415, 254] width 24 height 24
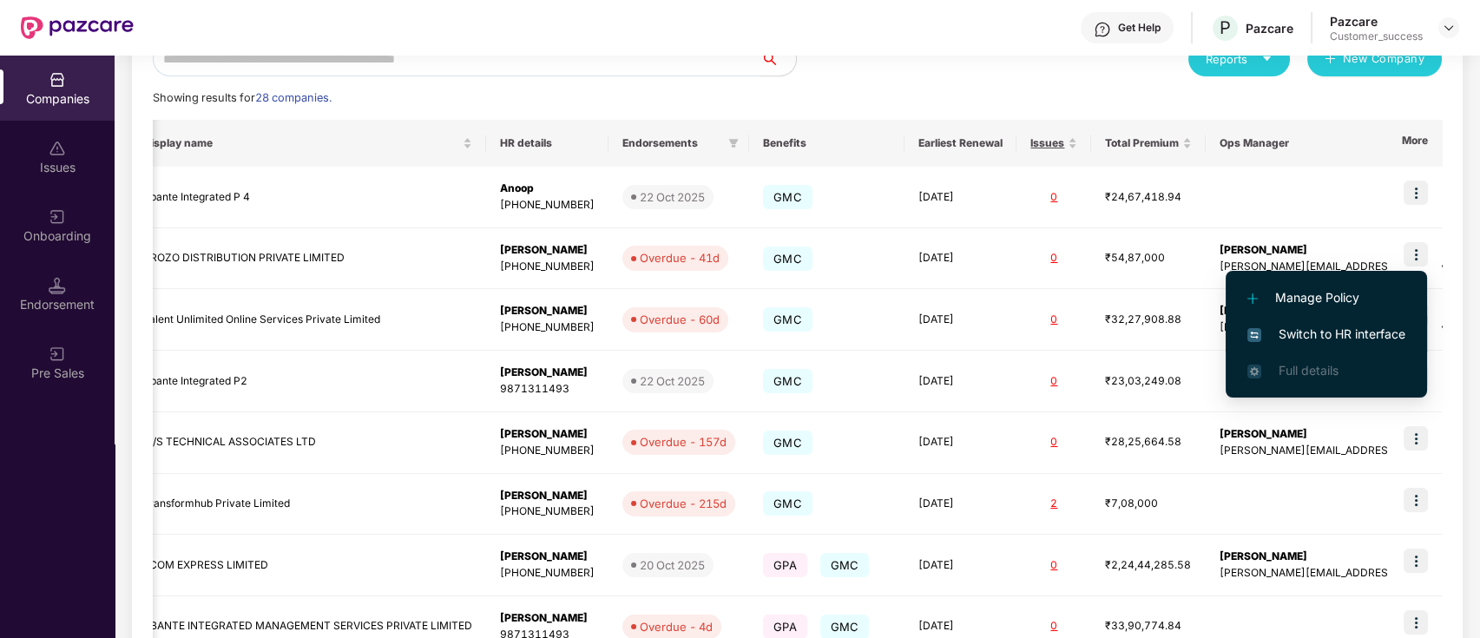
click at [1382, 325] on span "Switch to HR interface" at bounding box center [1326, 334] width 158 height 19
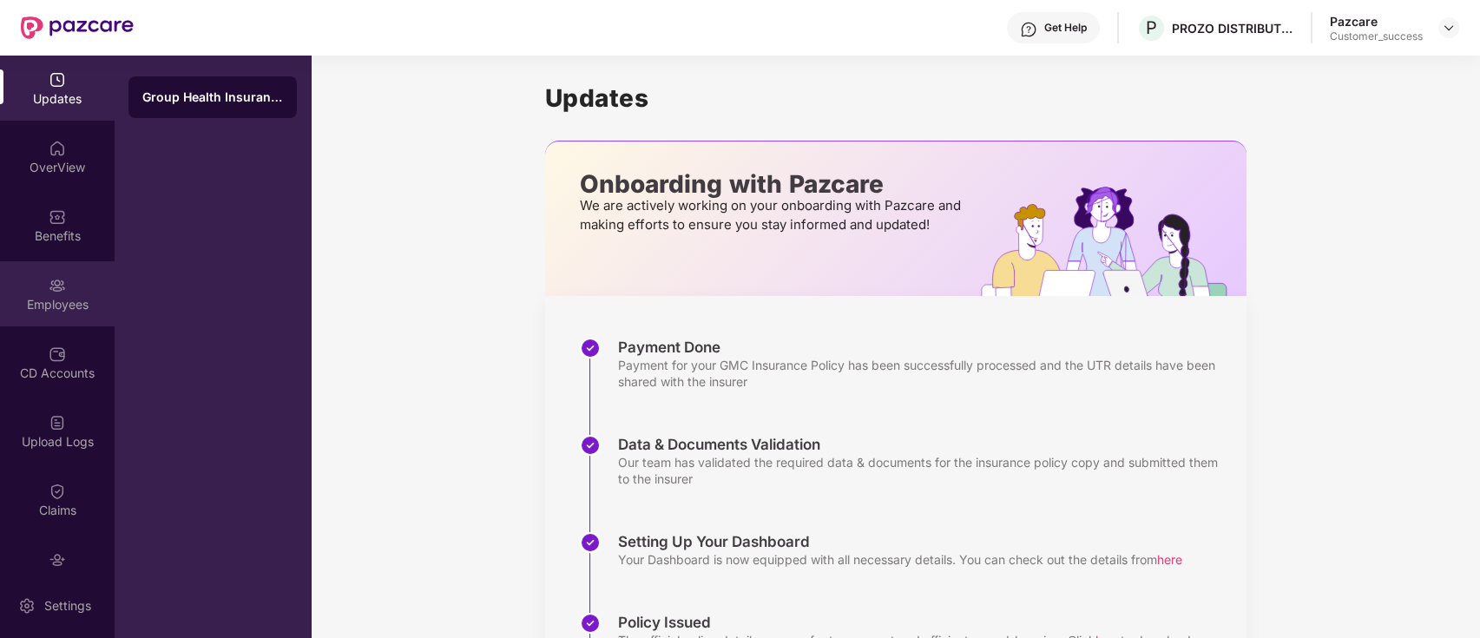
click at [56, 309] on div "Employees" at bounding box center [57, 304] width 115 height 17
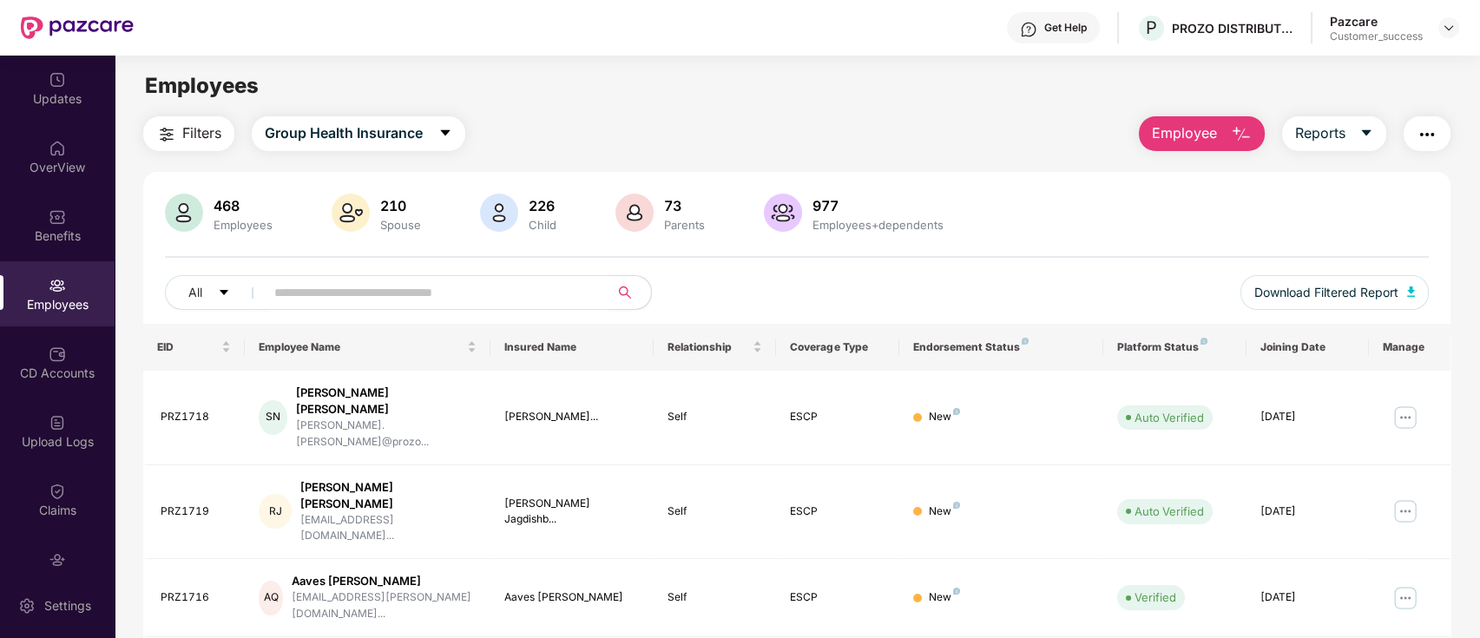
click at [326, 295] on input "text" at bounding box center [430, 292] width 312 height 26
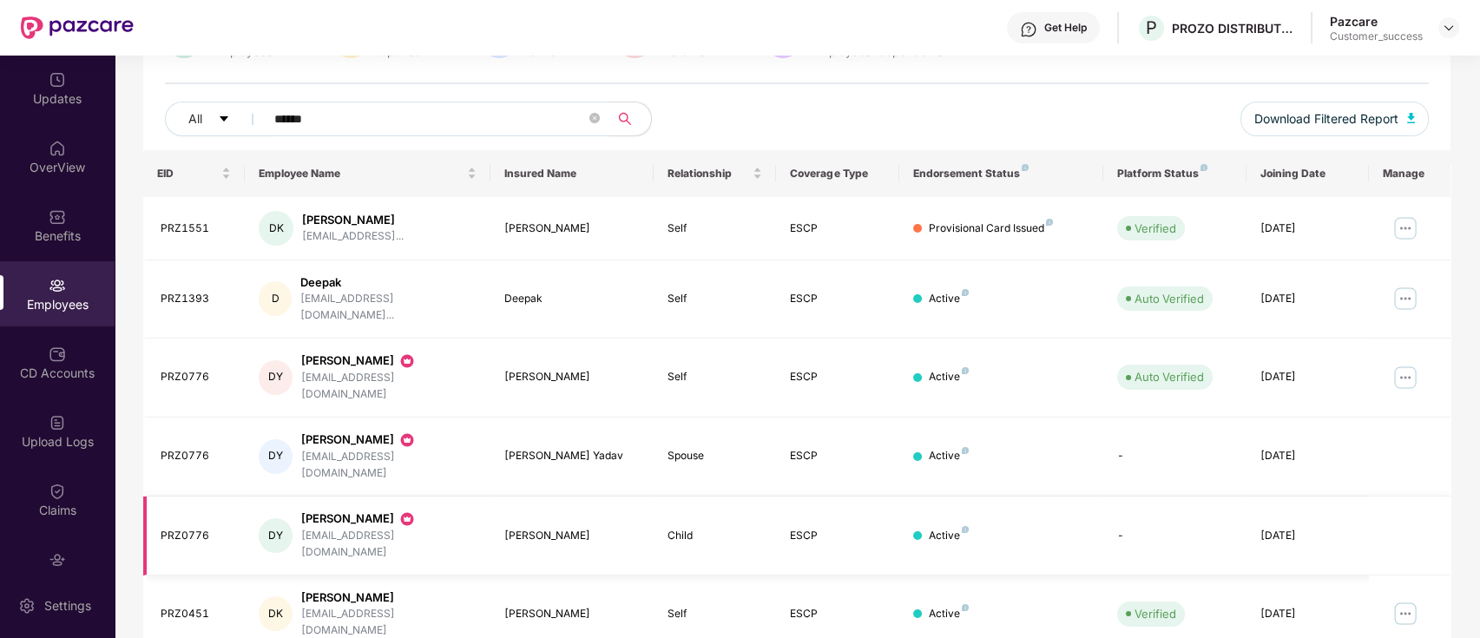
scroll to position [171, 0]
type input "******"
click at [59, 363] on div "CD Accounts" at bounding box center [57, 362] width 115 height 65
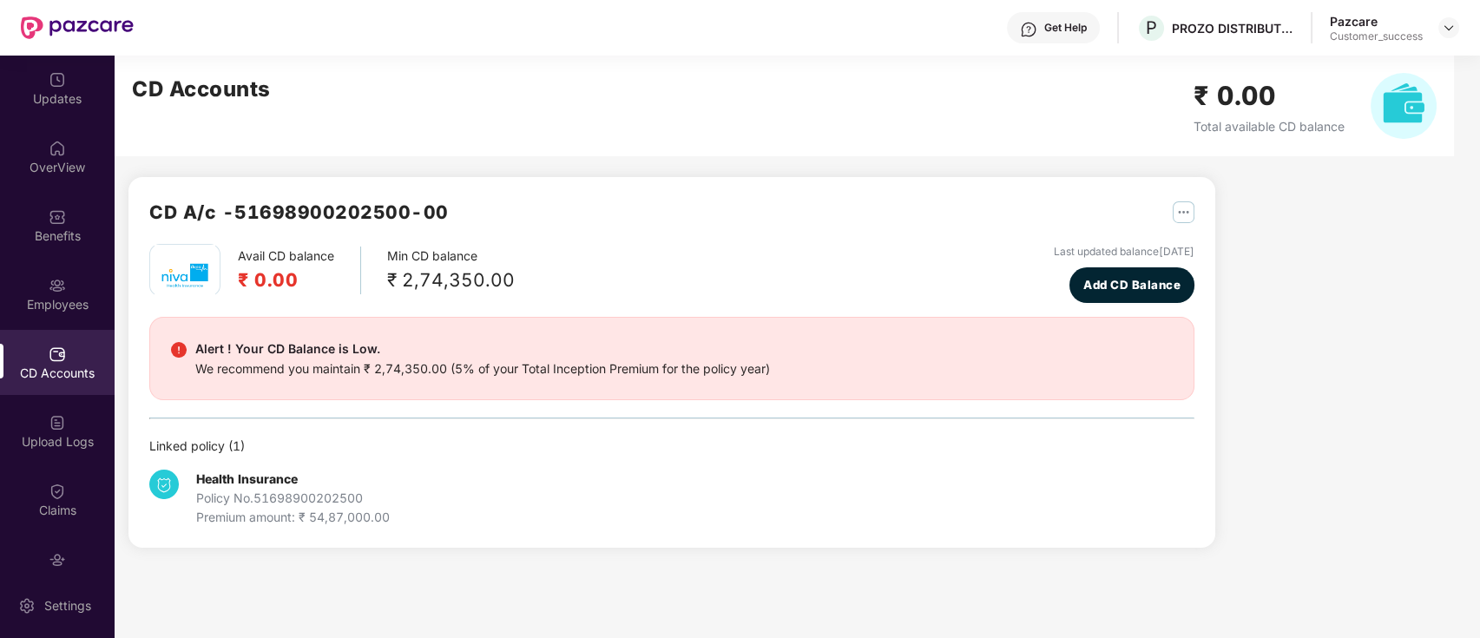
scroll to position [0, 0]
click at [59, 284] on img at bounding box center [57, 285] width 17 height 17
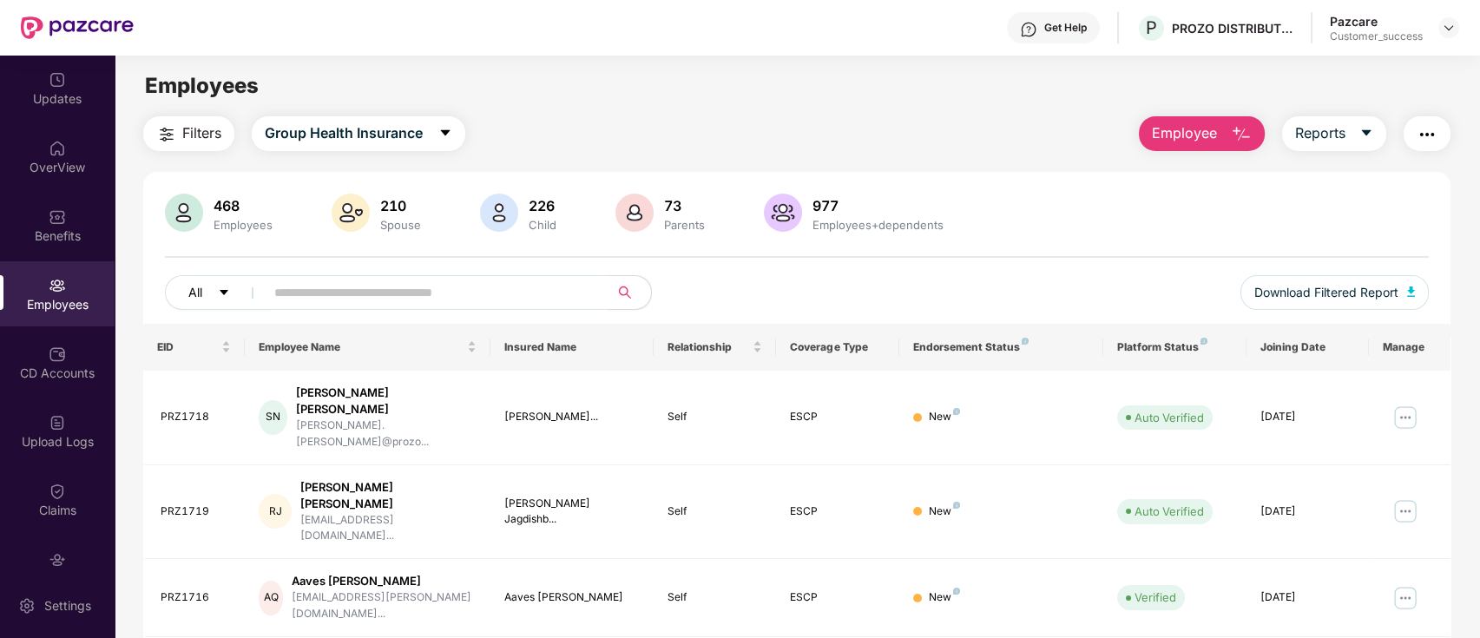
click at [207, 286] on button "All" at bounding box center [218, 292] width 106 height 35
click at [52, 385] on div "CD Accounts" at bounding box center [57, 362] width 115 height 65
